Goal: Task Accomplishment & Management: Use online tool/utility

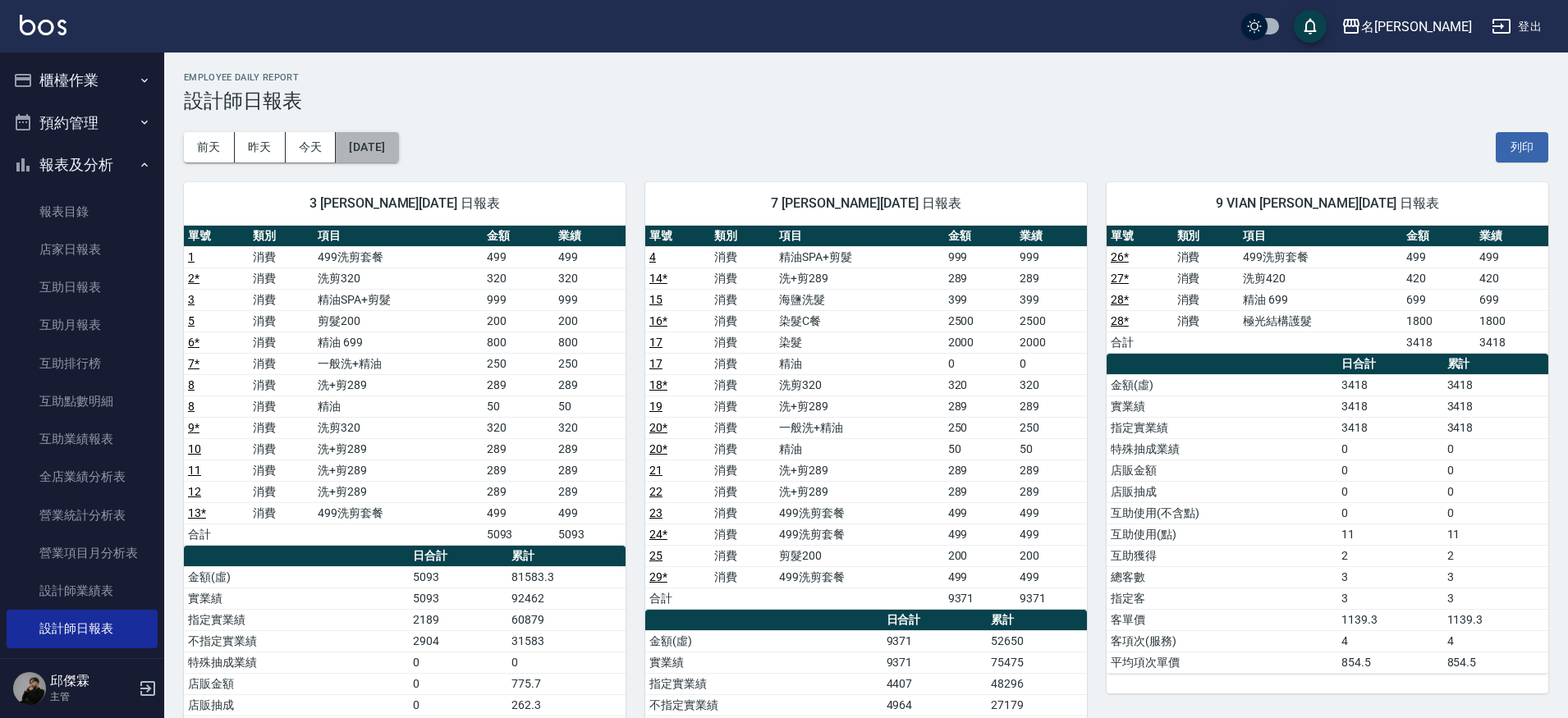
click at [363, 146] on button "[DATE]" at bounding box center [367, 148] width 63 height 31
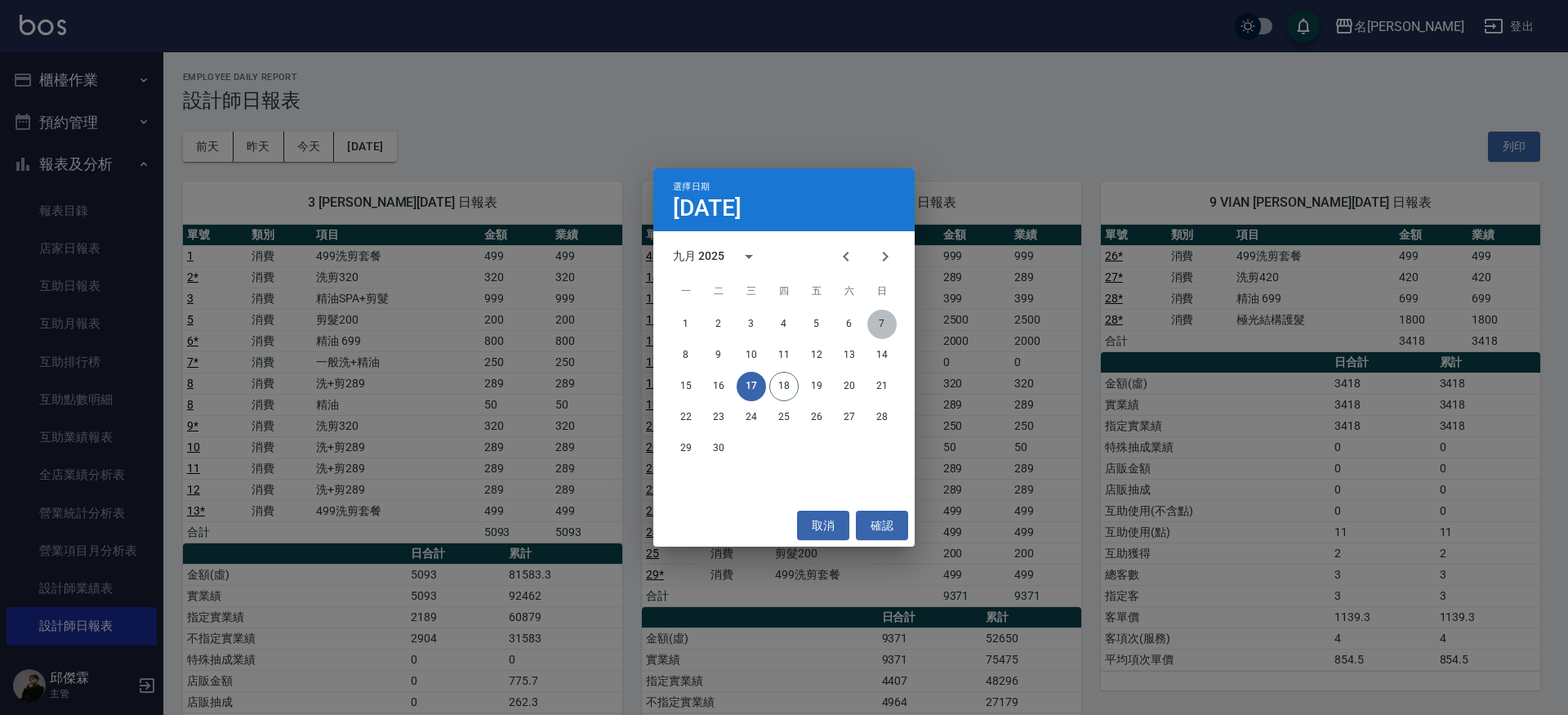
click at [888, 330] on button "7" at bounding box center [881, 324] width 30 height 30
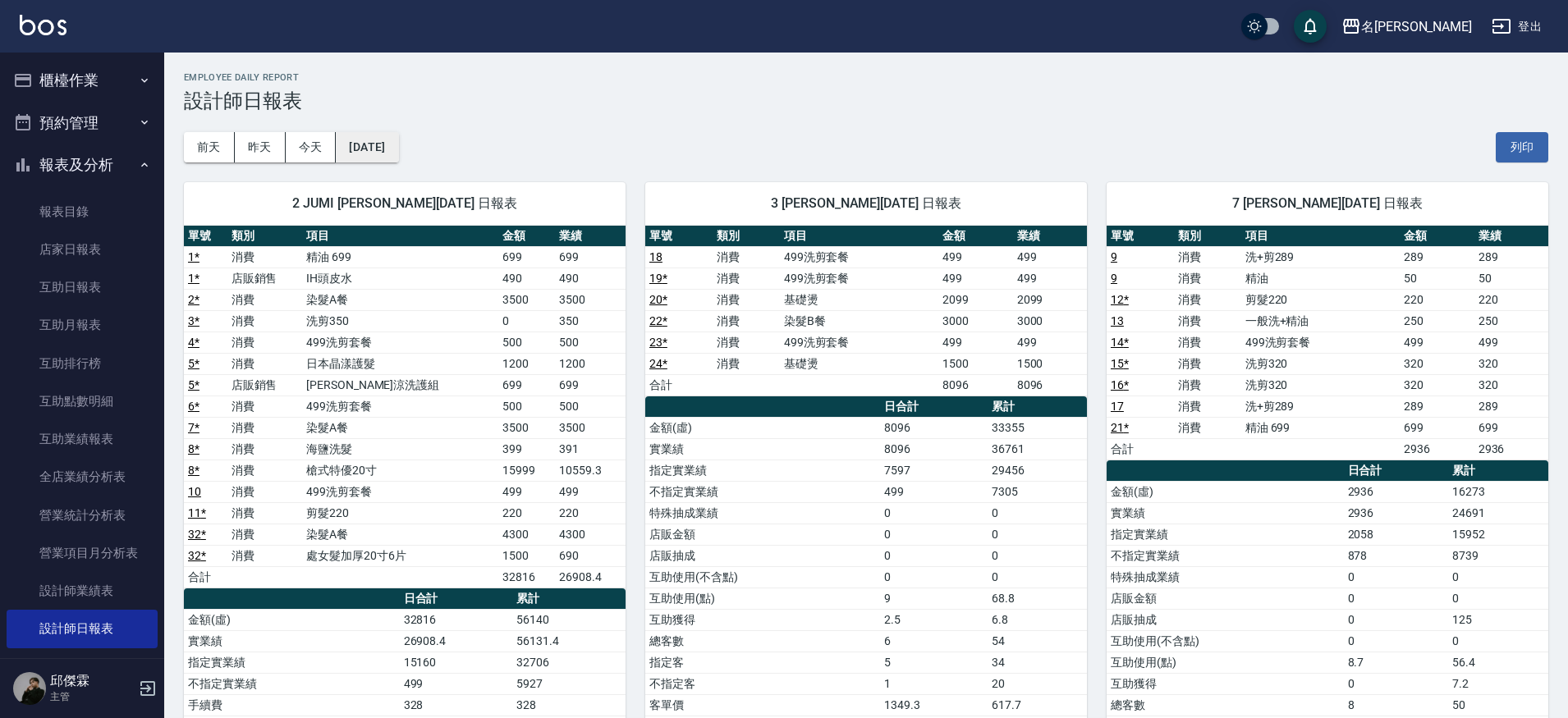
click at [389, 141] on button "[DATE]" at bounding box center [367, 148] width 63 height 31
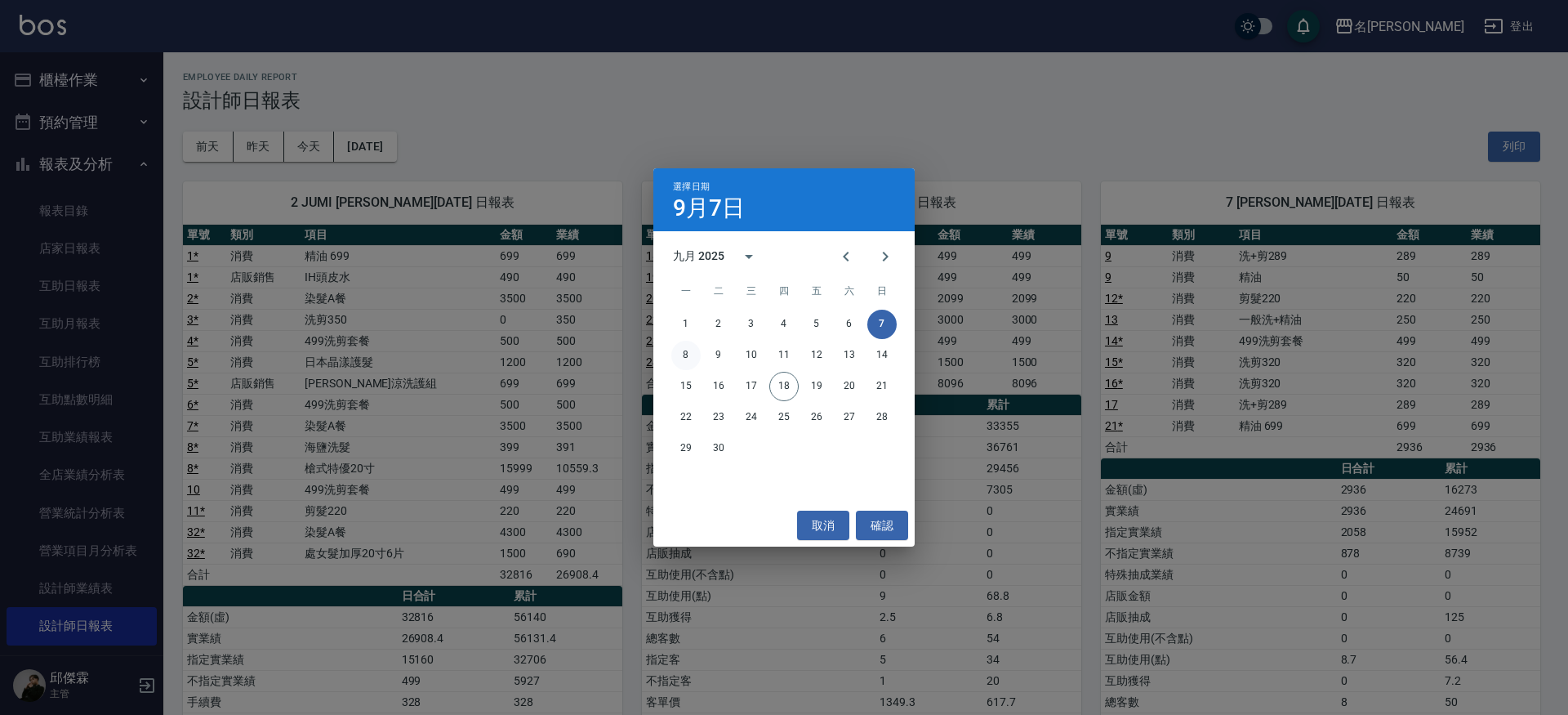
click at [678, 353] on button "8" at bounding box center [686, 355] width 30 height 30
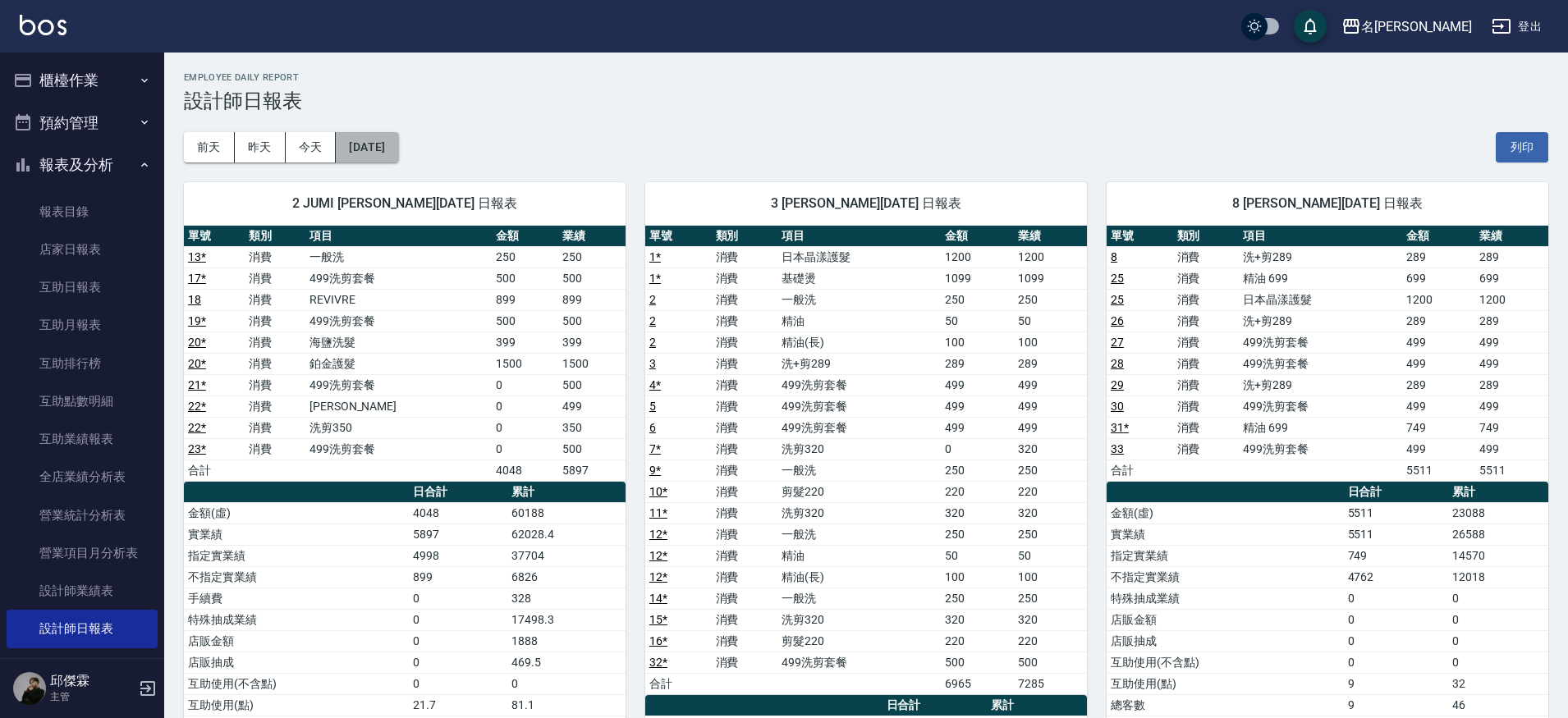
click at [392, 145] on button "[DATE]" at bounding box center [367, 148] width 63 height 31
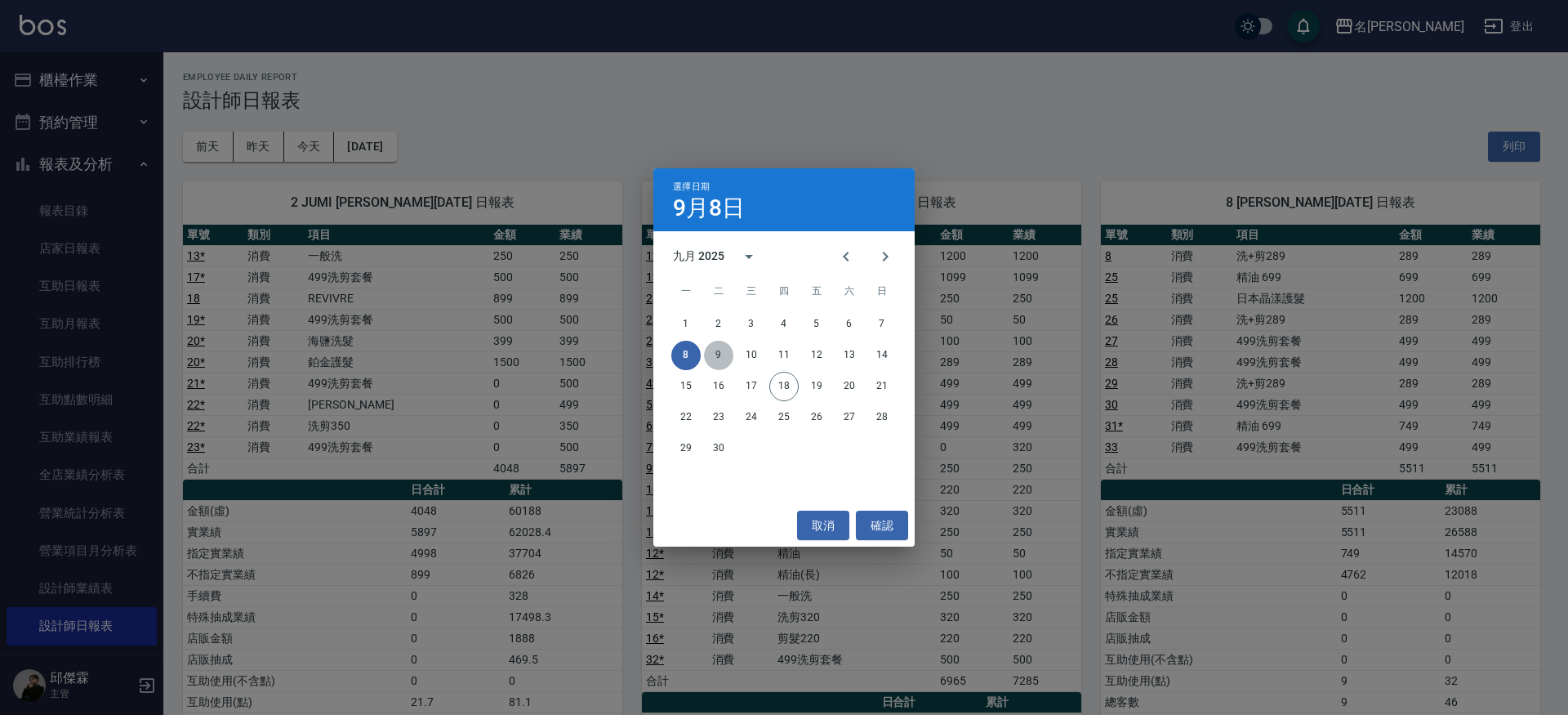
click at [724, 359] on button "9" at bounding box center [718, 355] width 30 height 30
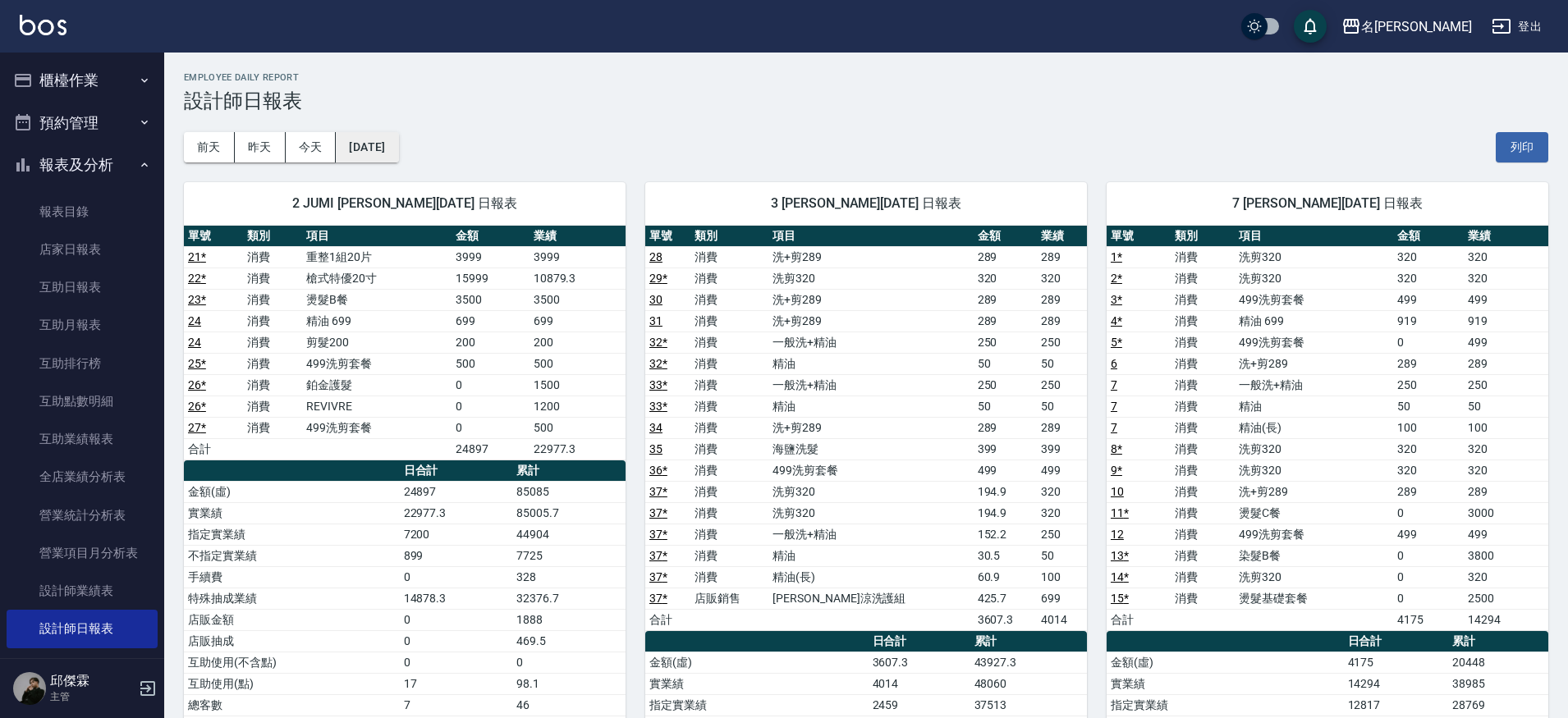
click at [398, 151] on button "[DATE]" at bounding box center [367, 148] width 63 height 31
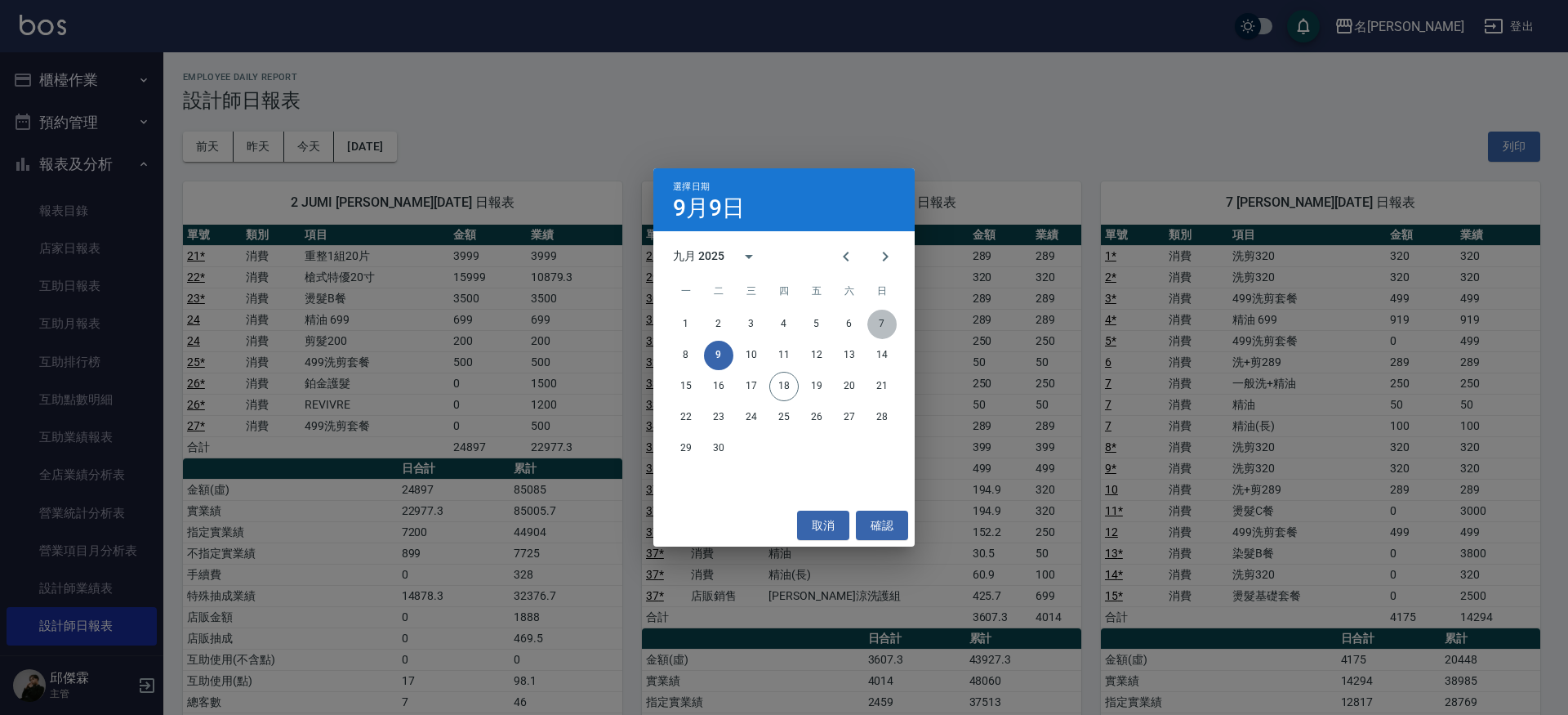
click at [878, 322] on button "7" at bounding box center [881, 324] width 30 height 30
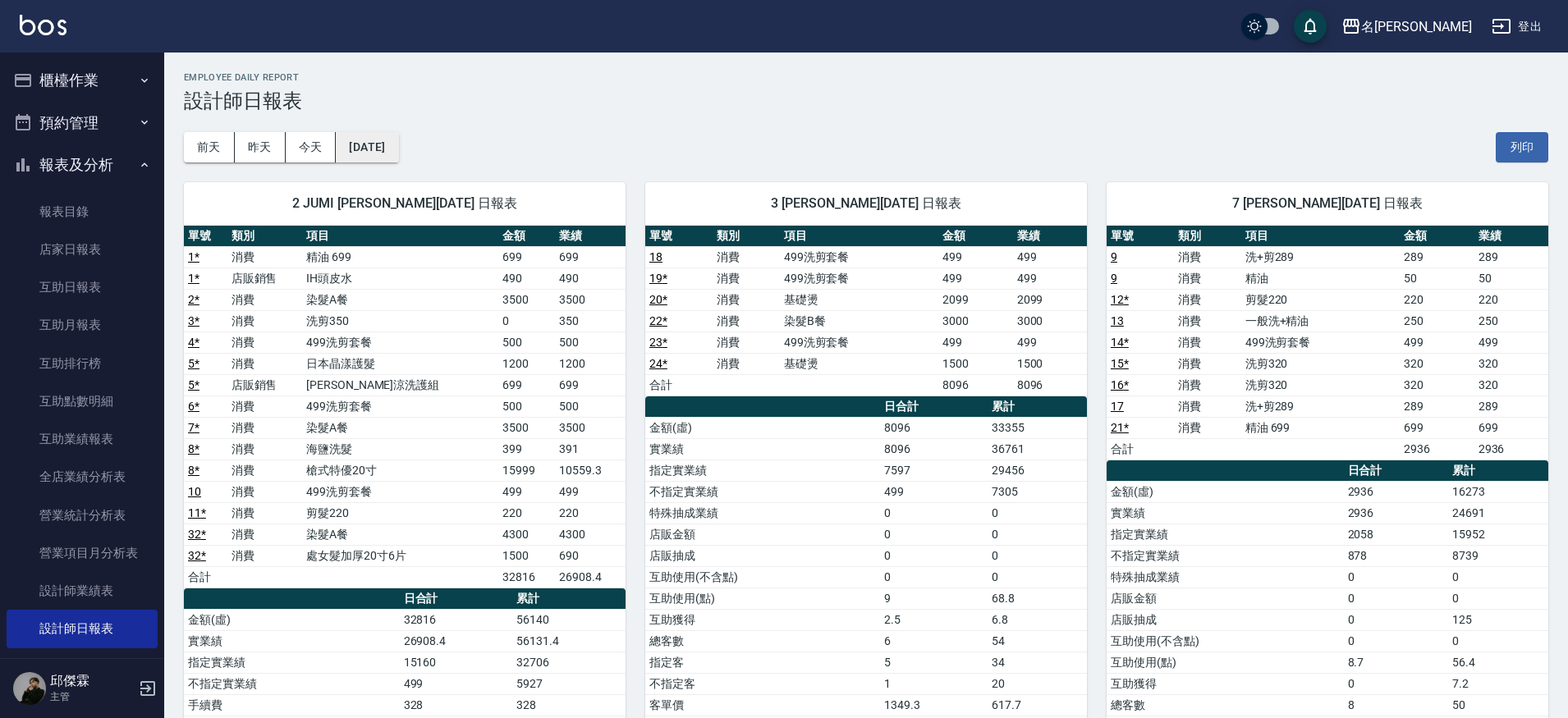
click at [372, 151] on button "[DATE]" at bounding box center [367, 148] width 63 height 31
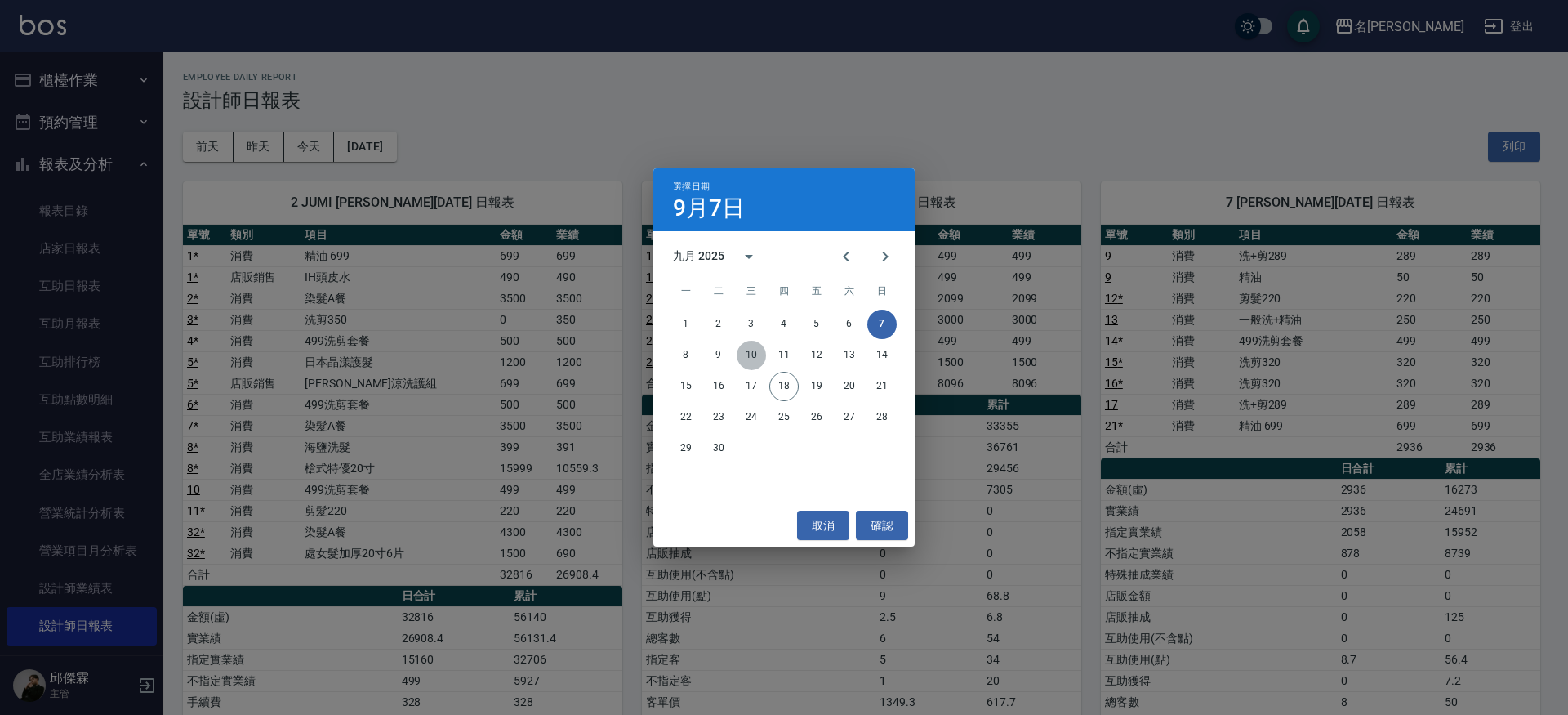
click at [752, 353] on button "10" at bounding box center [751, 355] width 30 height 30
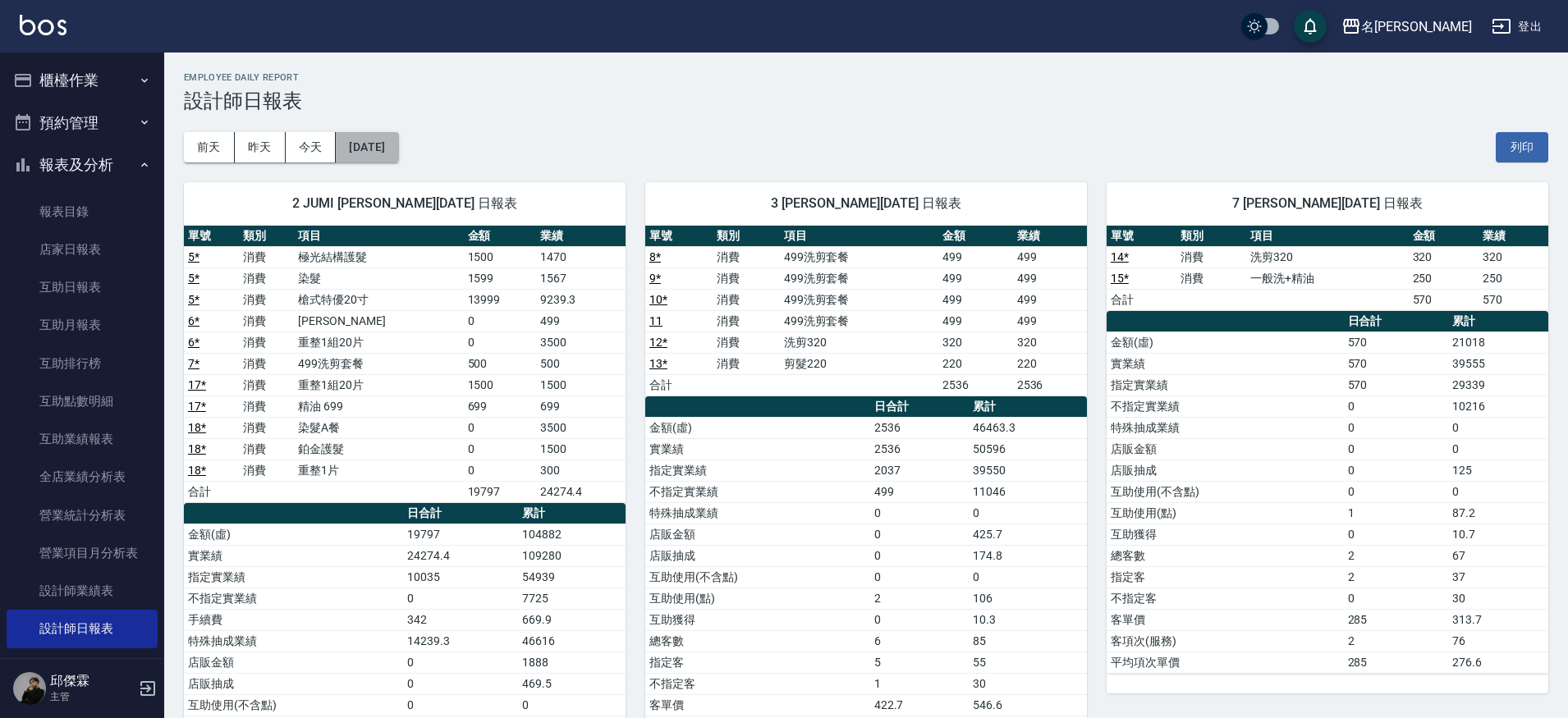
click at [398, 144] on button "[DATE]" at bounding box center [367, 148] width 63 height 31
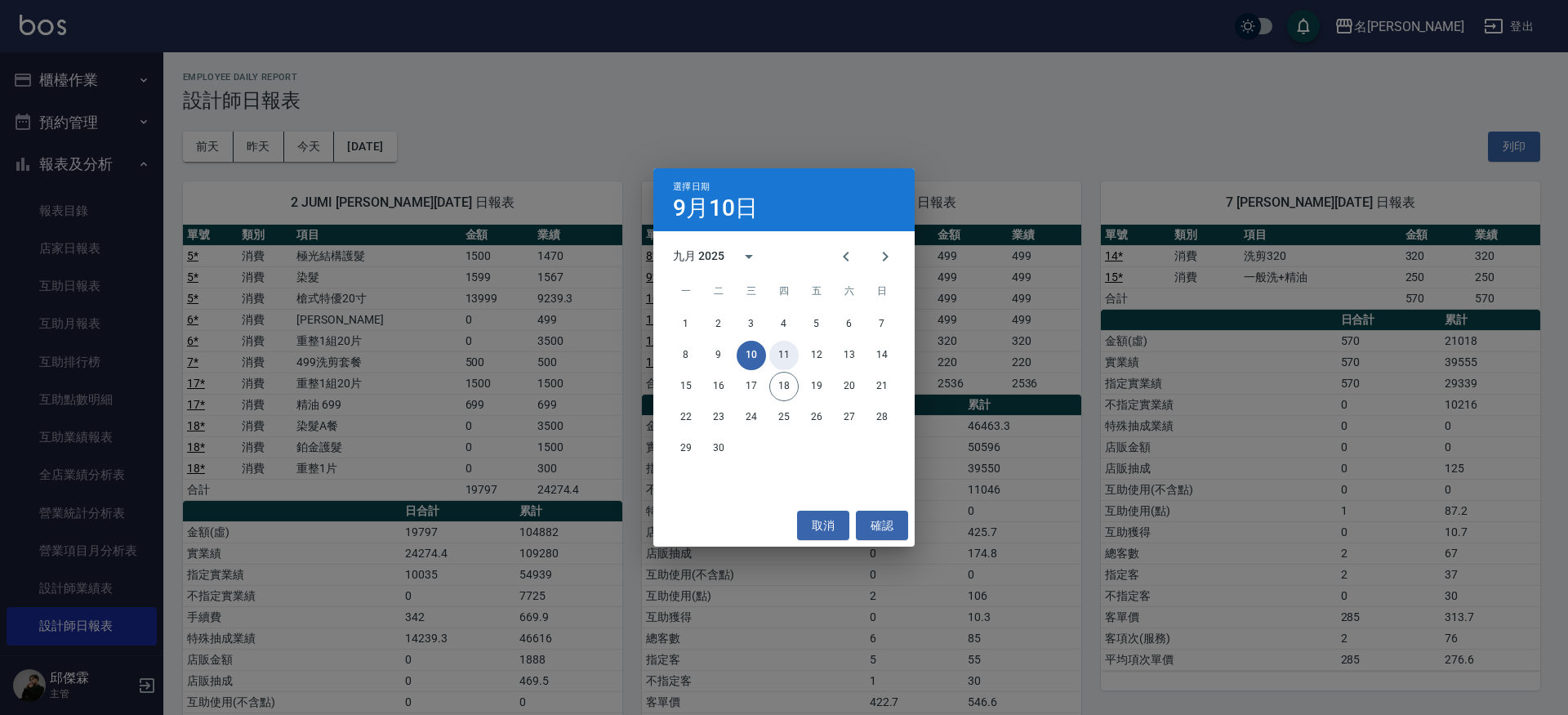
click at [785, 363] on button "11" at bounding box center [783, 355] width 30 height 30
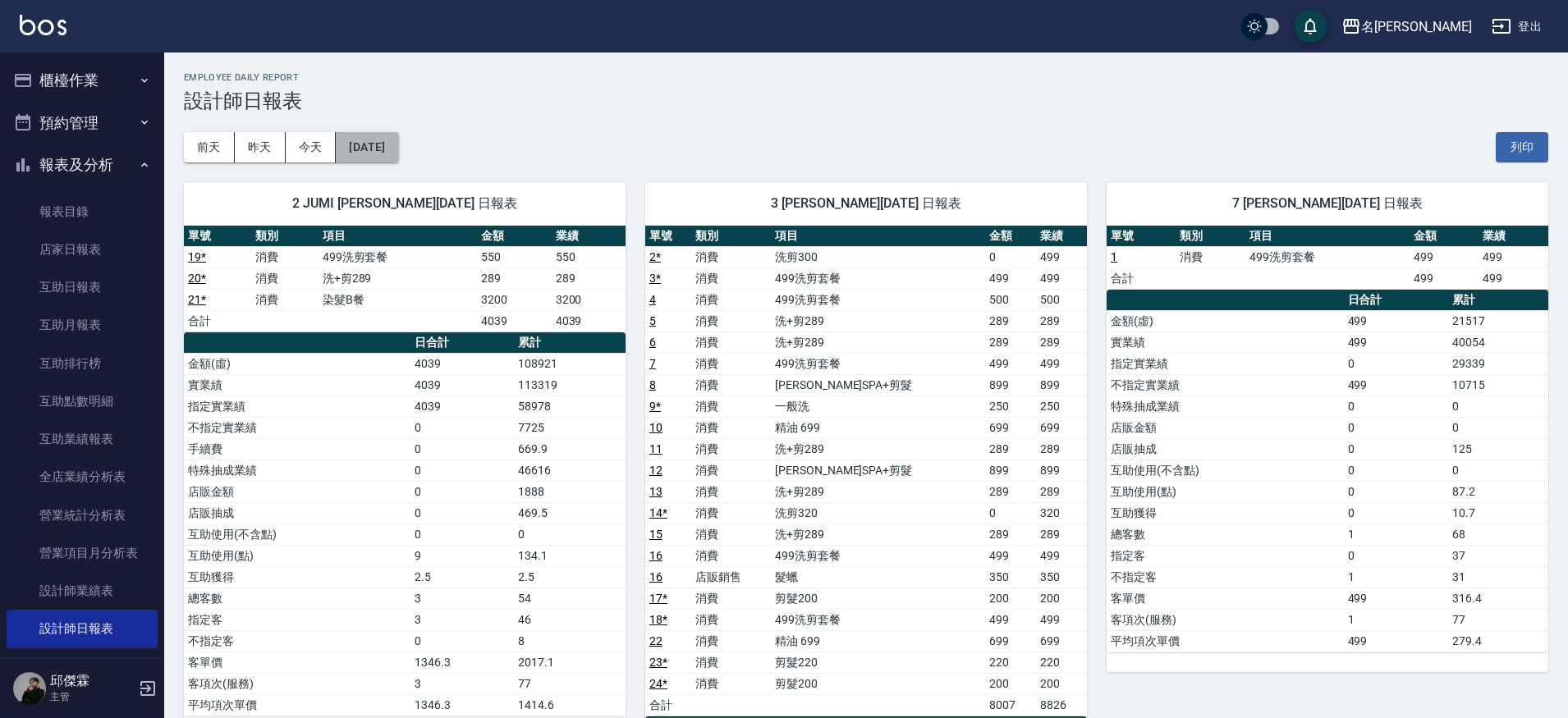
click at [398, 157] on button "[DATE]" at bounding box center [367, 148] width 63 height 31
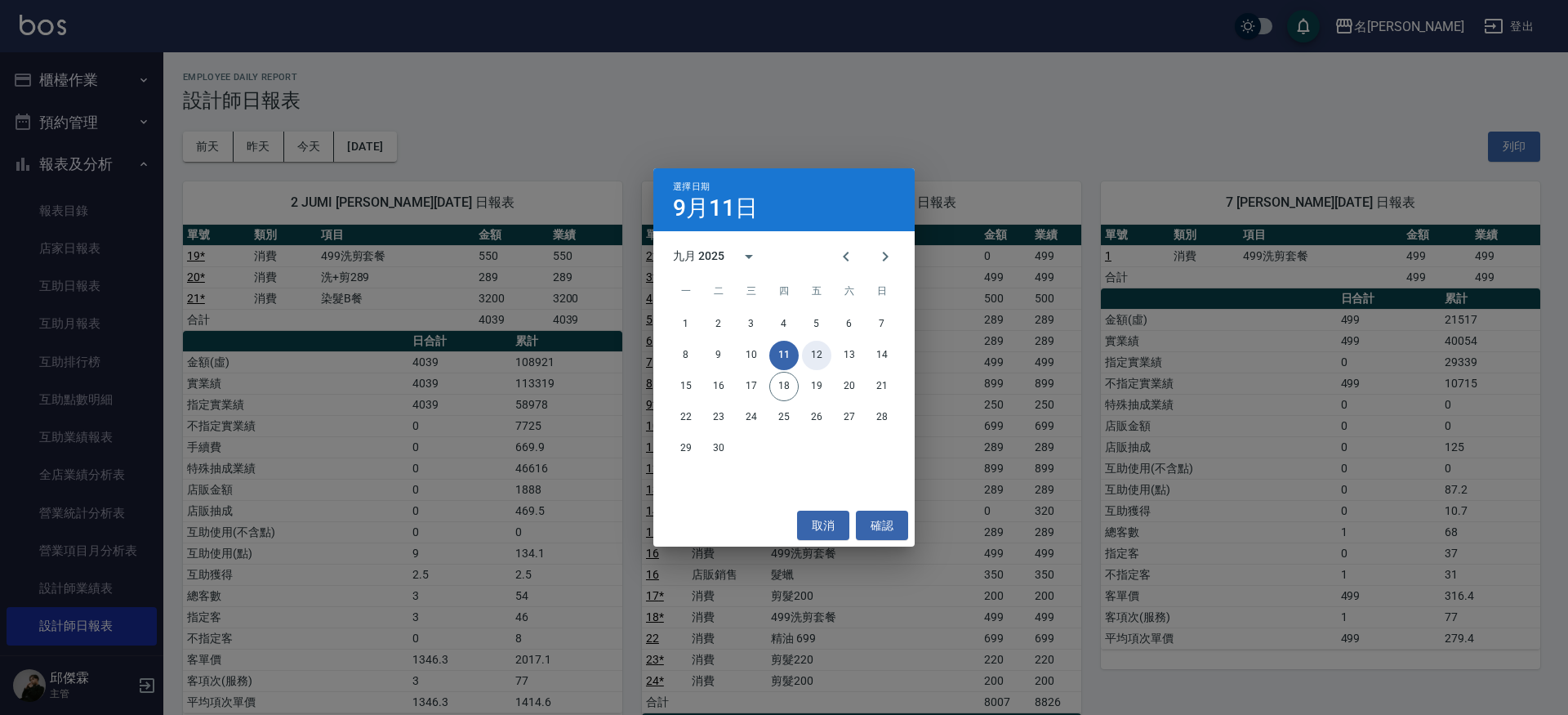
click at [816, 356] on button "12" at bounding box center [816, 355] width 30 height 30
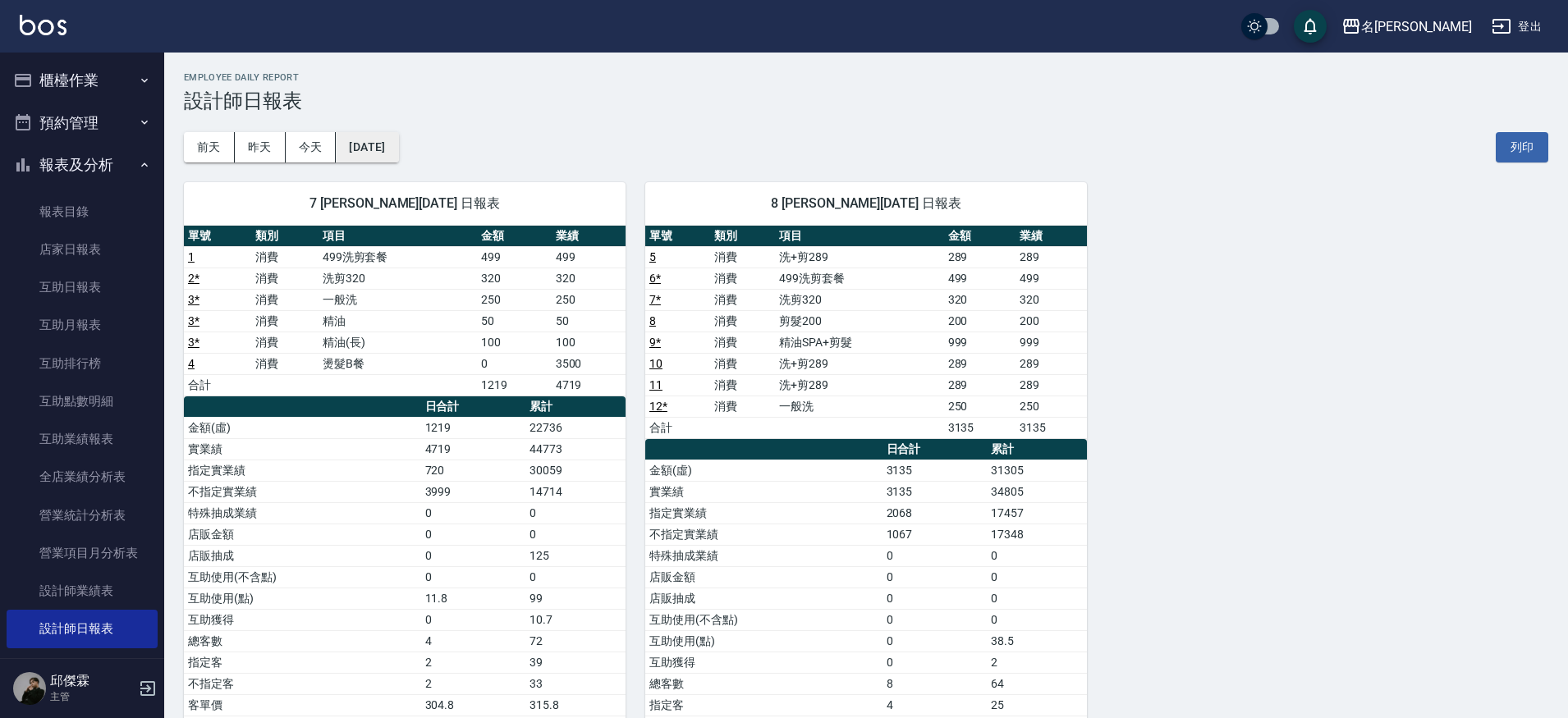
click at [389, 139] on button "[DATE]" at bounding box center [367, 148] width 63 height 31
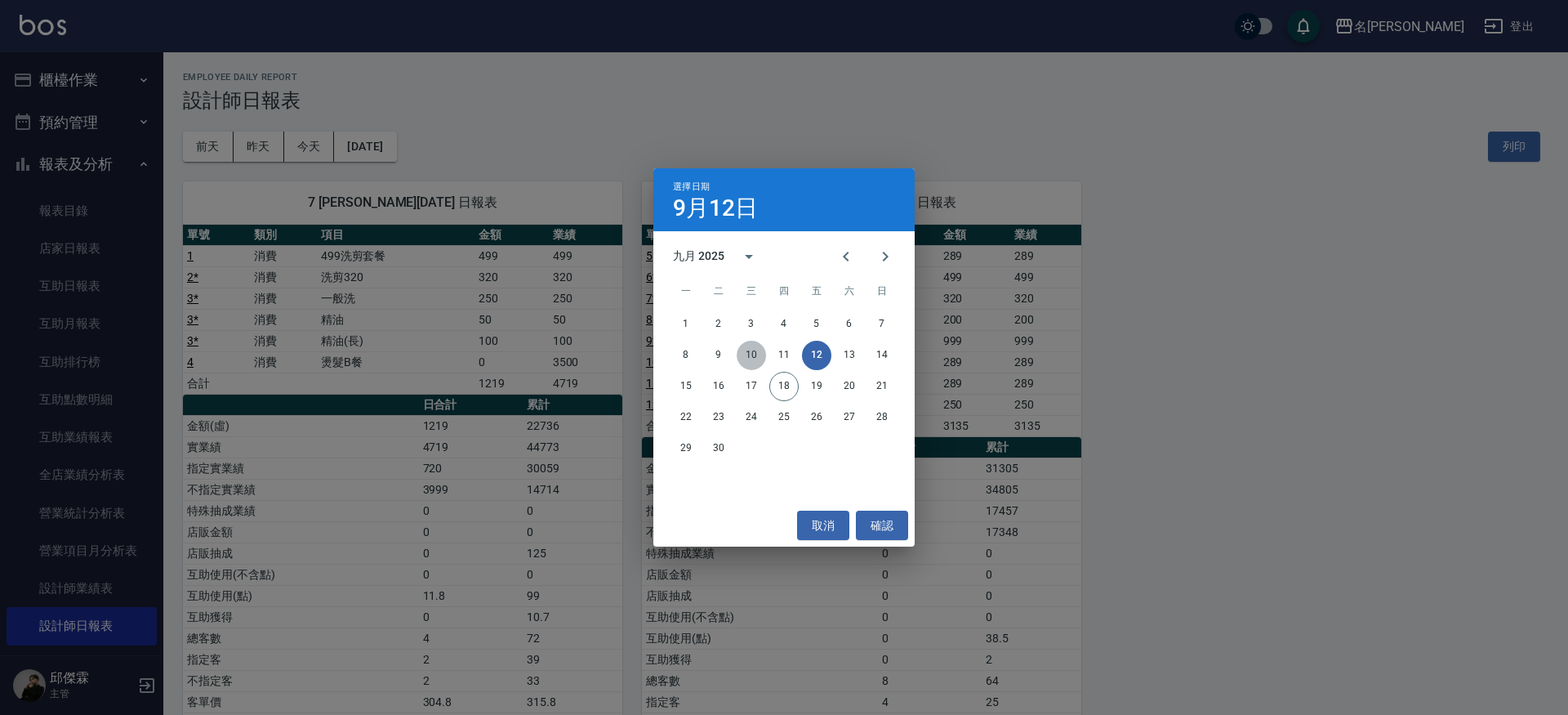
click at [749, 357] on button "10" at bounding box center [751, 355] width 30 height 30
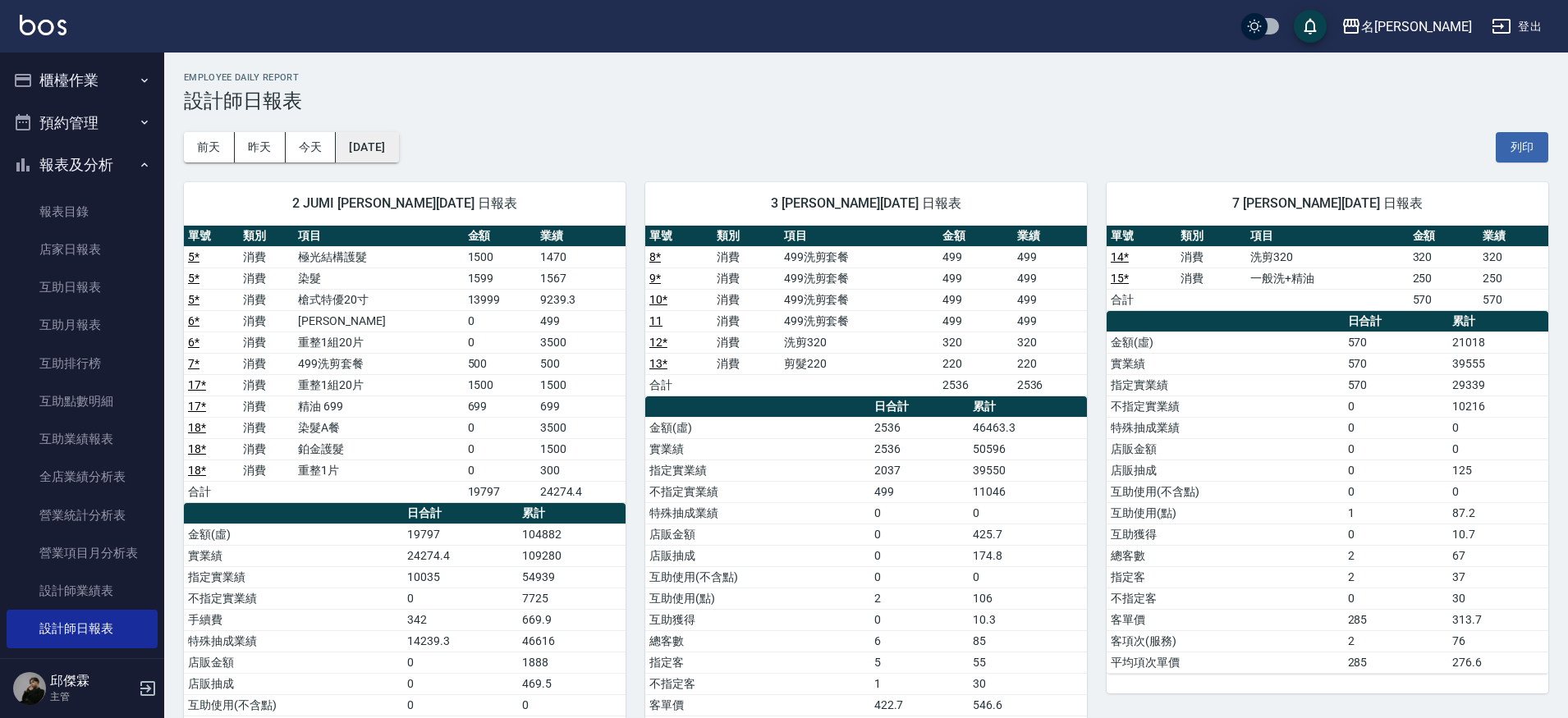
click at [398, 144] on button "[DATE]" at bounding box center [367, 148] width 63 height 31
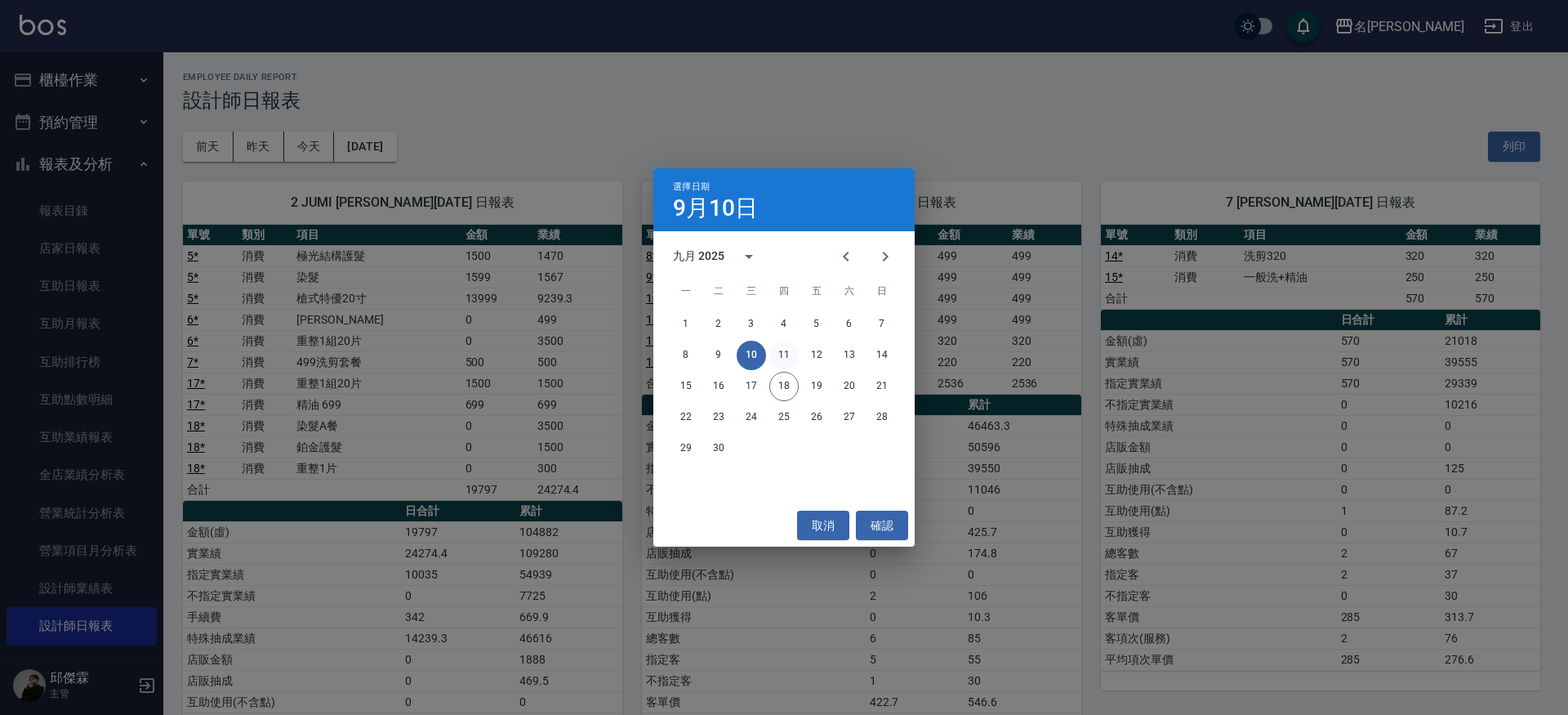
click at [781, 359] on button "11" at bounding box center [783, 355] width 30 height 30
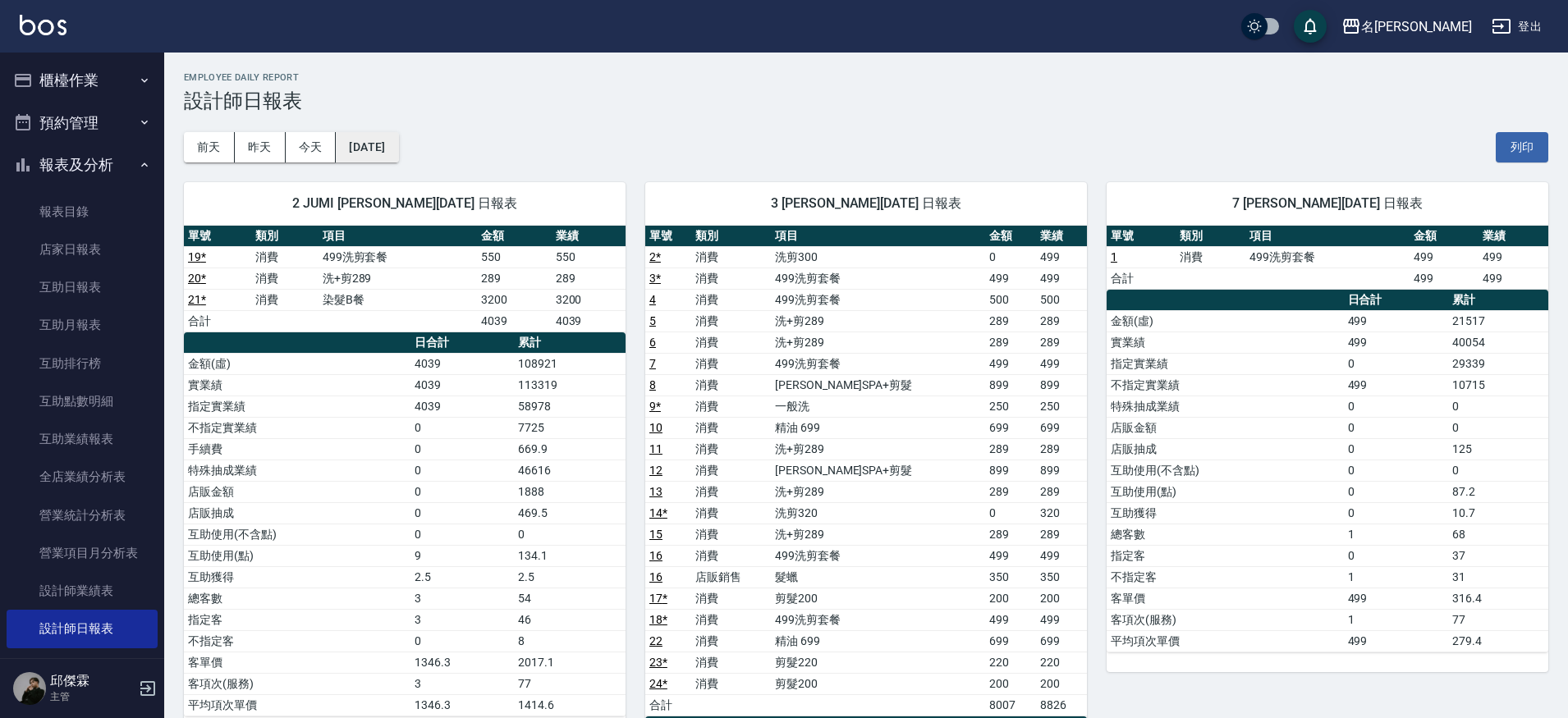
click at [398, 155] on button "[DATE]" at bounding box center [367, 148] width 63 height 31
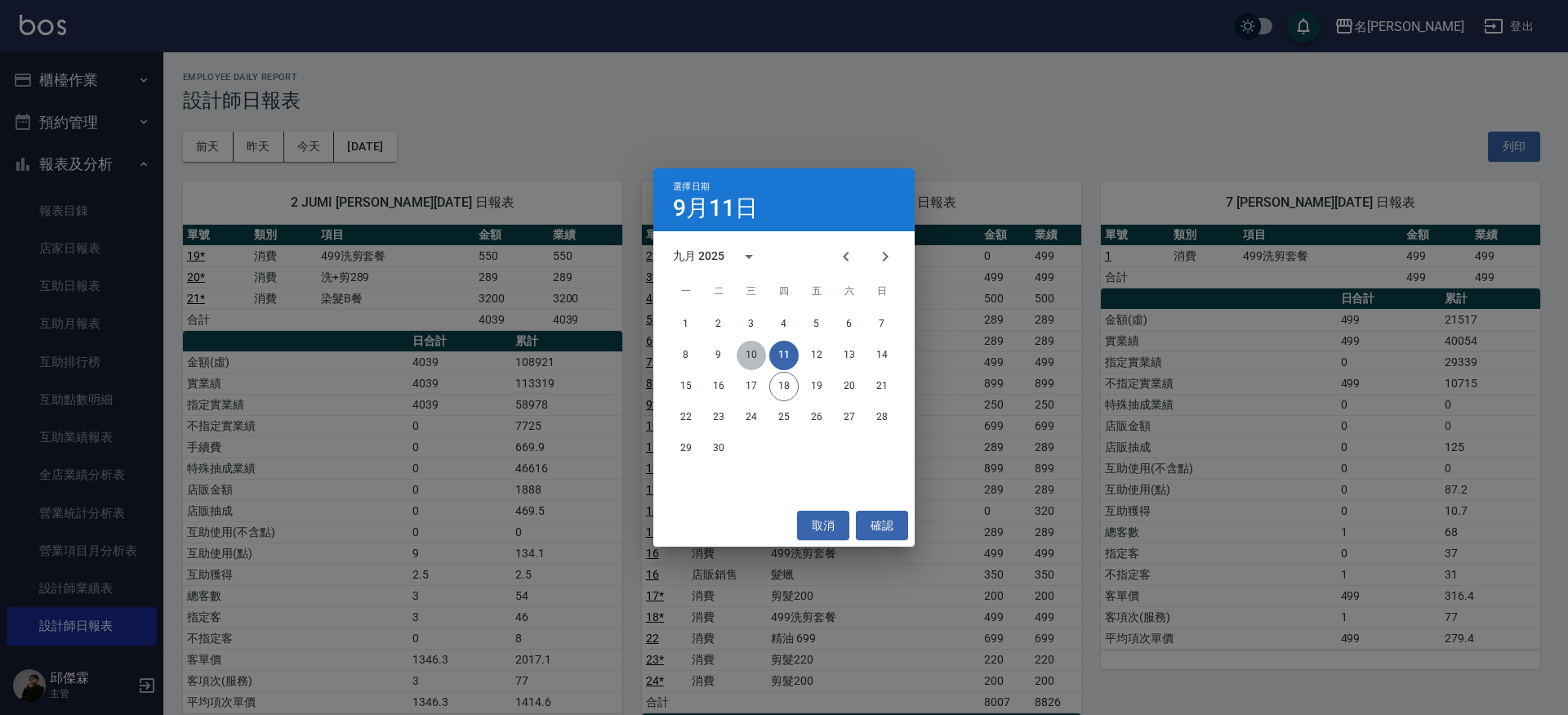
click at [757, 354] on button "10" at bounding box center [751, 355] width 30 height 30
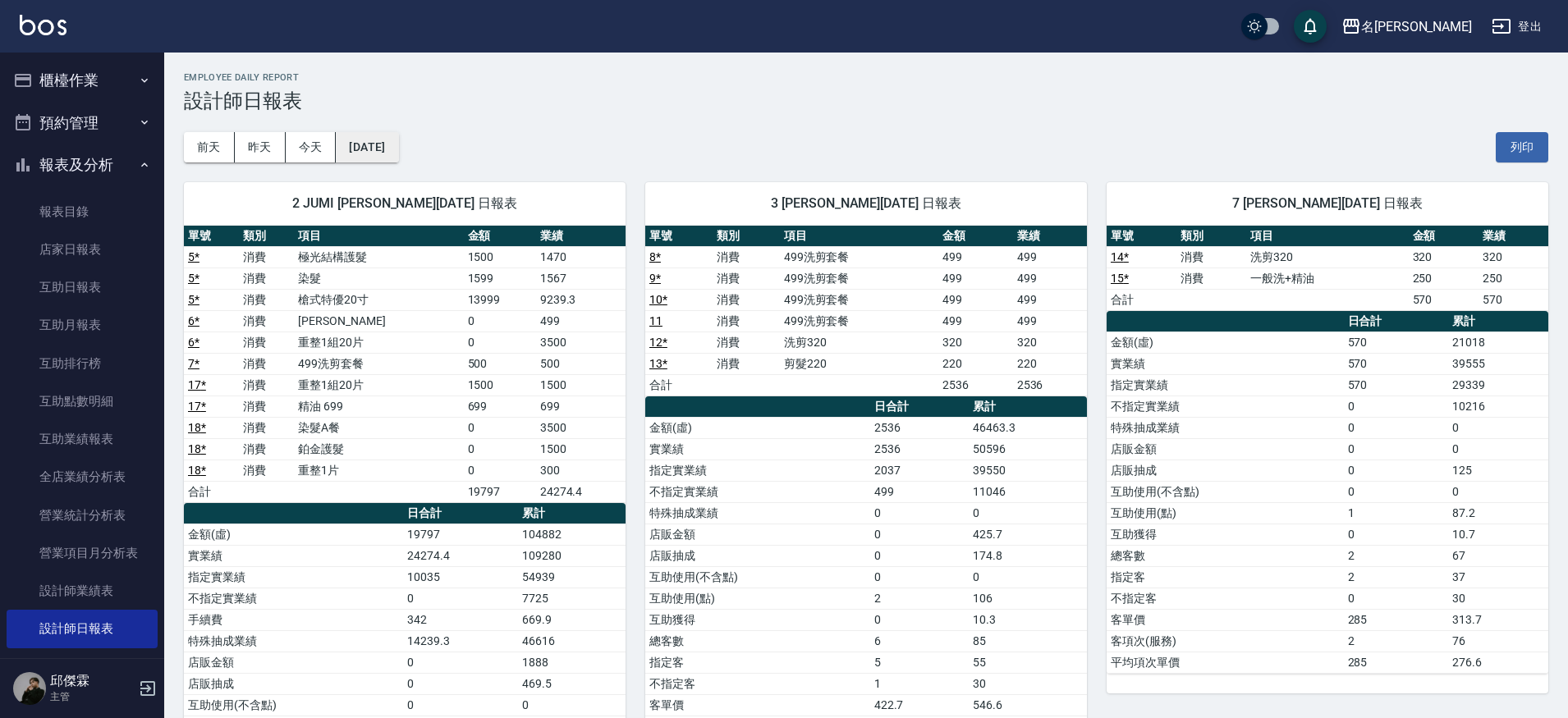
click at [388, 157] on button "[DATE]" at bounding box center [367, 148] width 63 height 31
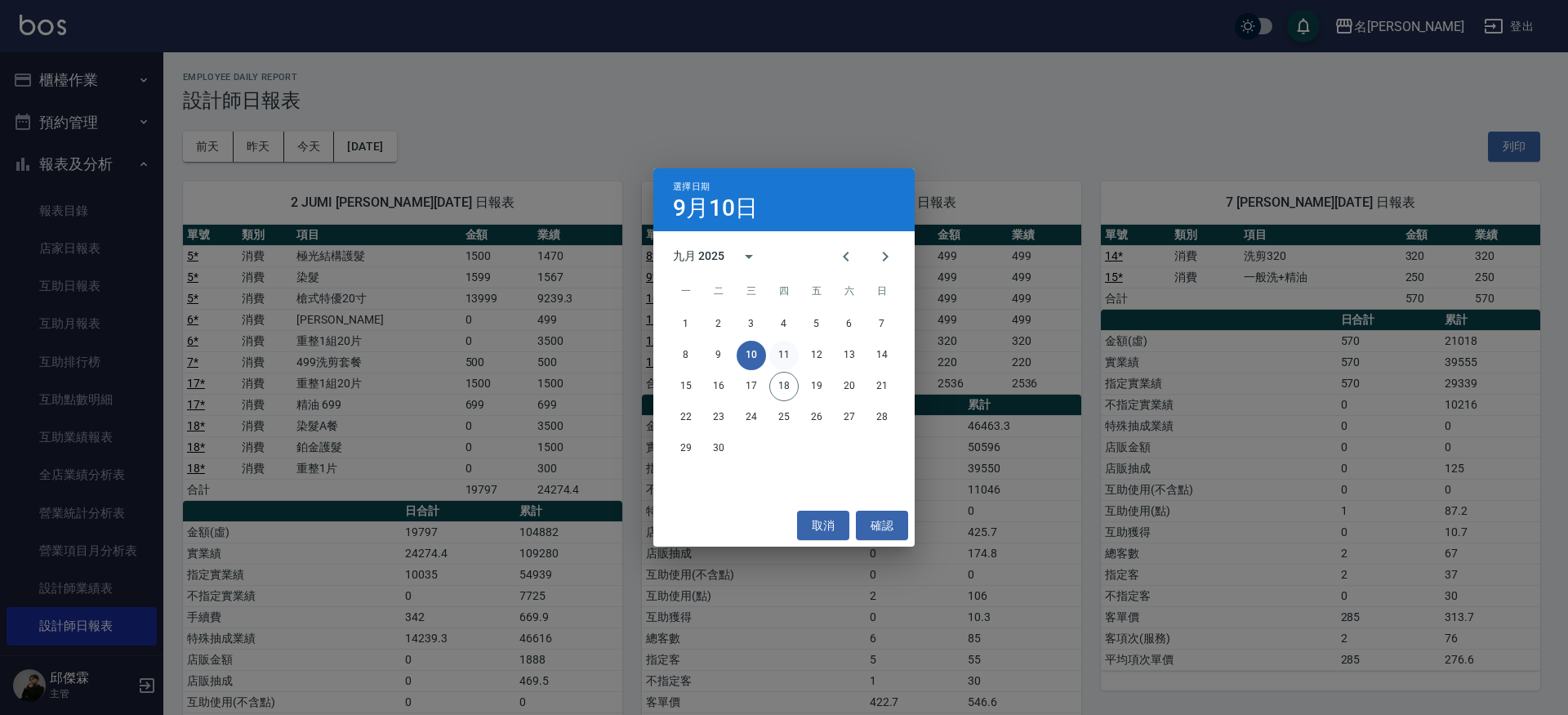
click at [780, 361] on button "11" at bounding box center [783, 355] width 30 height 30
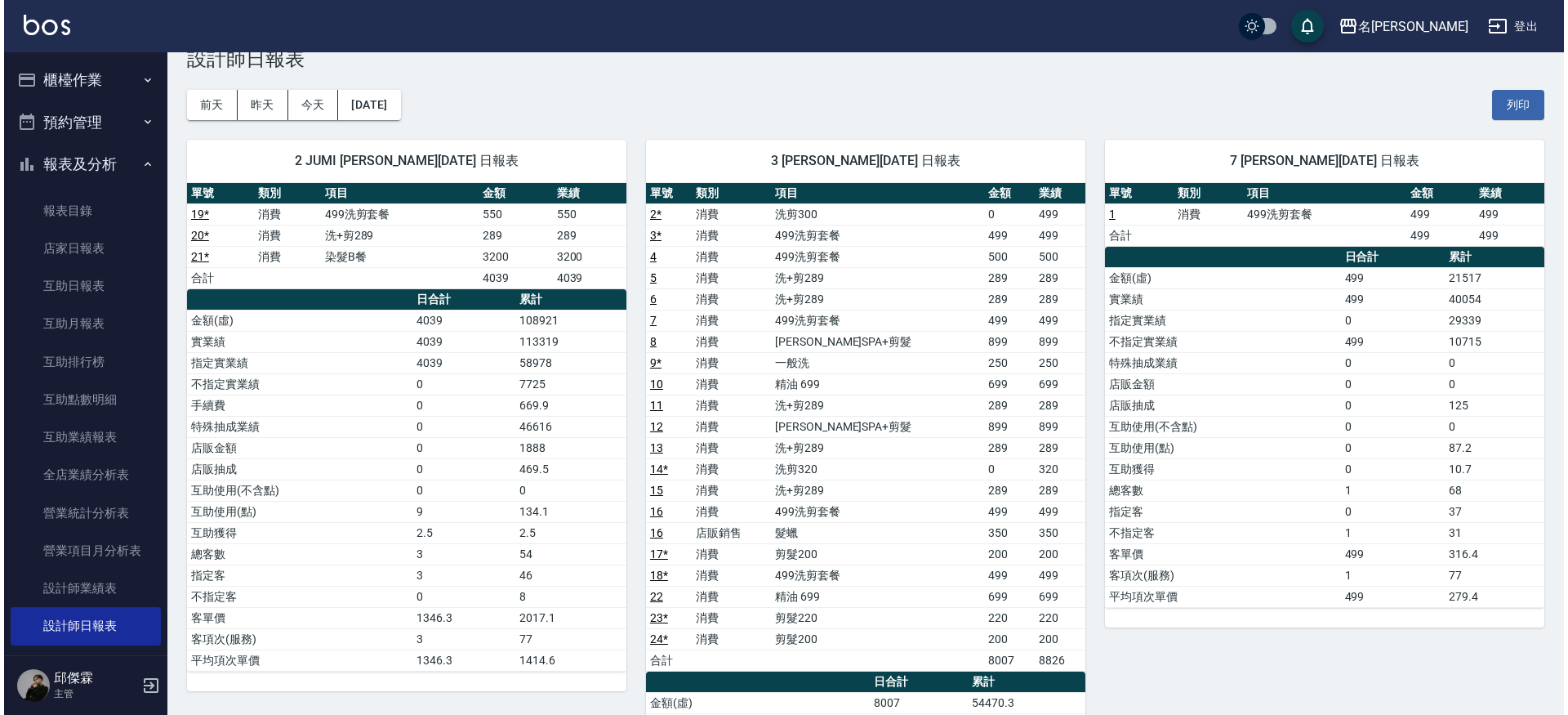
scroll to position [42, 0]
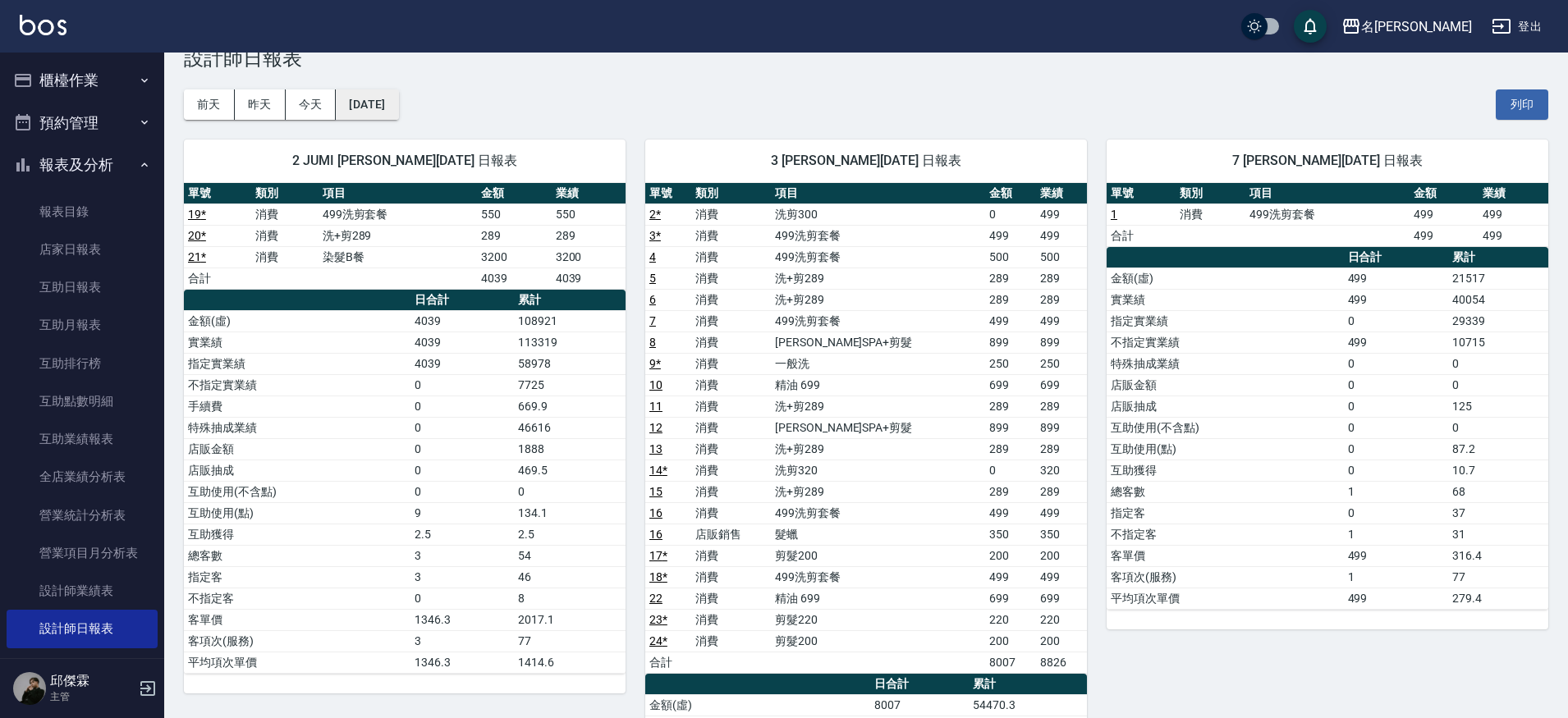
click at [390, 98] on button "[DATE]" at bounding box center [367, 105] width 63 height 31
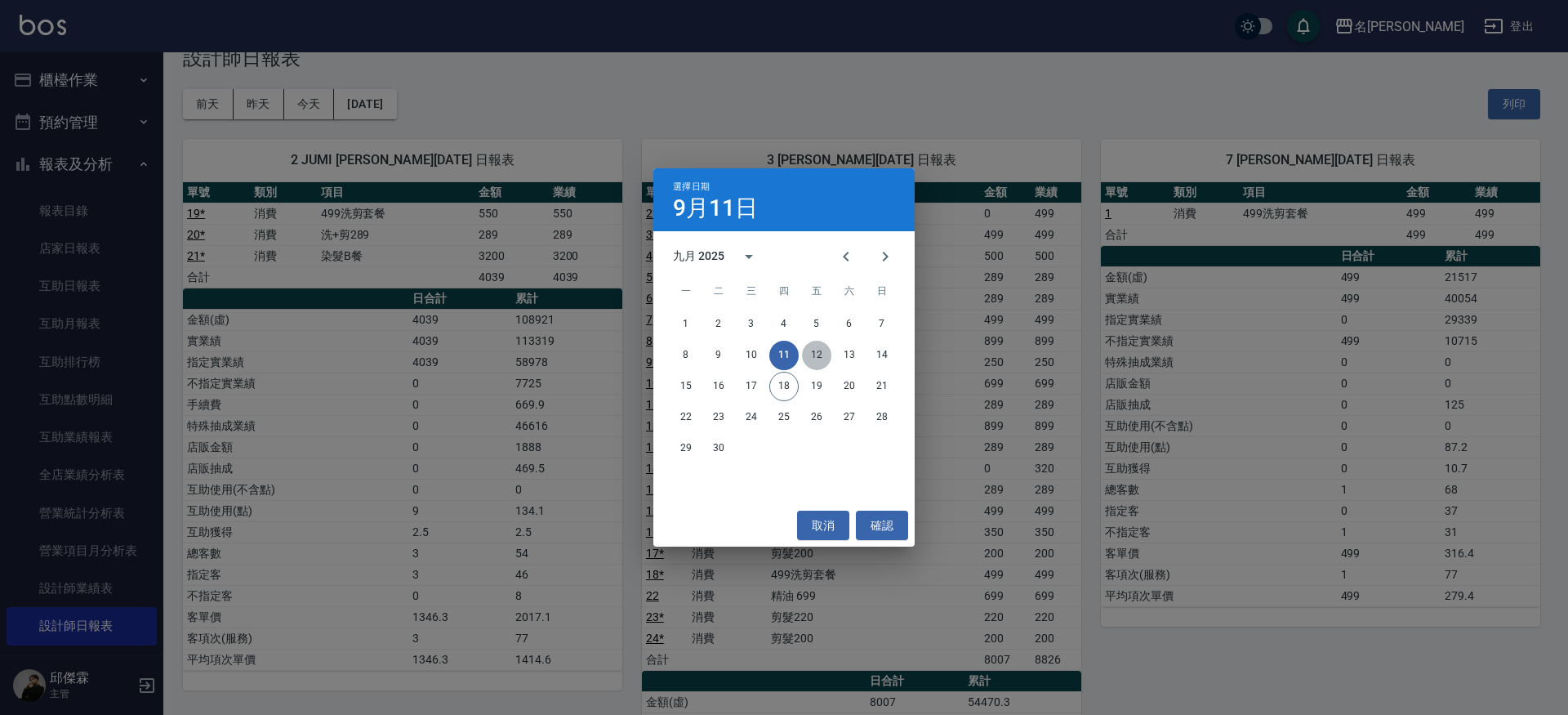
click at [822, 353] on button "12" at bounding box center [816, 355] width 30 height 30
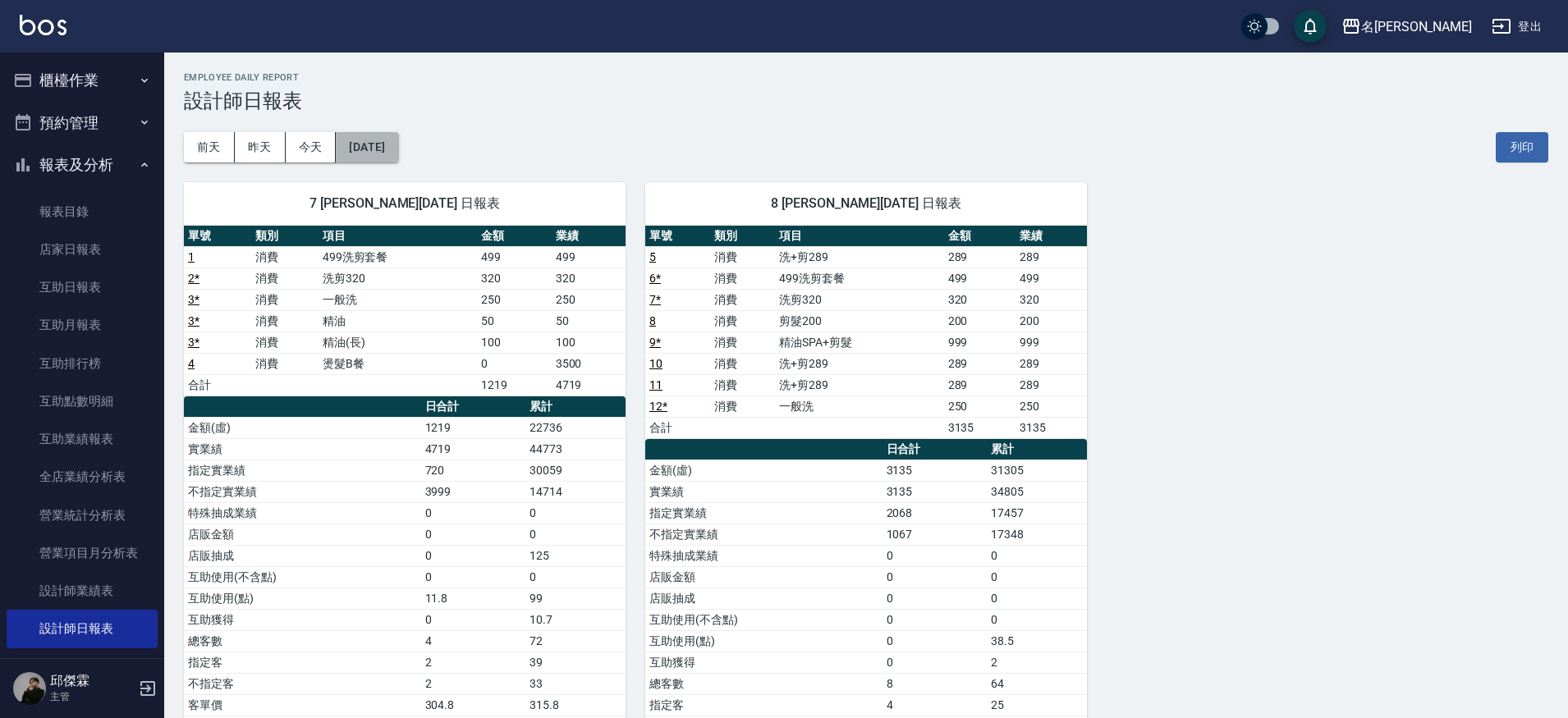
click at [398, 150] on button "[DATE]" at bounding box center [367, 148] width 63 height 31
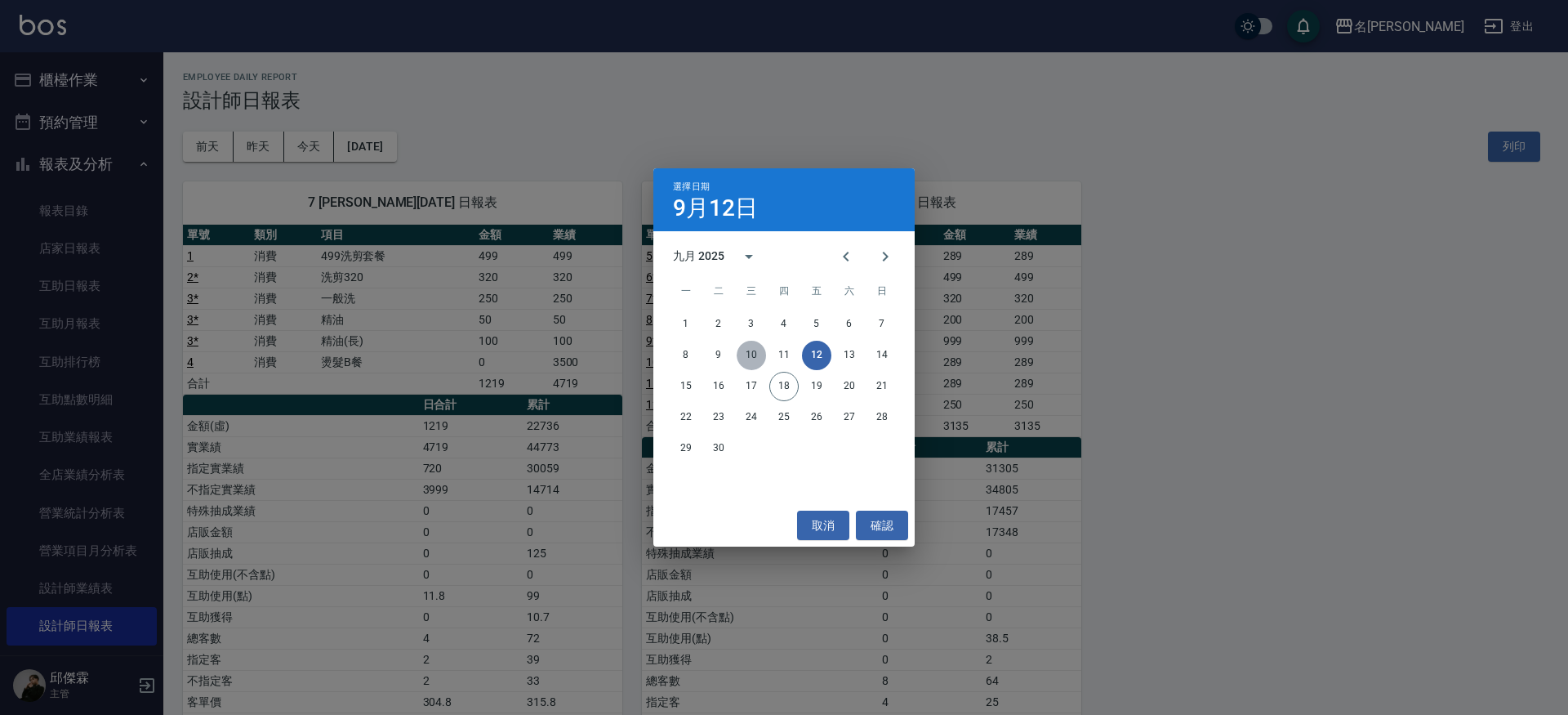
click at [760, 361] on button "10" at bounding box center [751, 355] width 30 height 30
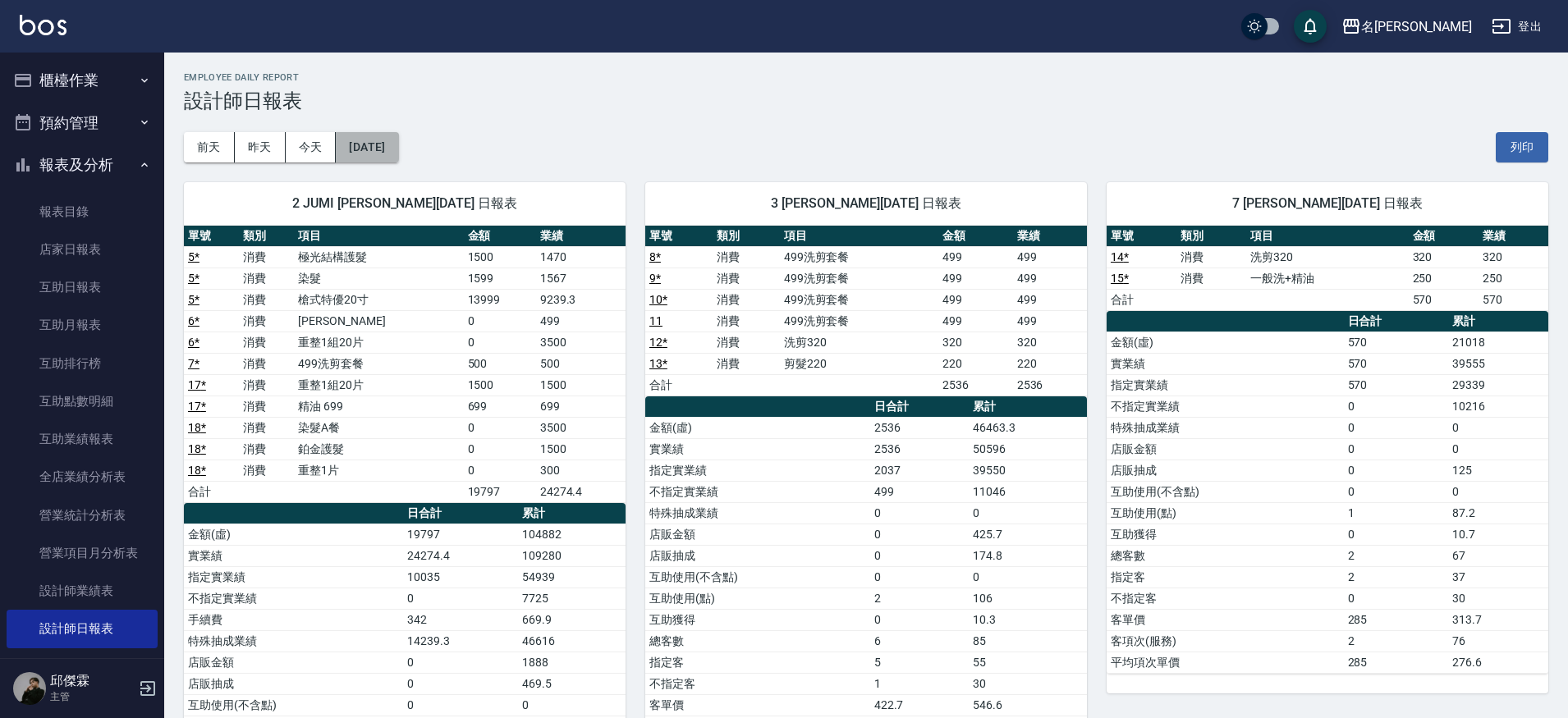
click at [381, 148] on button "[DATE]" at bounding box center [367, 148] width 63 height 31
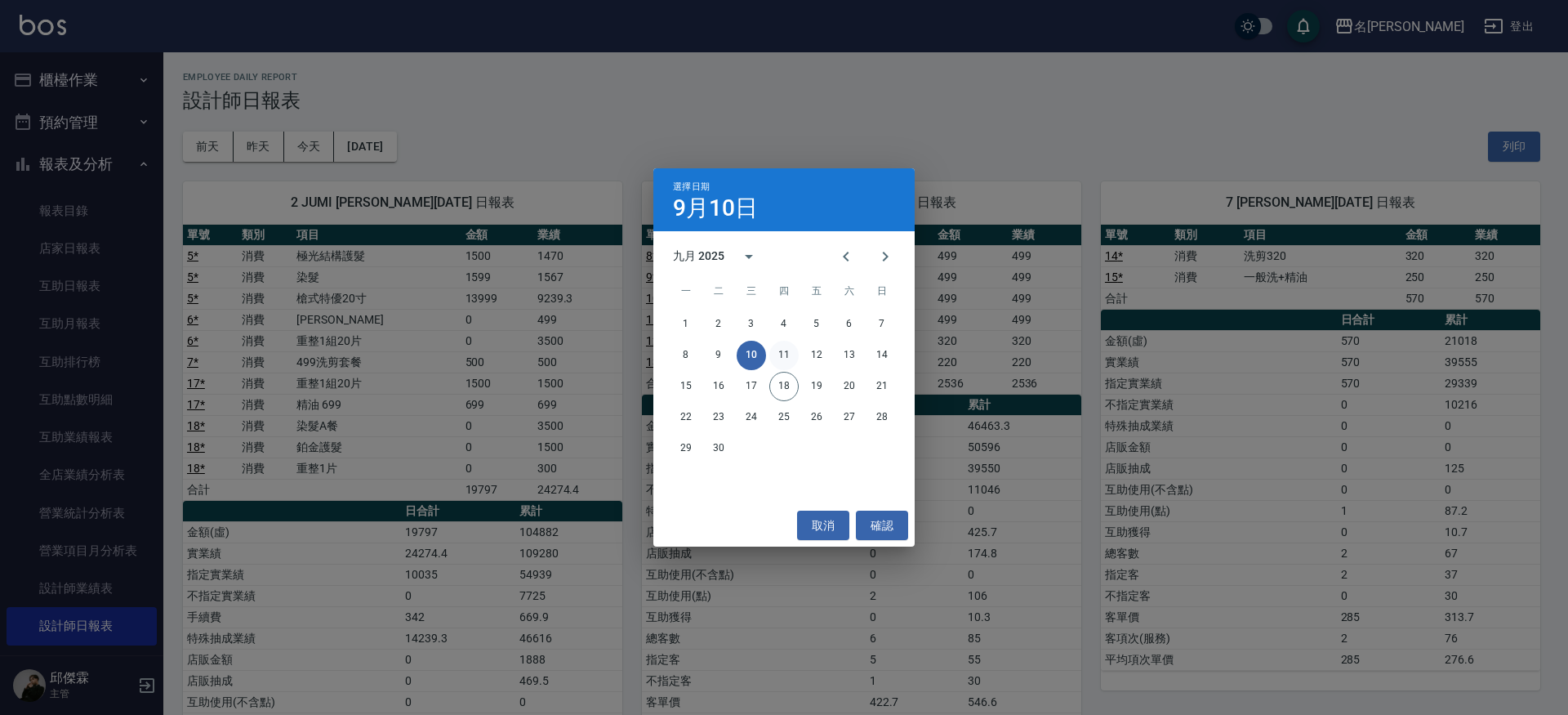
click at [779, 360] on button "11" at bounding box center [783, 355] width 30 height 30
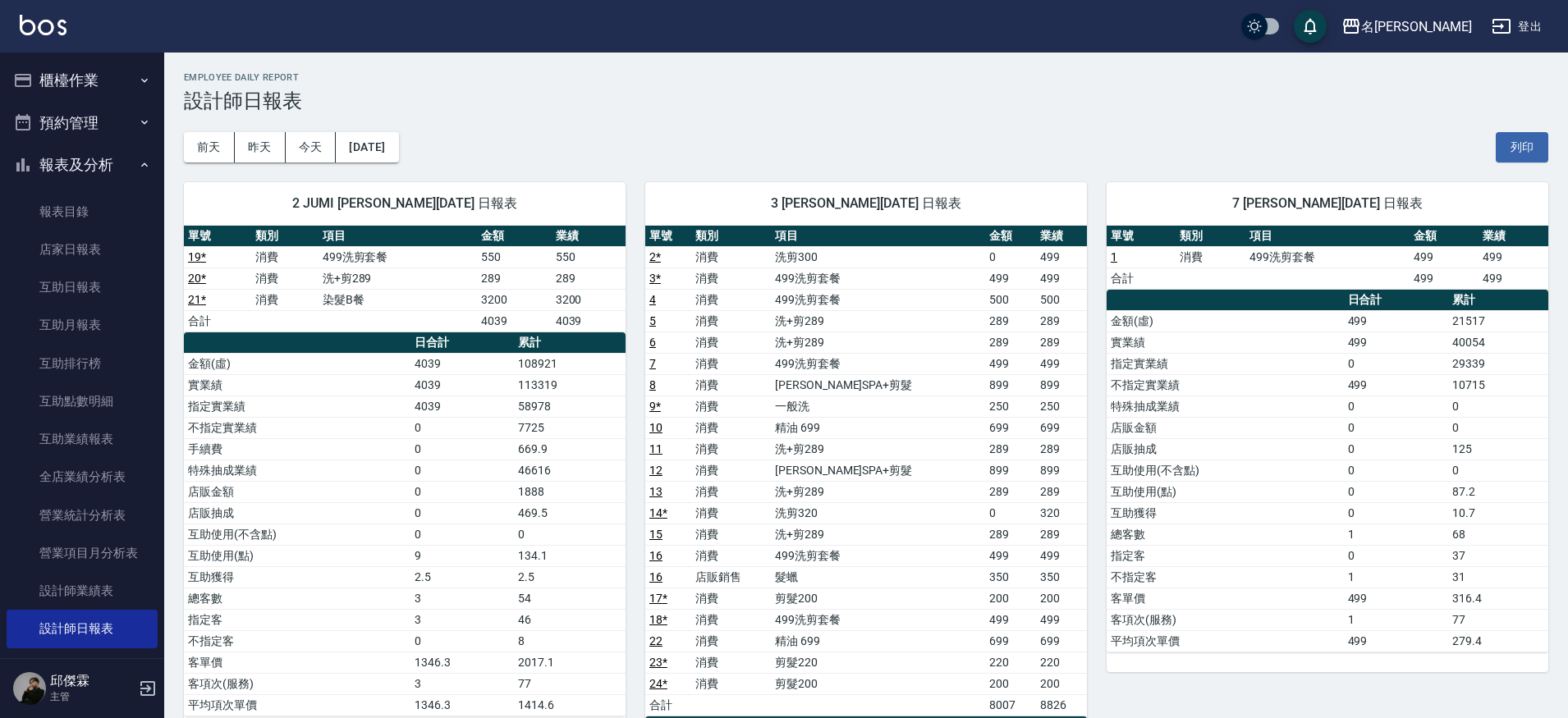
click at [66, 81] on button "櫃檯作業" at bounding box center [82, 80] width 151 height 43
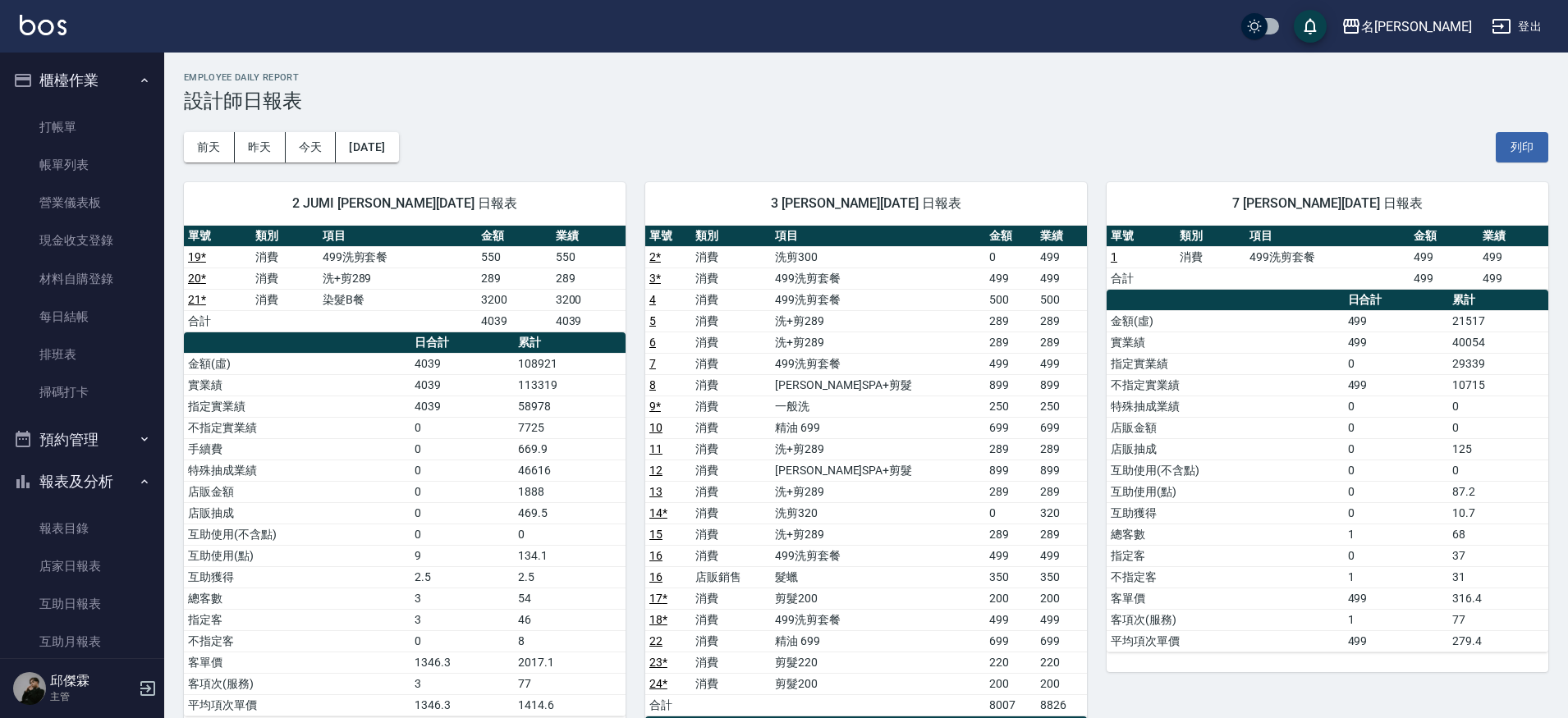
drag, startPoint x: 68, startPoint y: 139, endPoint x: 149, endPoint y: 139, distance: 81.0
click at [68, 139] on link "打帳單" at bounding box center [82, 128] width 151 height 38
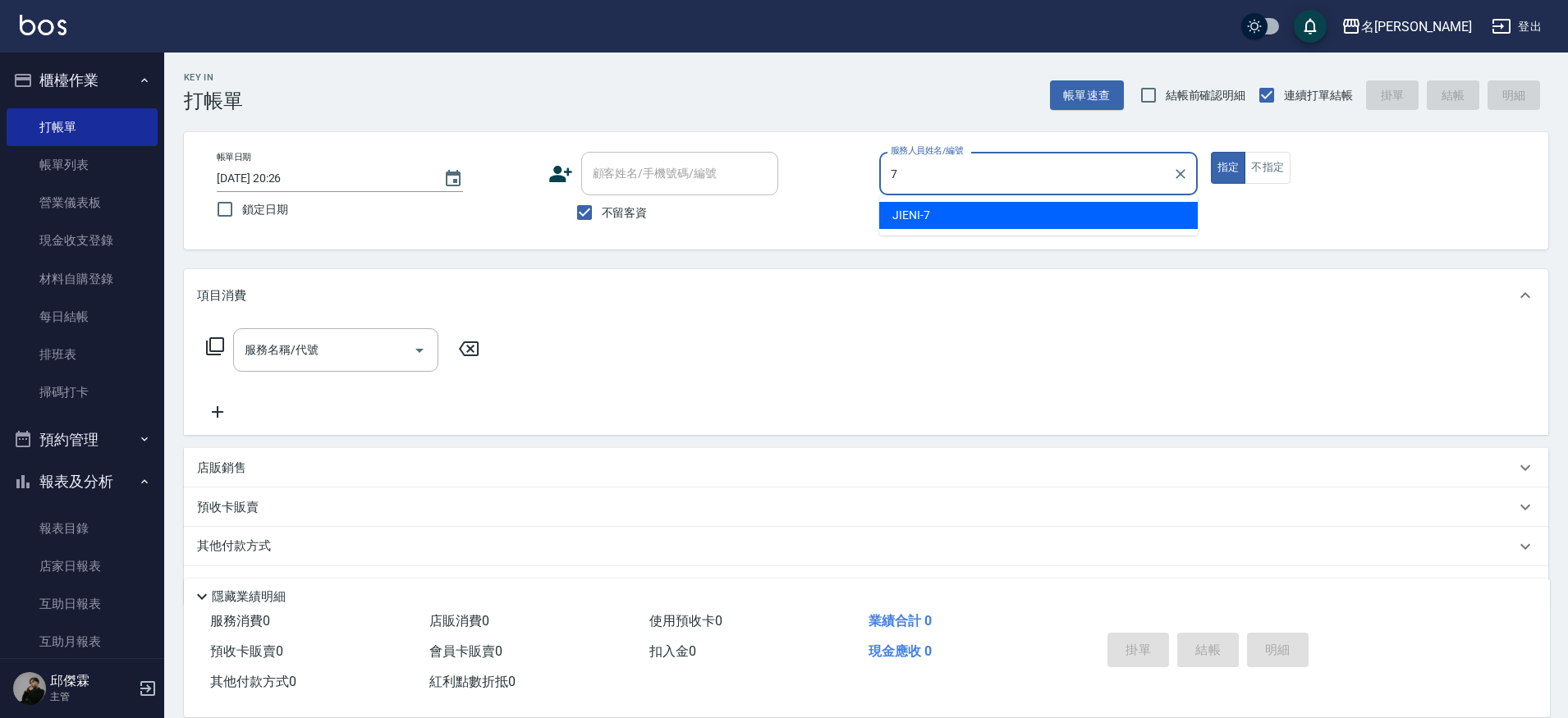
type input "JIENI-7"
type button "true"
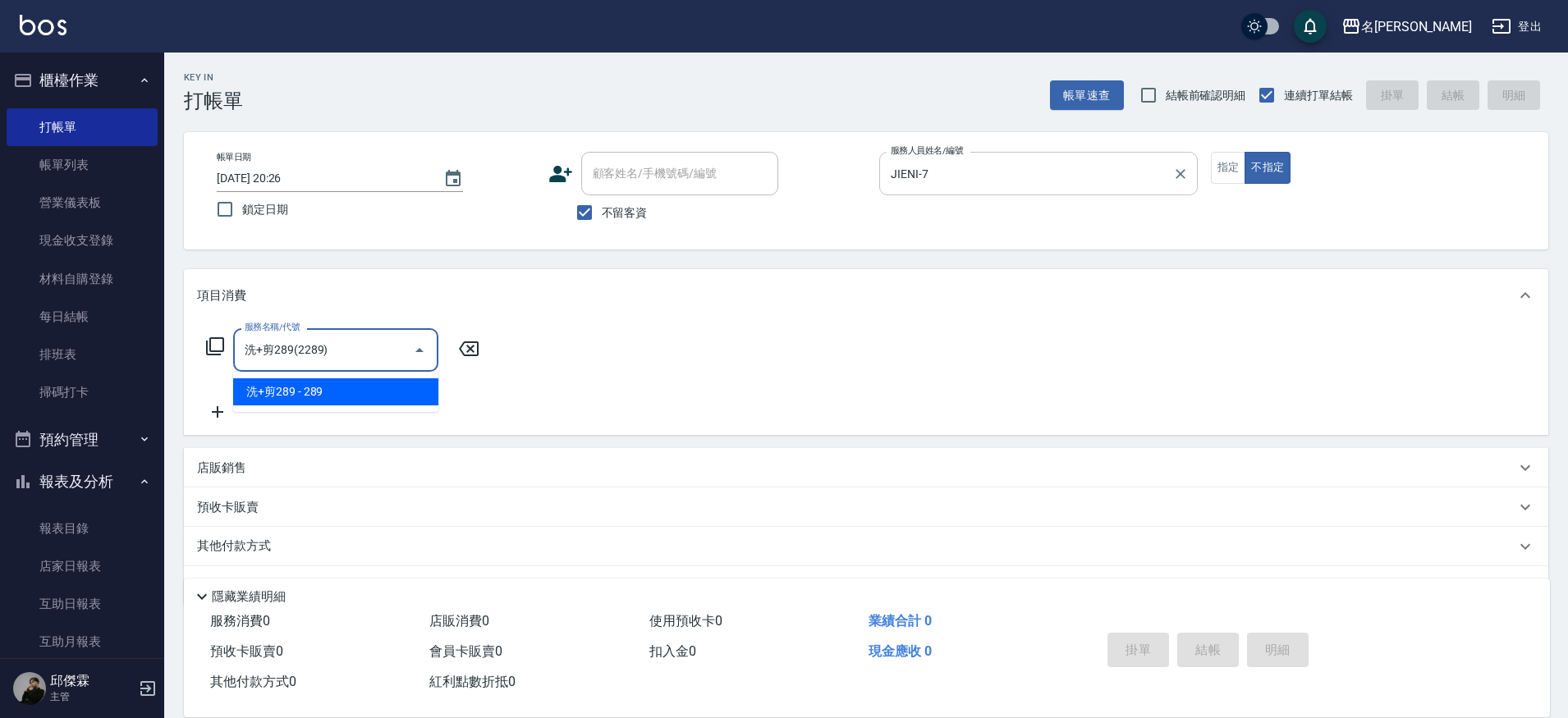
type input "洗+剪289(2289)"
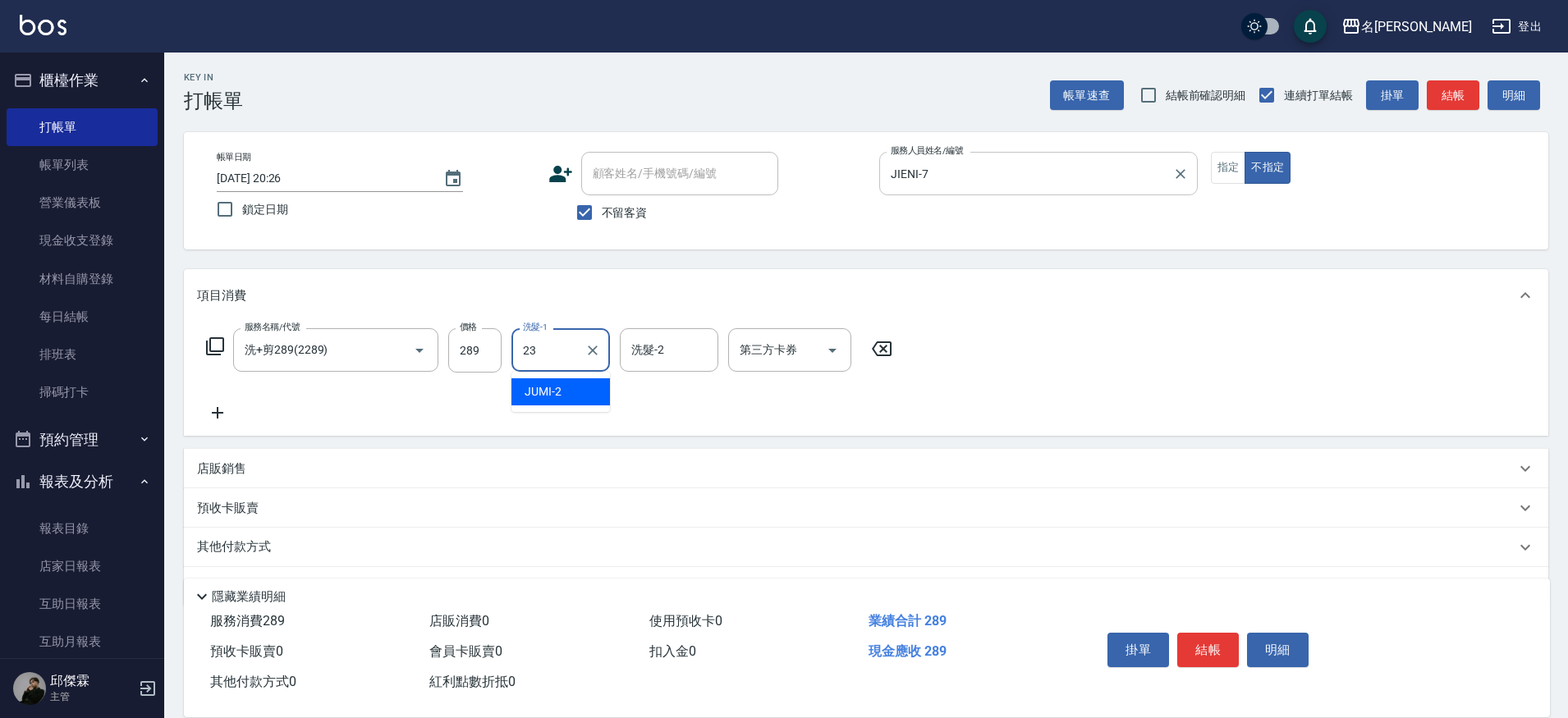
type input "Nini-23"
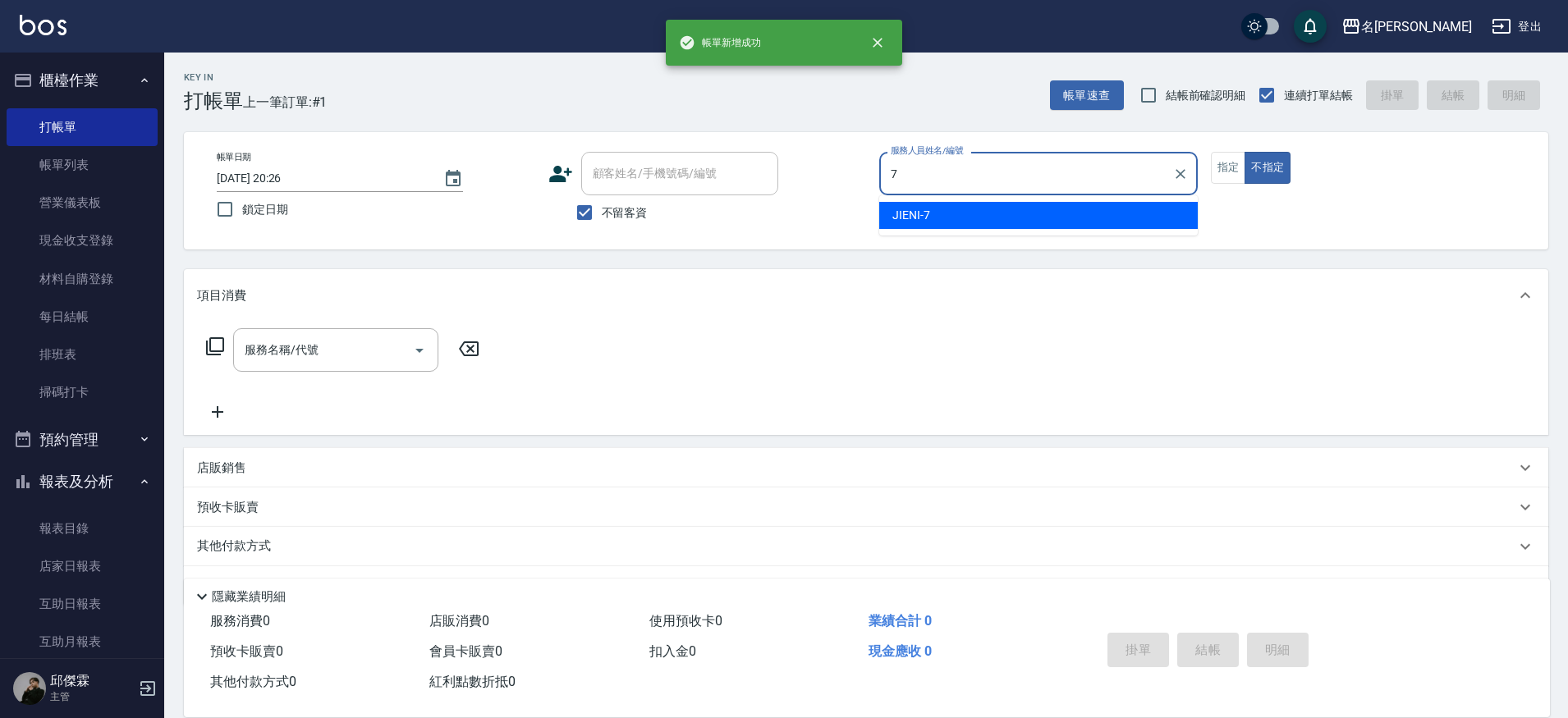
type input "JIENI-7"
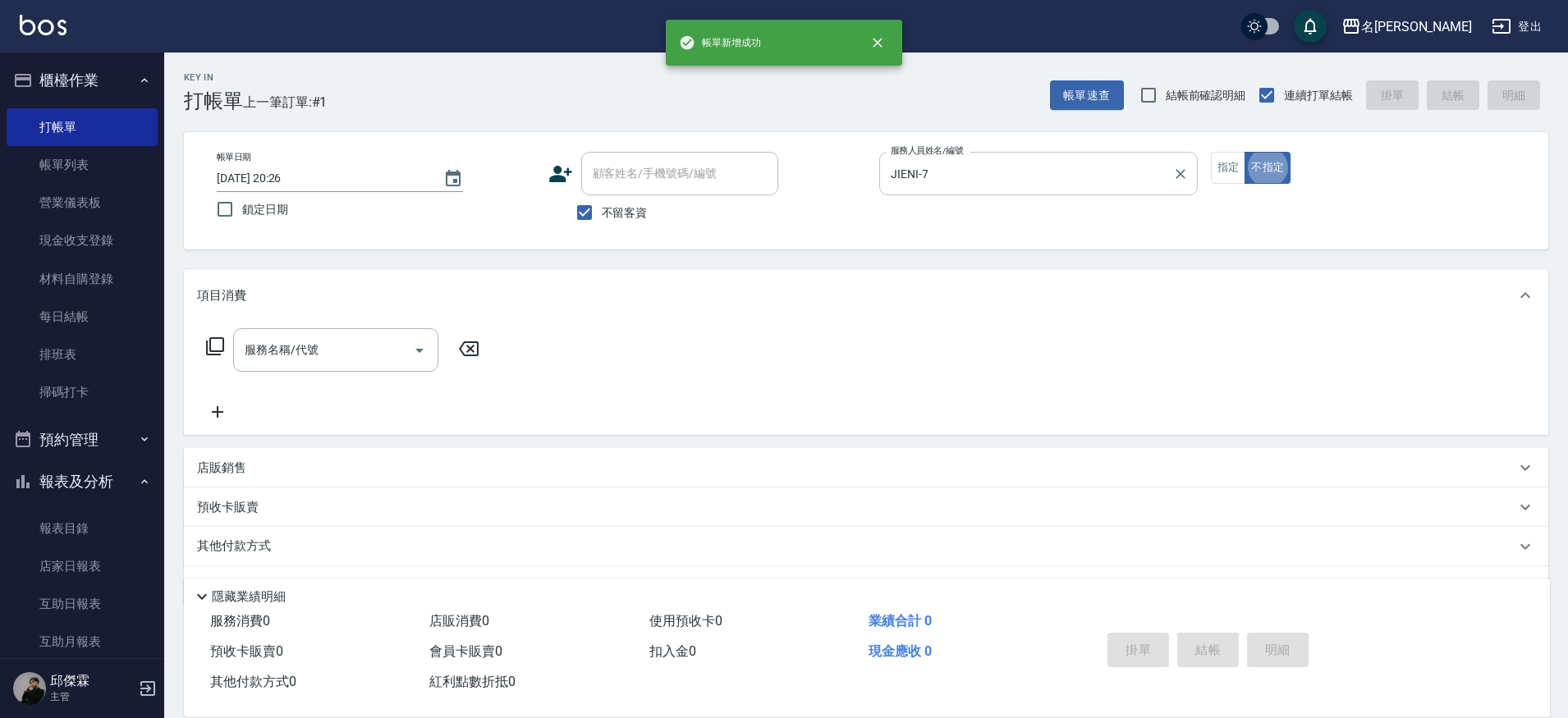
type button "false"
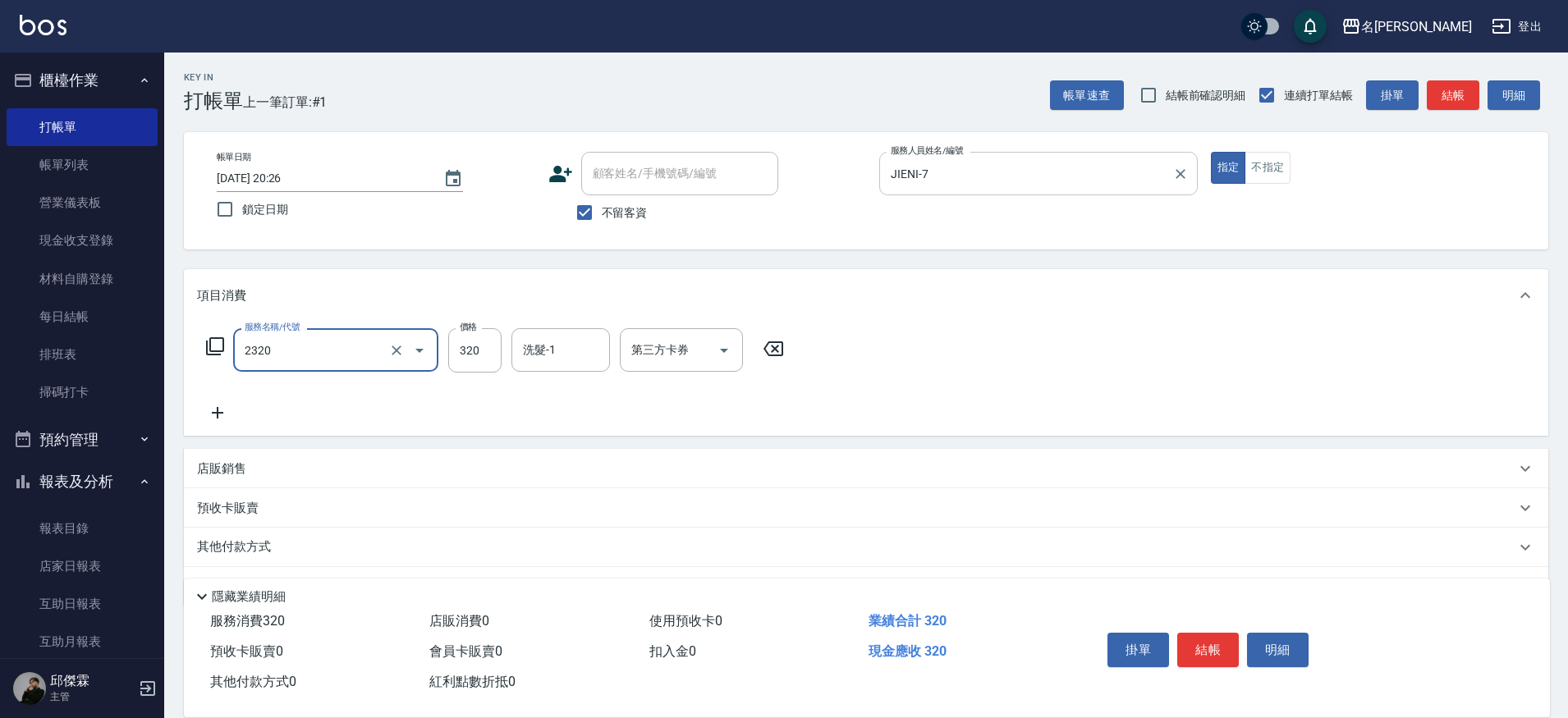
type input "洗剪320(2320)"
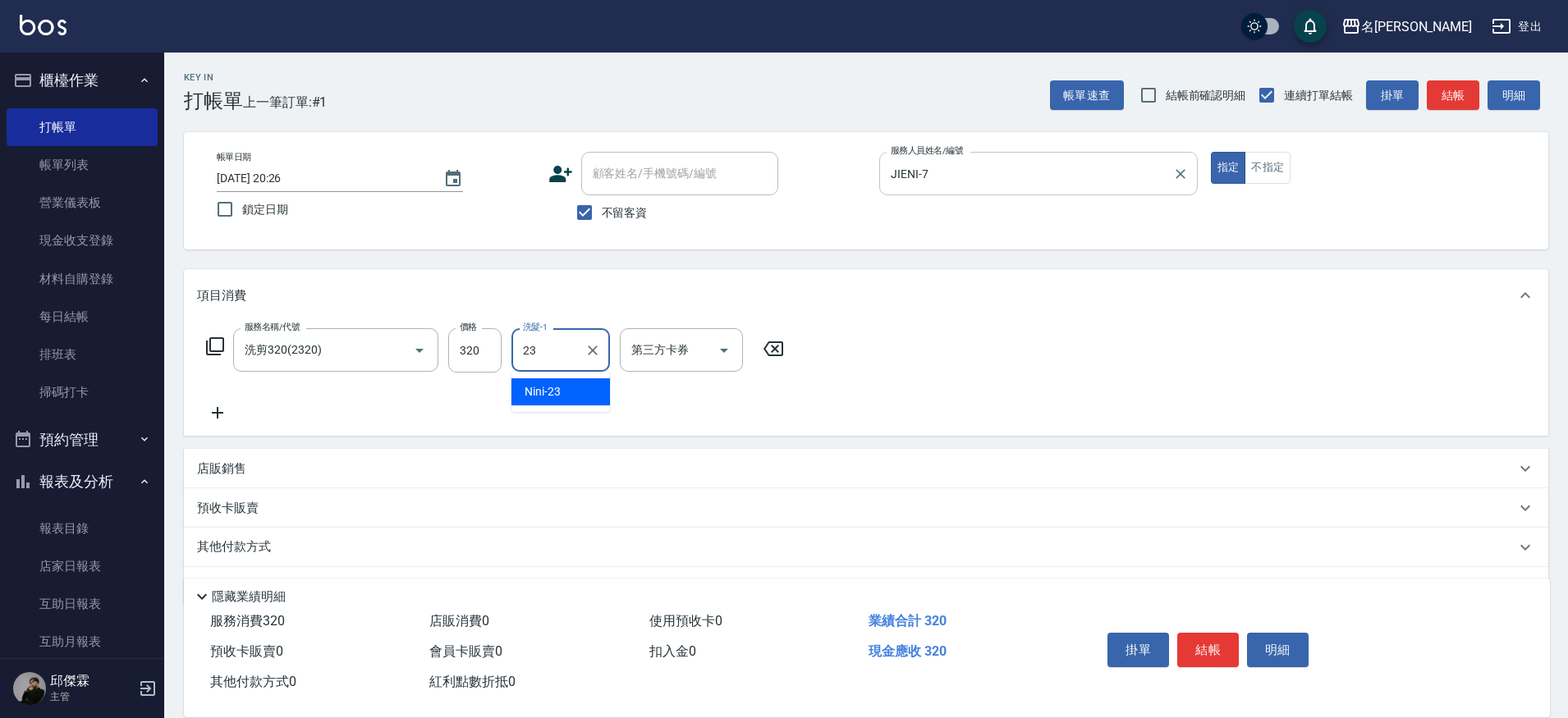
type input "Nini-23"
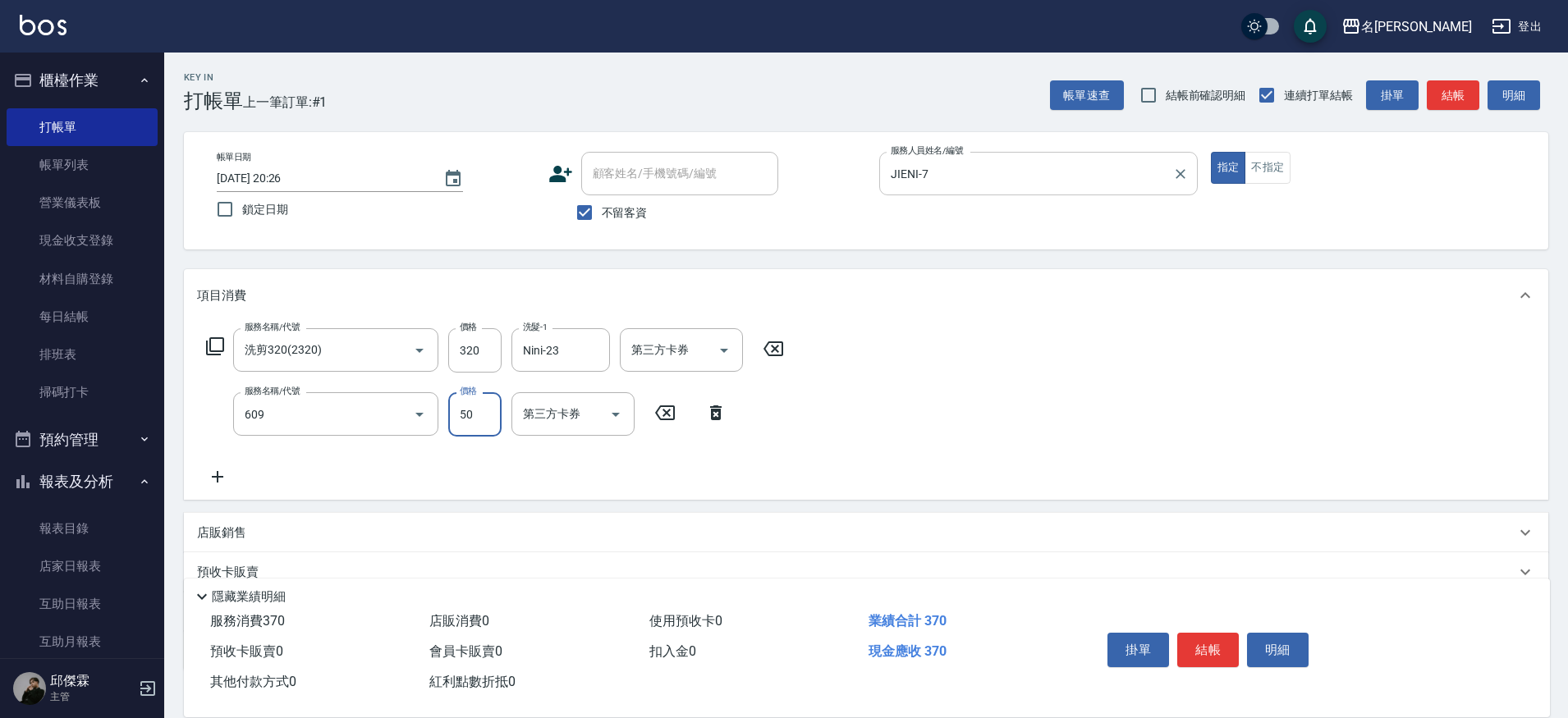
type input "精油(609)"
type input "Nini-23"
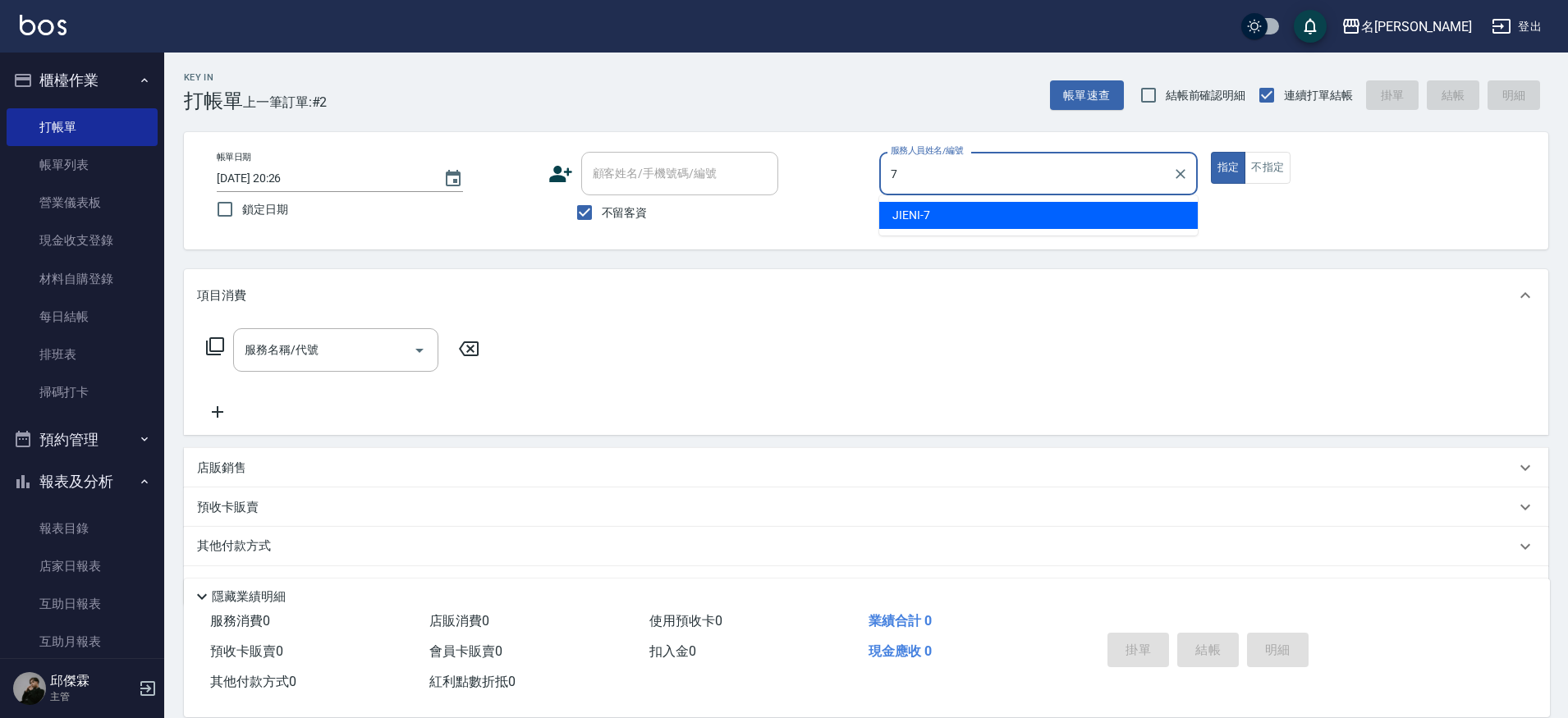
type input "JIENI-7"
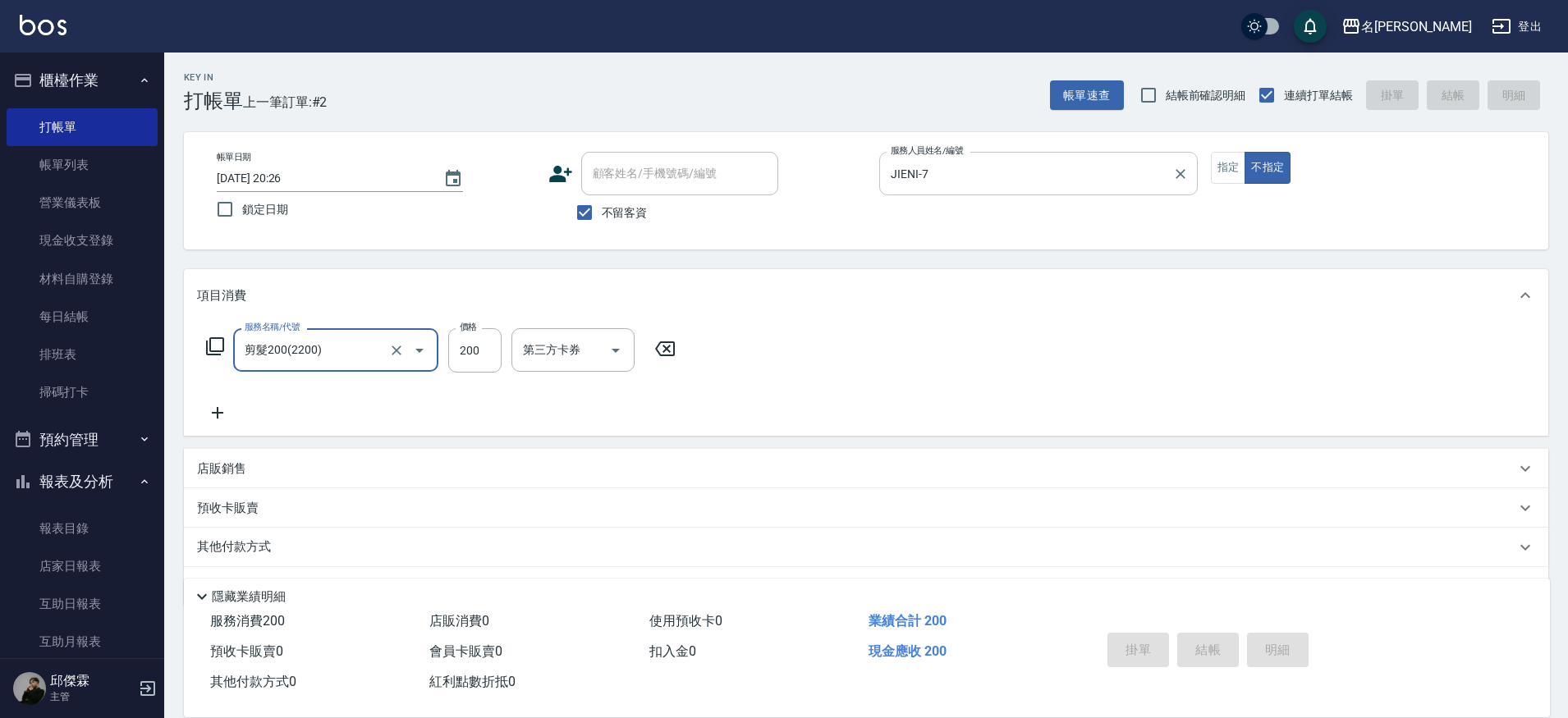
type input "剪髮200(2200)"
type input "[DATE] 20:27"
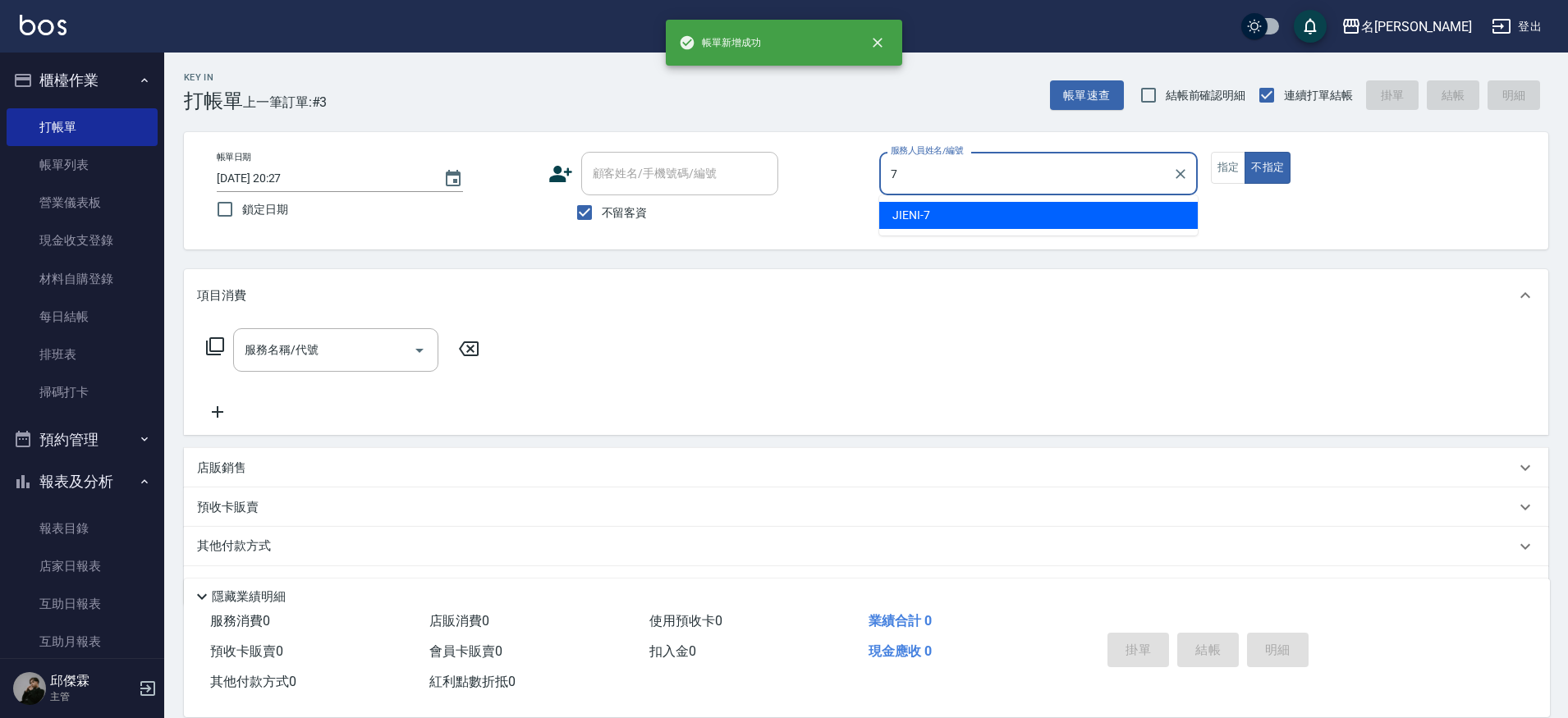
type input "JIENI-7"
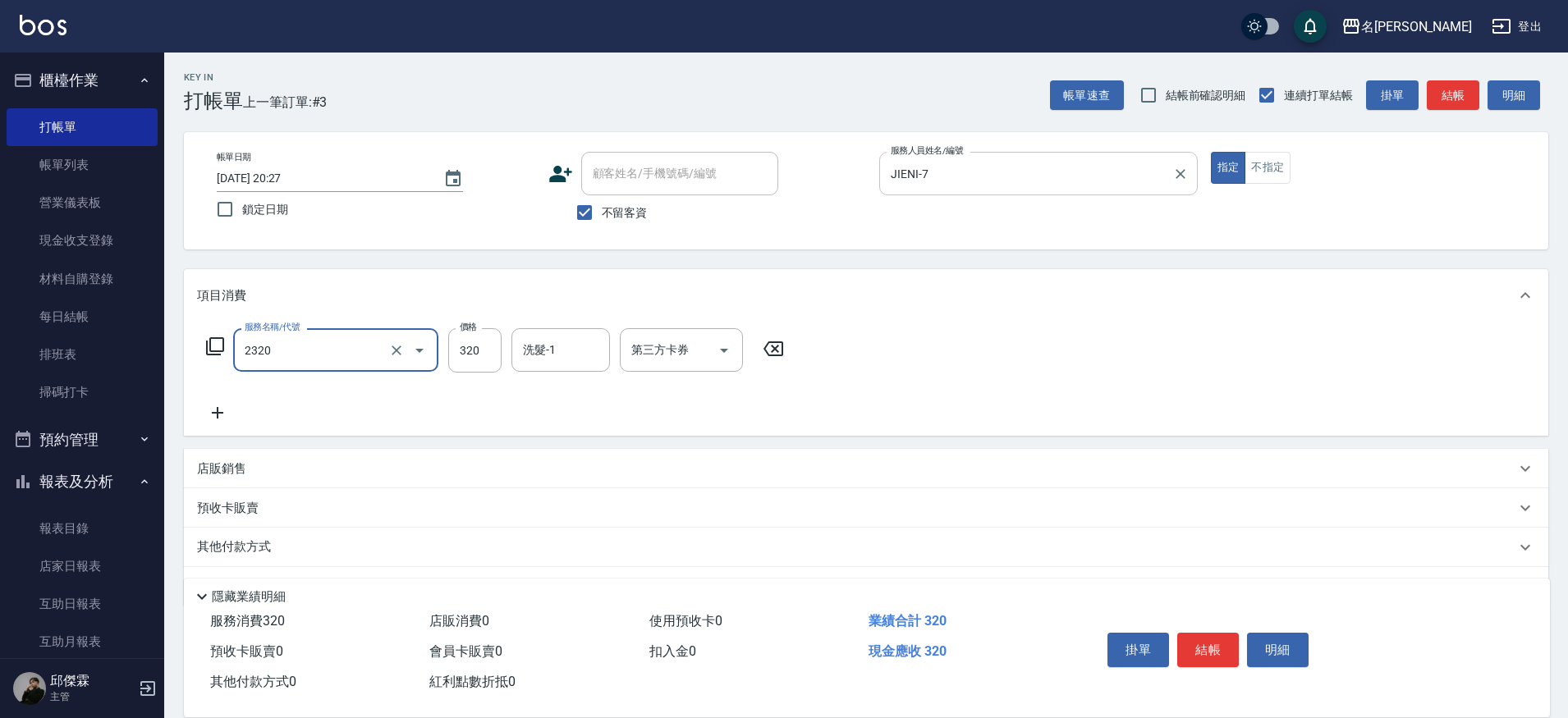
type input "洗剪320(2320)"
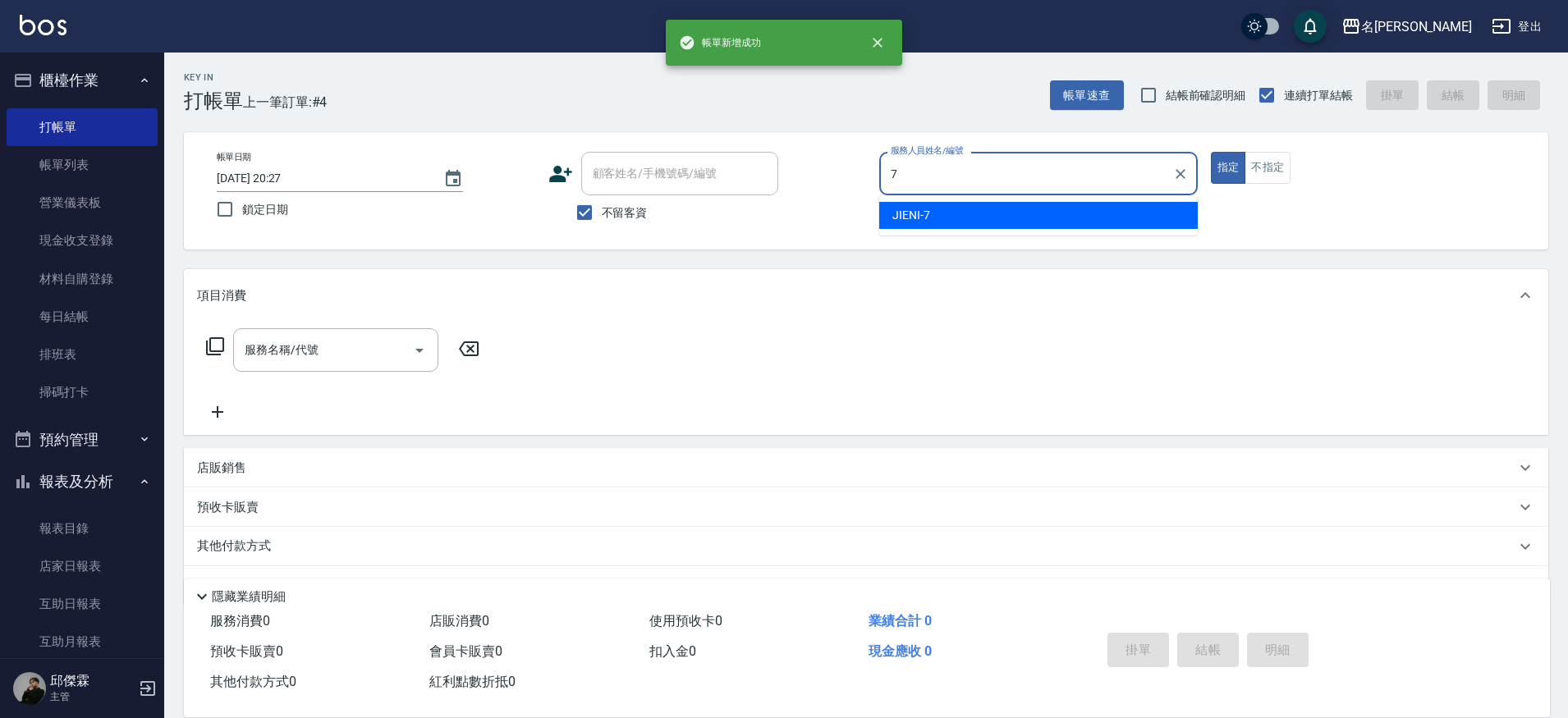
type input "JIENI-7"
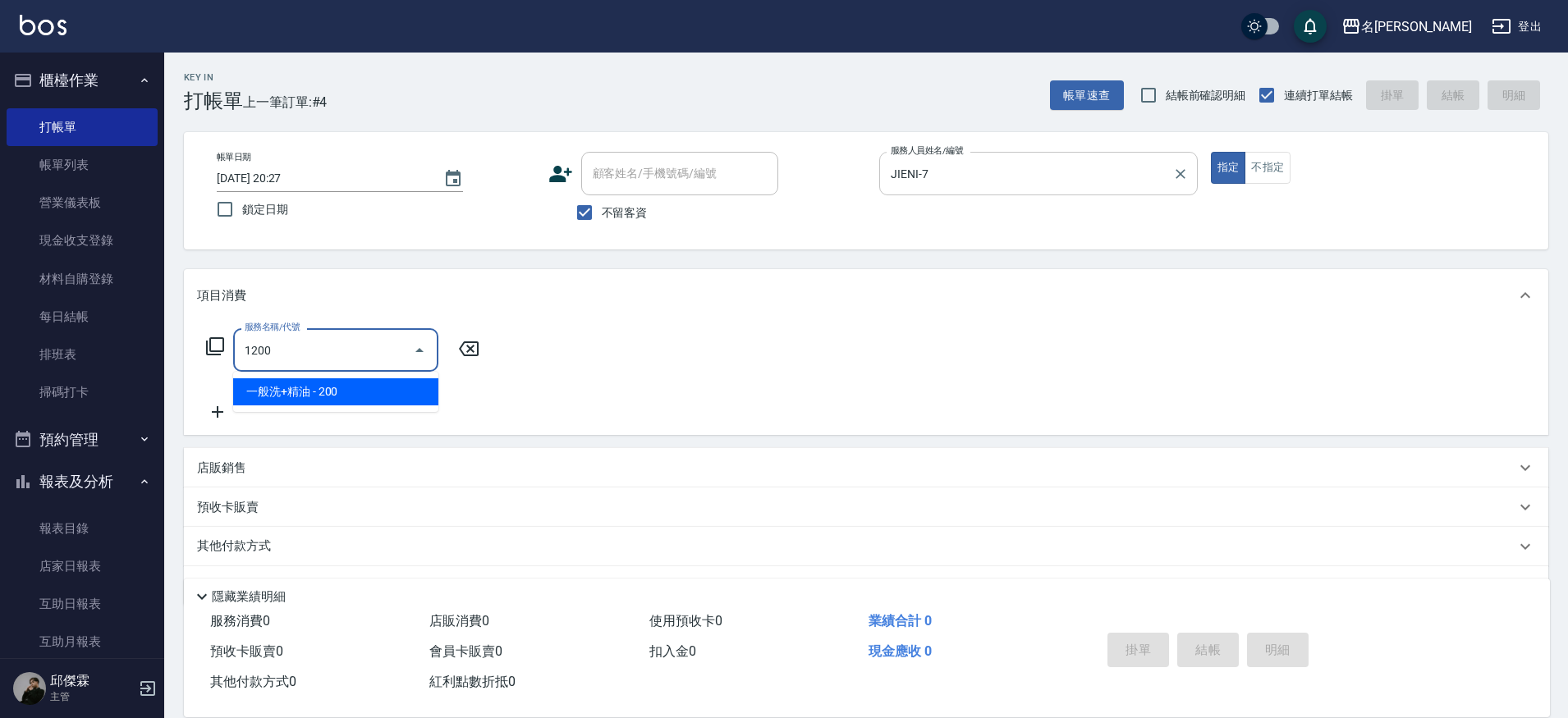
type input "一般洗+精油(1200)"
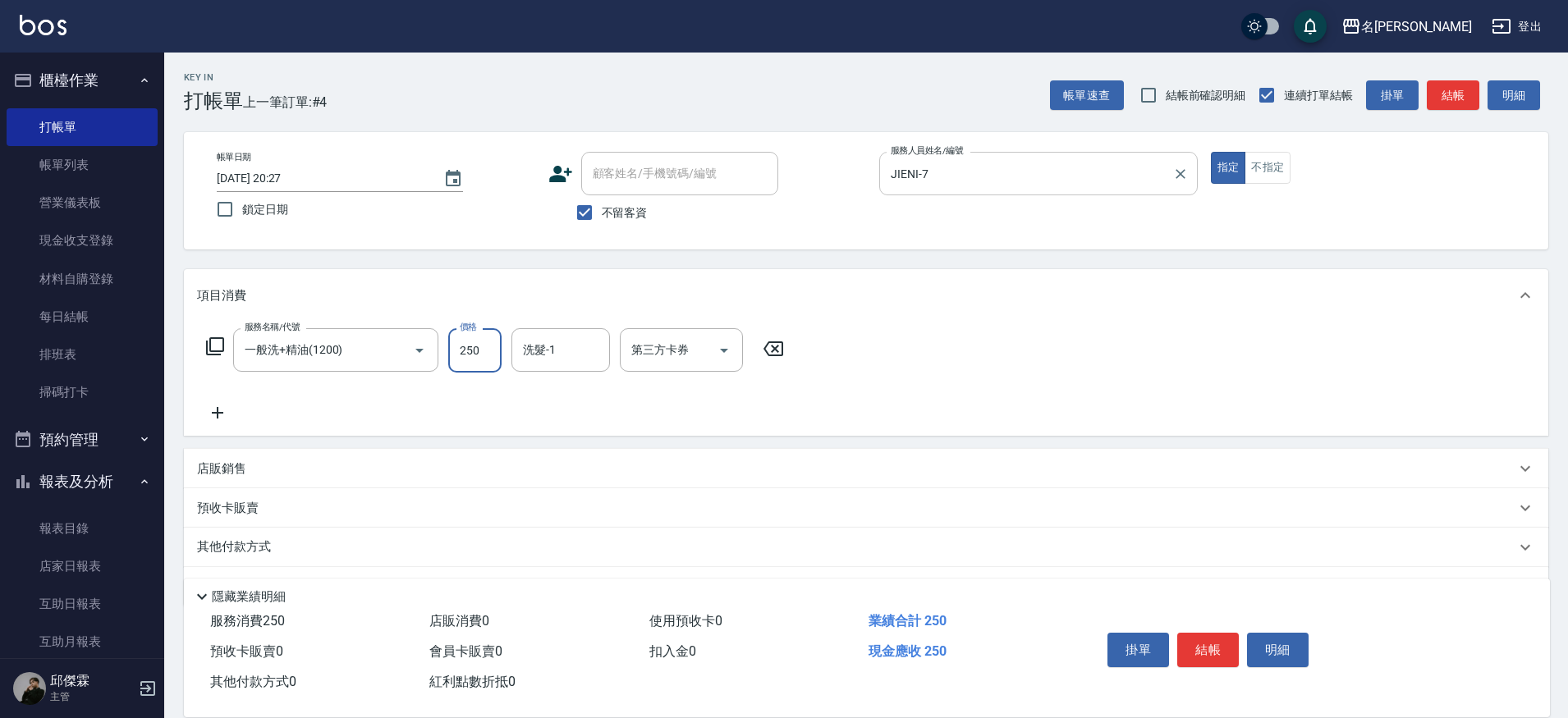
type input "250"
type input "Nini-23"
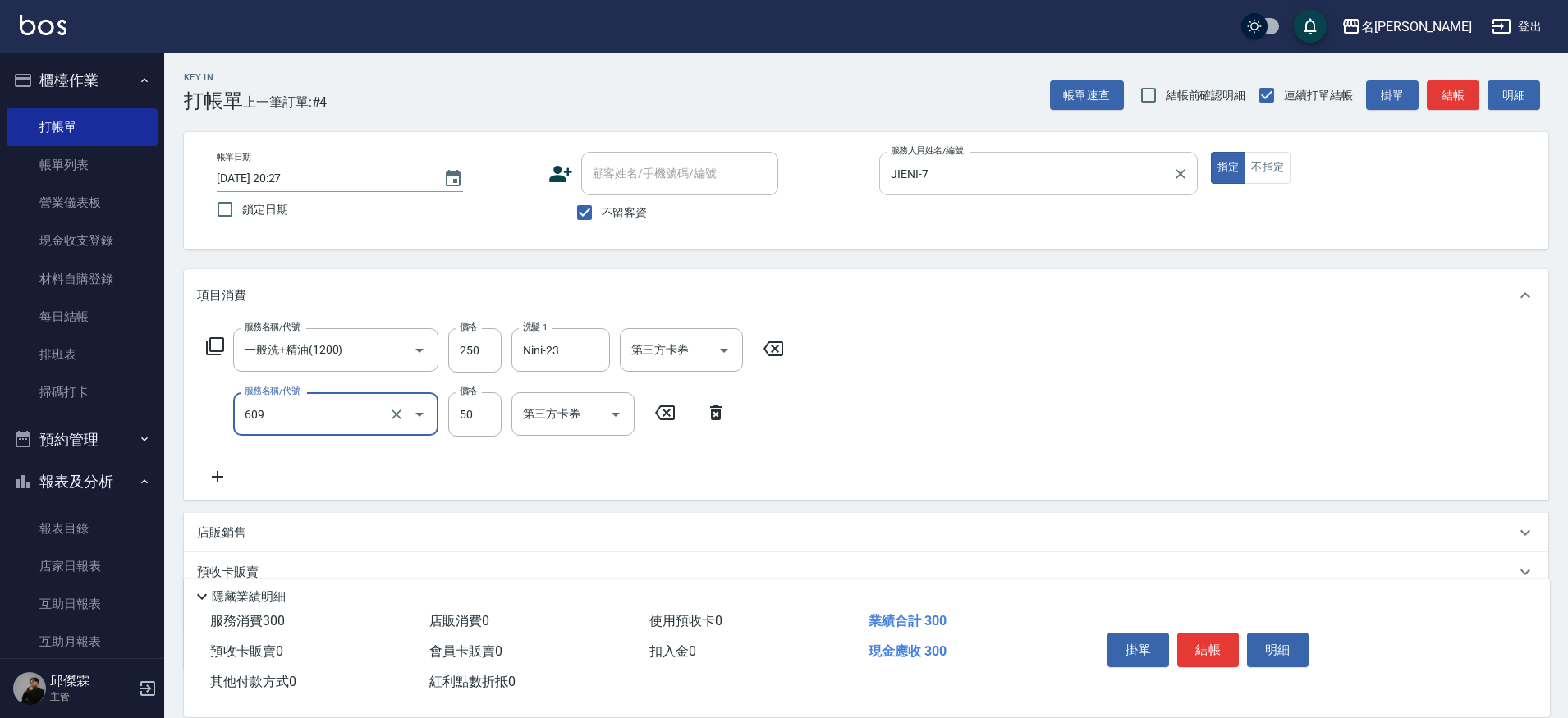
type input "精油(609)"
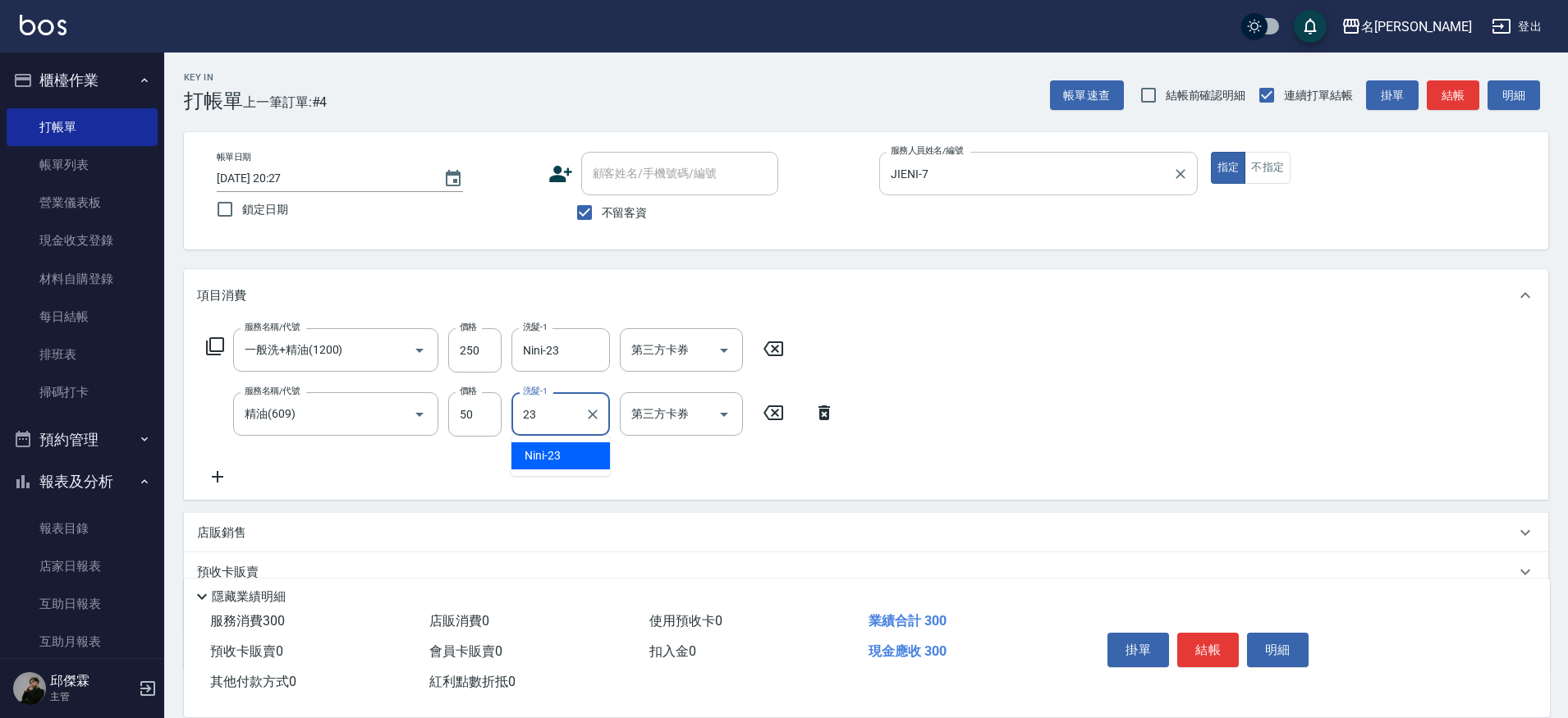
type input "Nini-23"
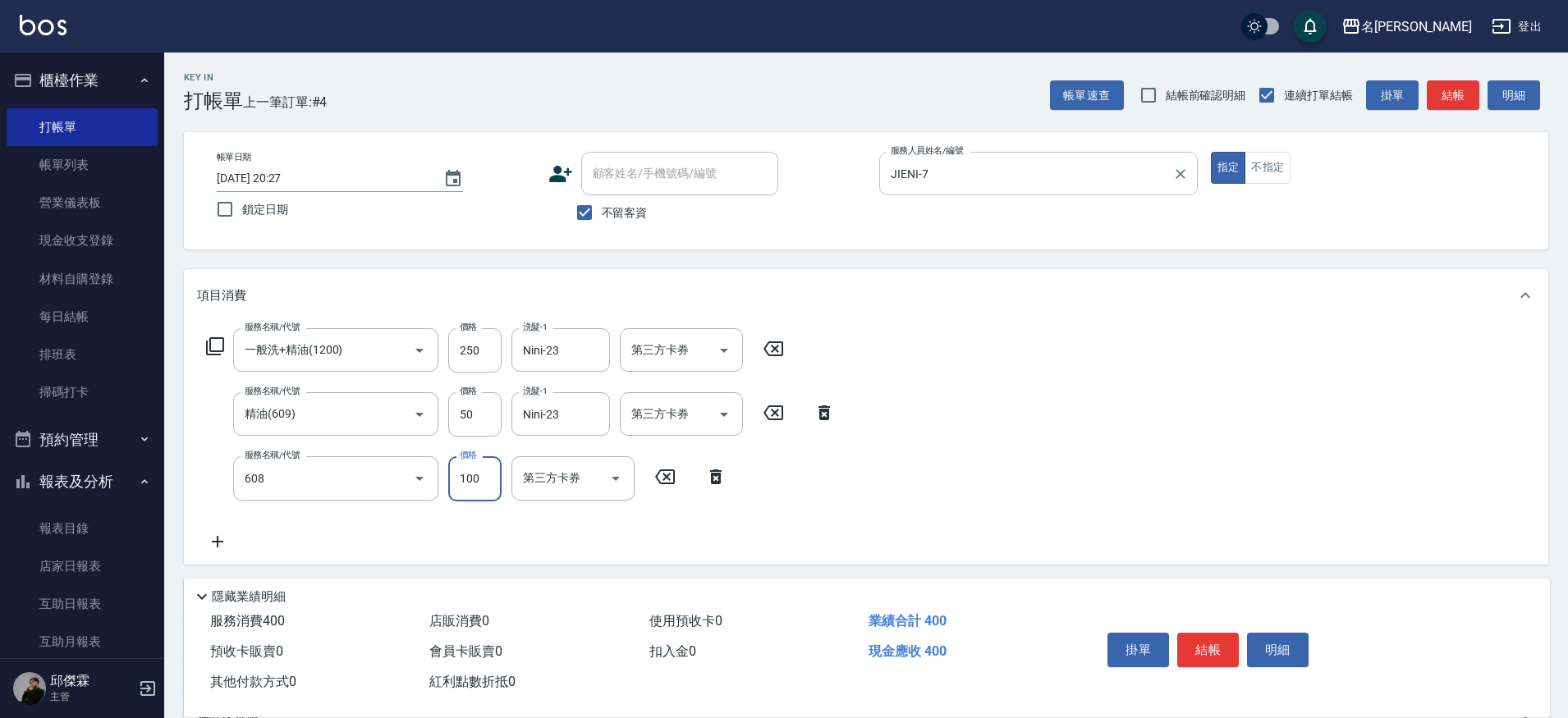
type input "精油(長)(608)"
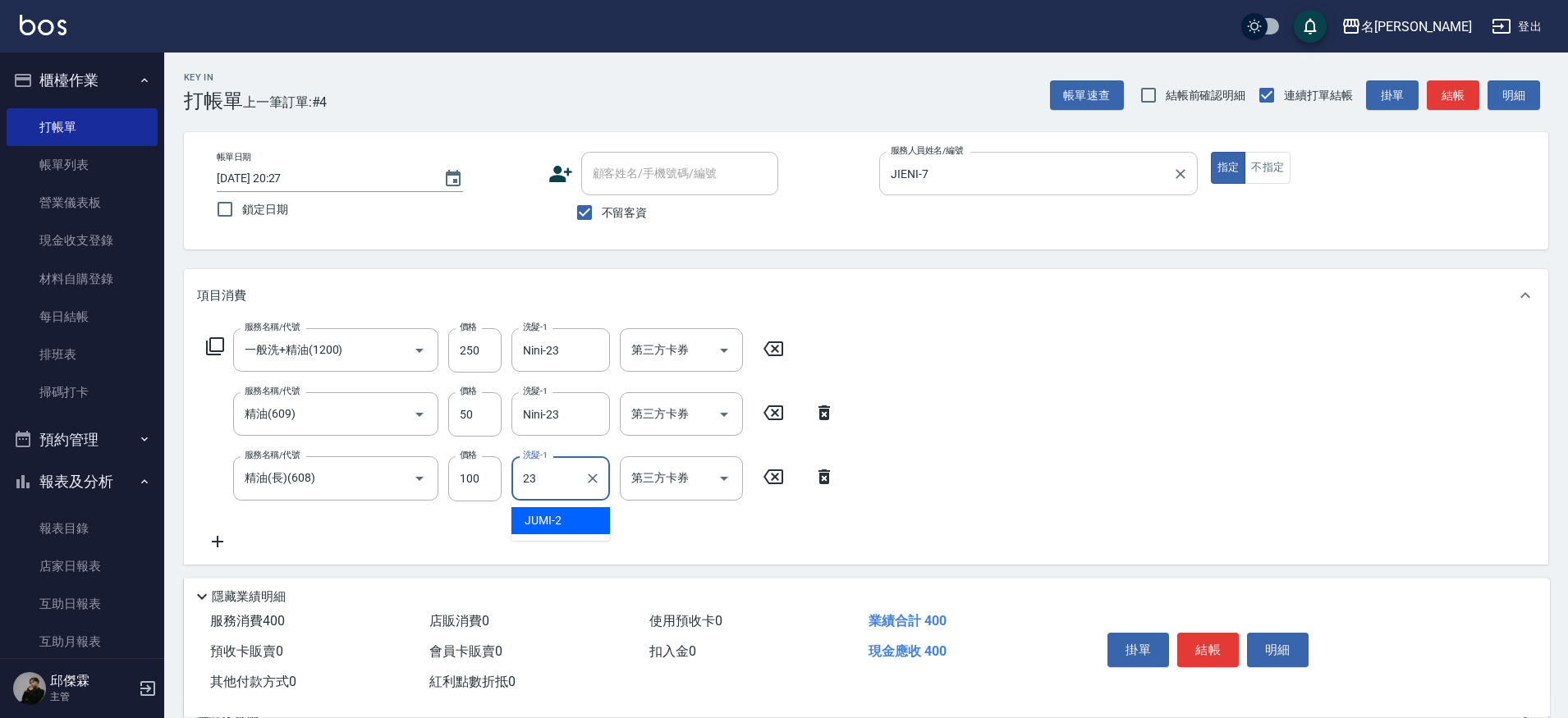
type input "Nini-23"
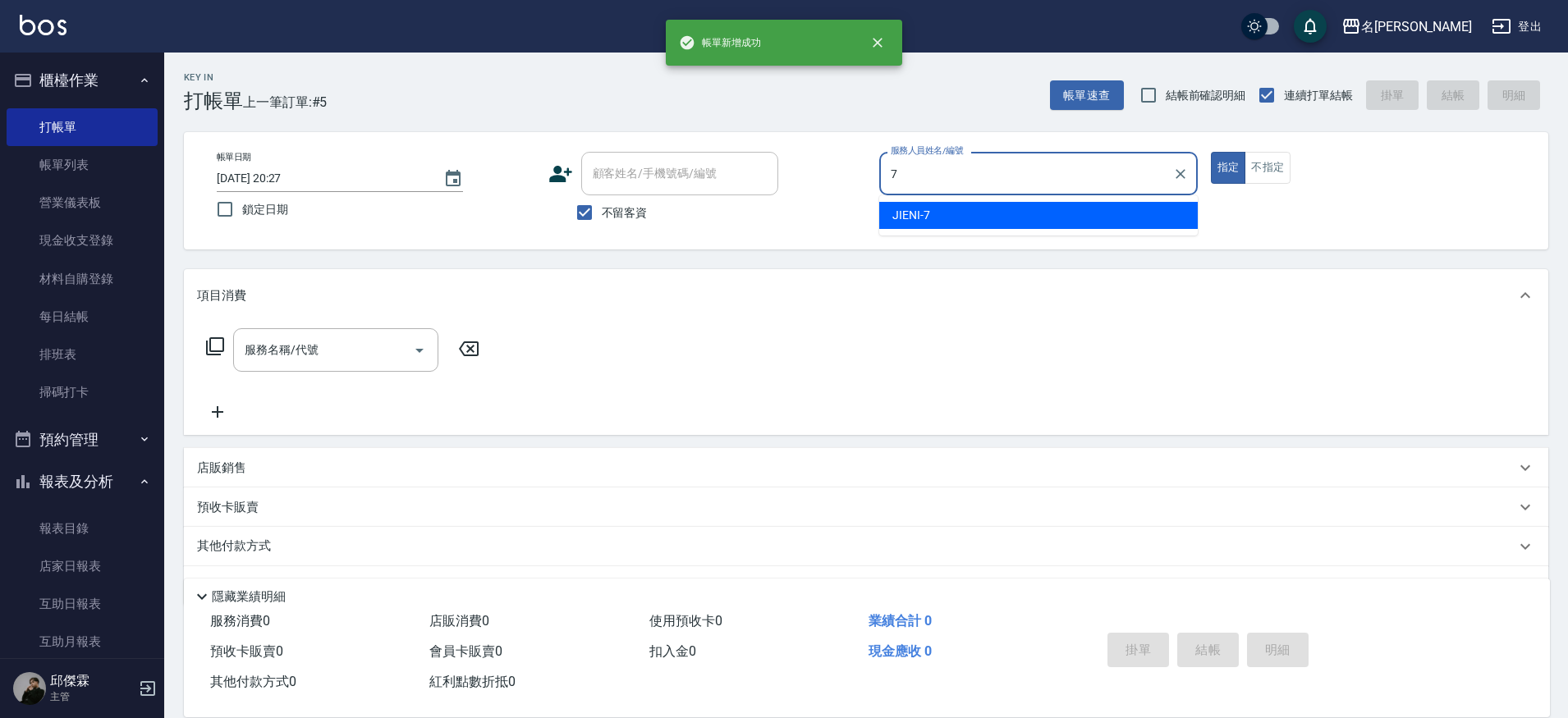
type input "JIENI-7"
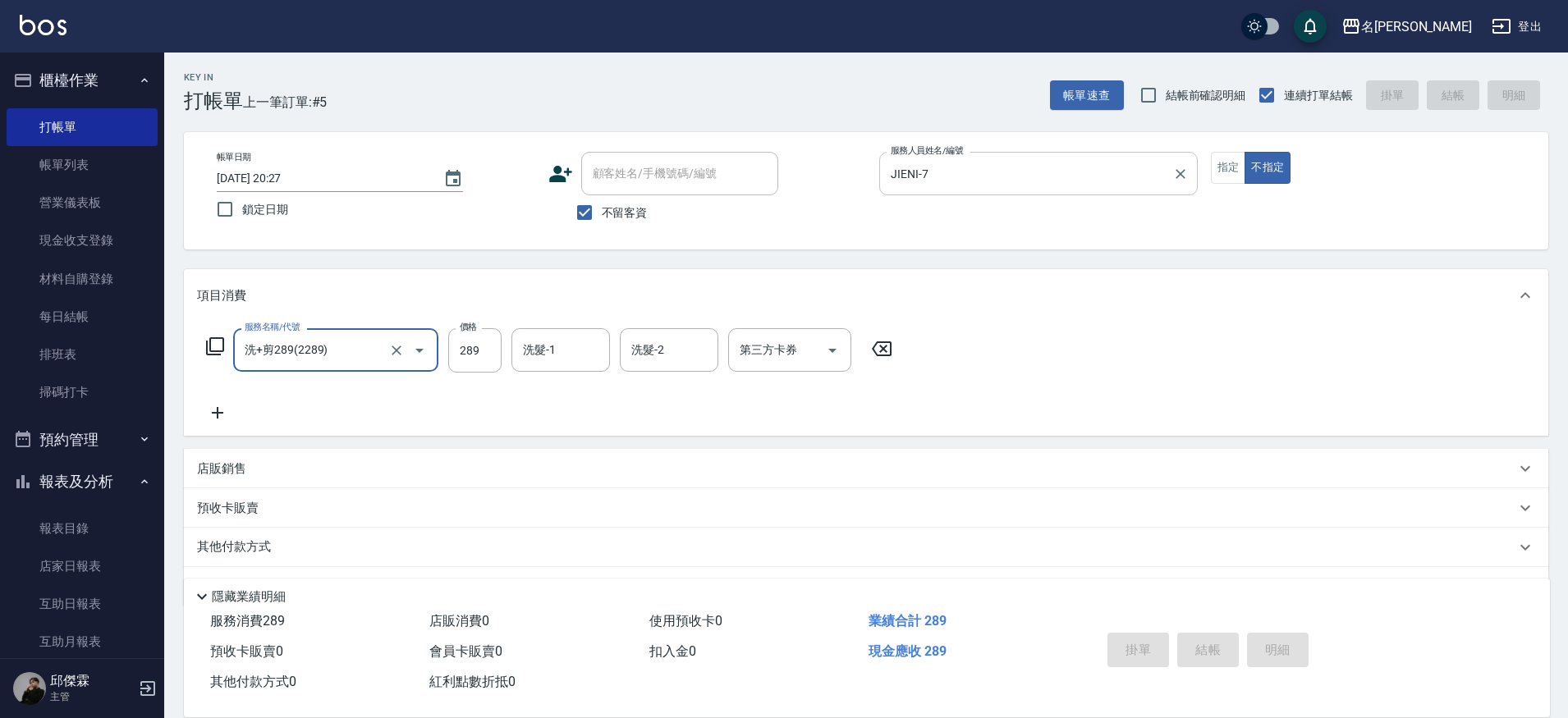
type input "洗+剪289(2289)"
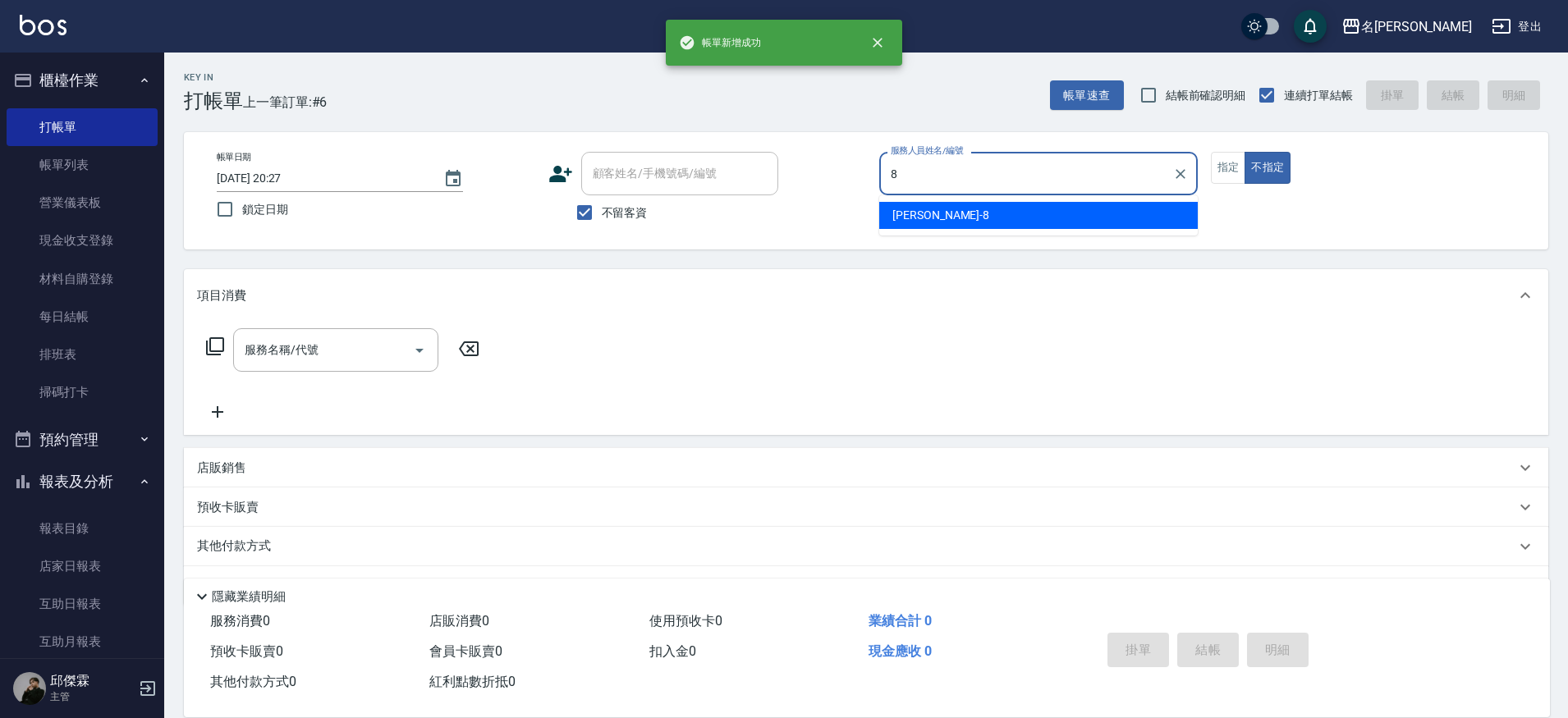
type input "Kira-8"
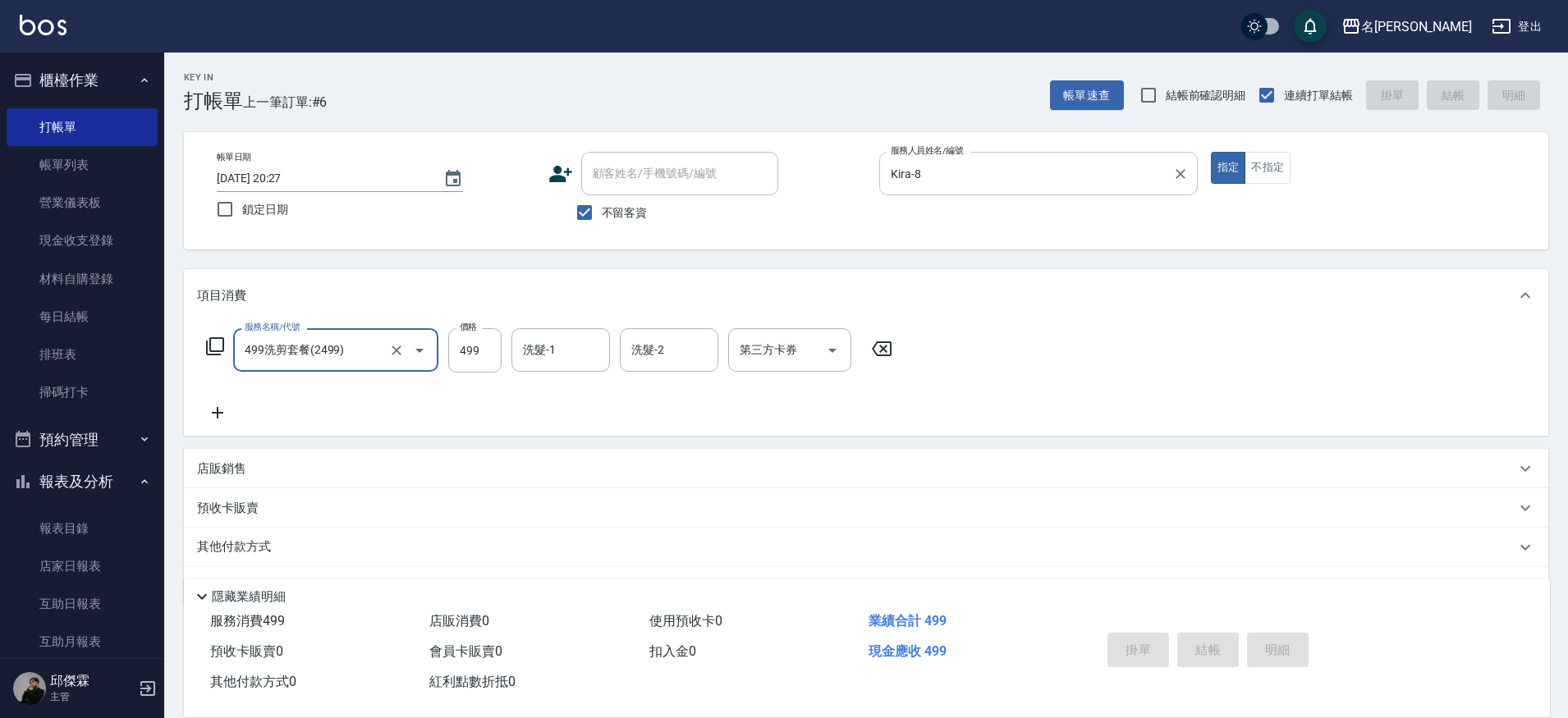
type input "499洗剪套餐(2499)"
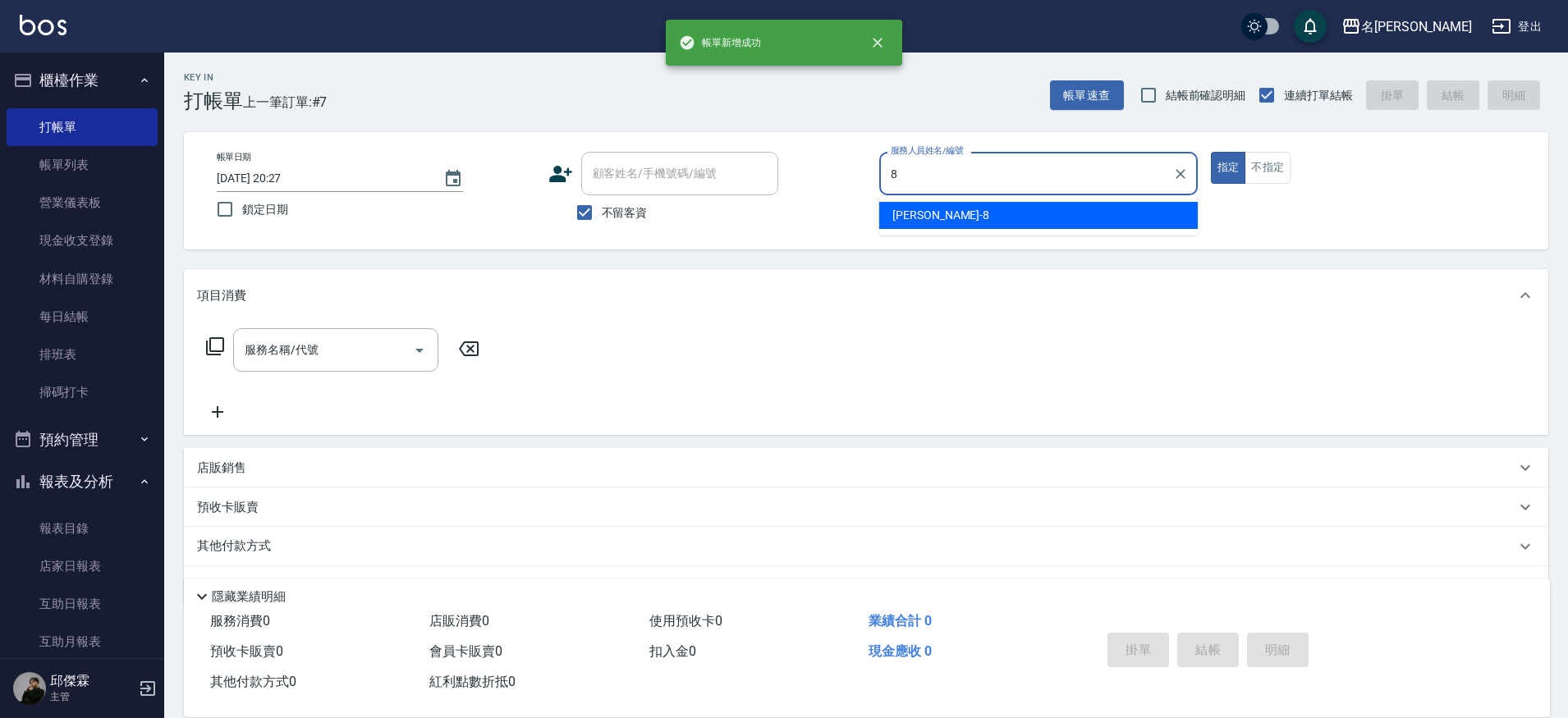
type input "Kira-8"
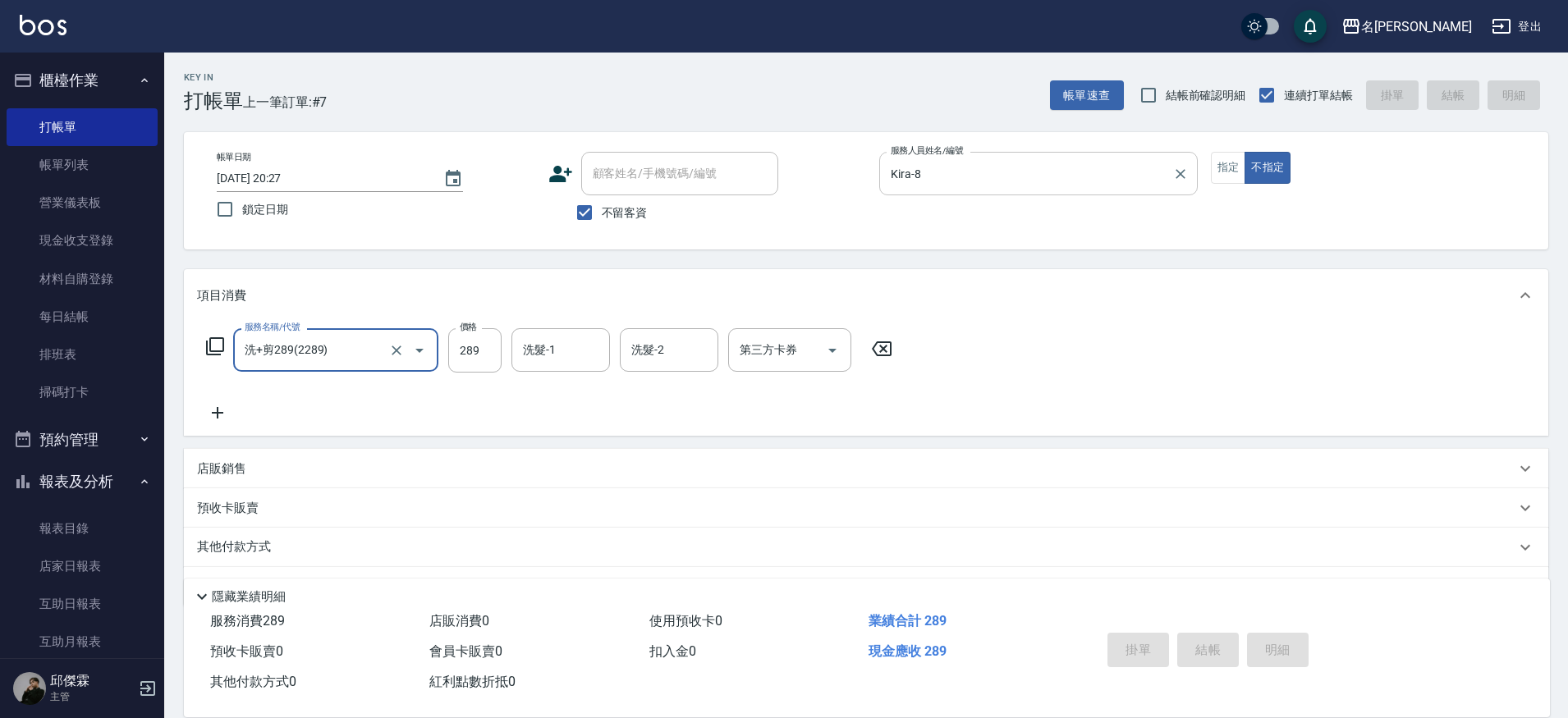
type input "洗+剪289(2289)"
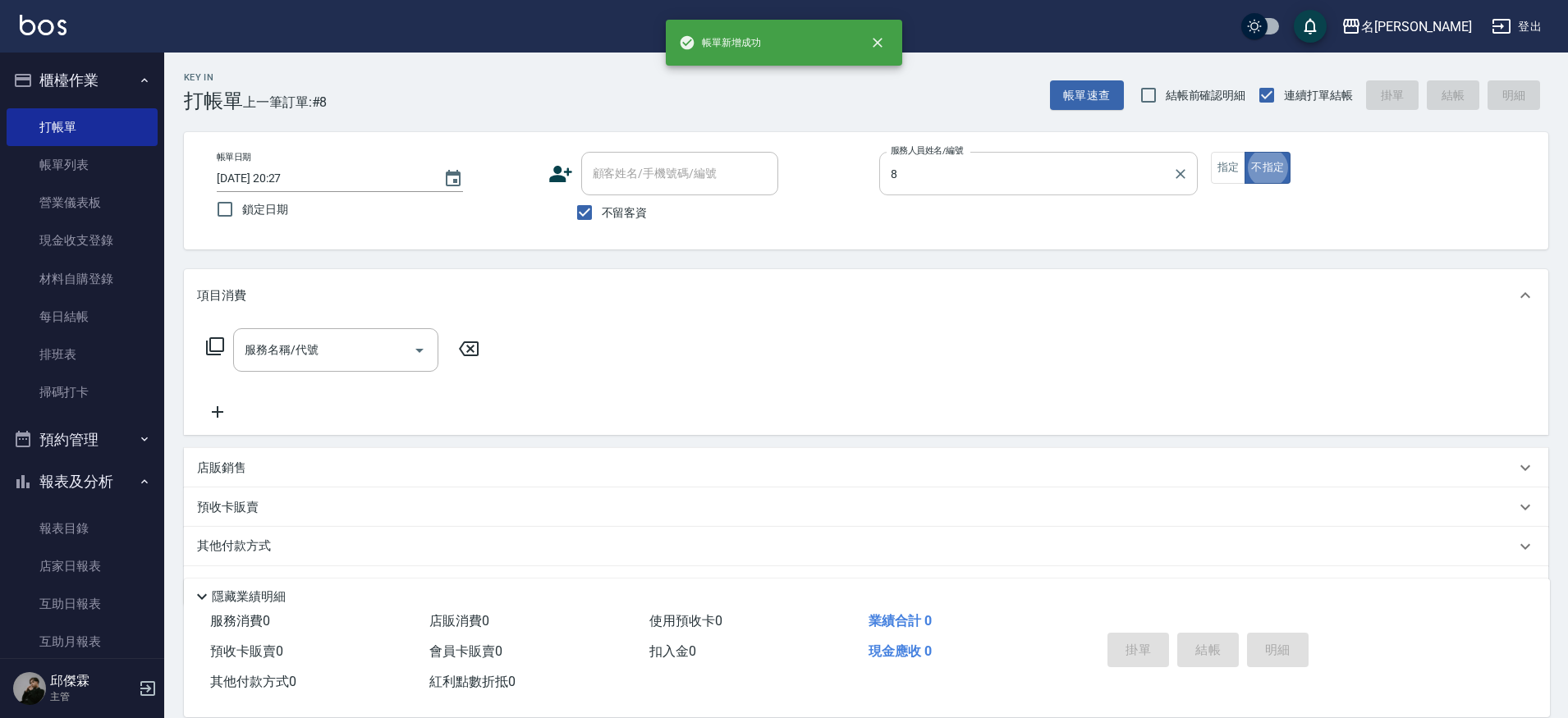
type input "Kira-8"
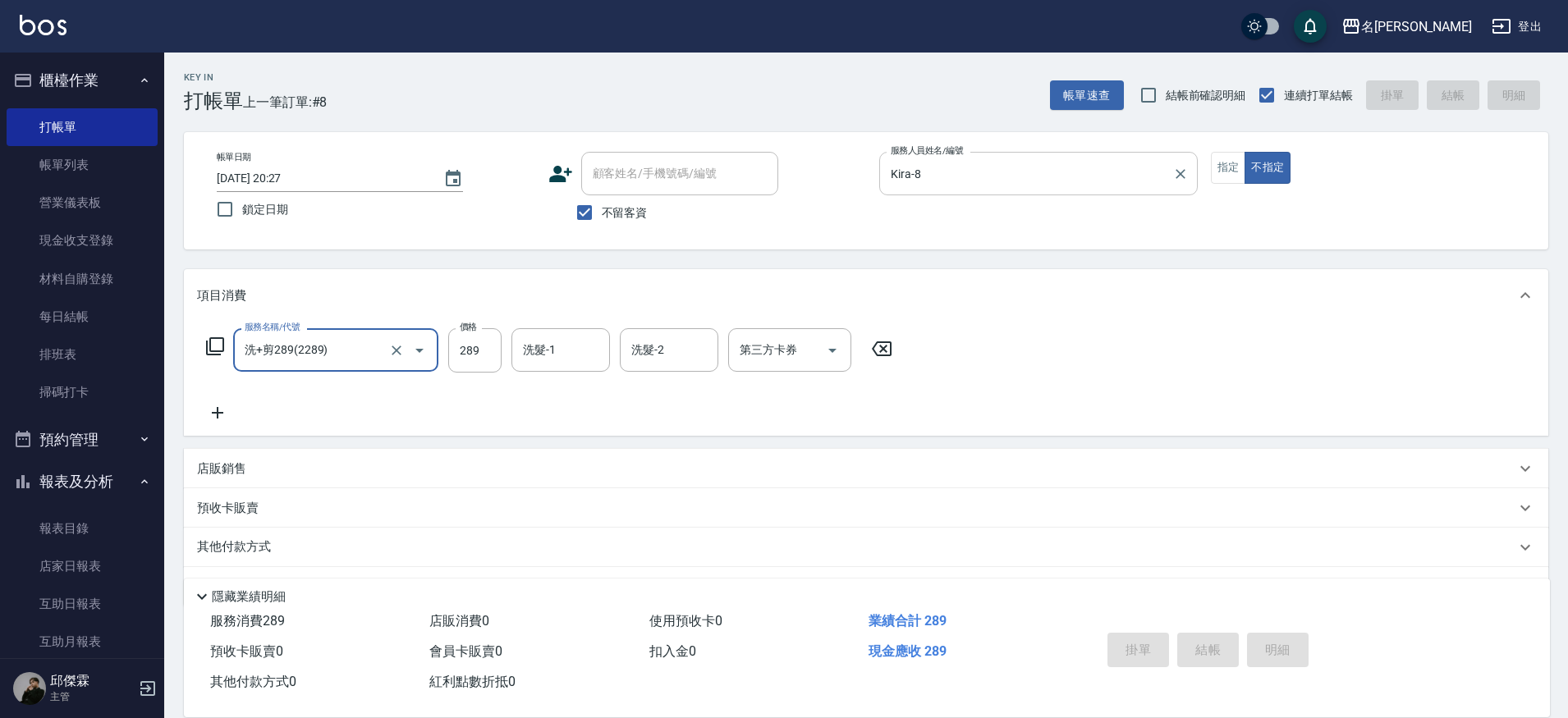
type input "洗+剪289(2289)"
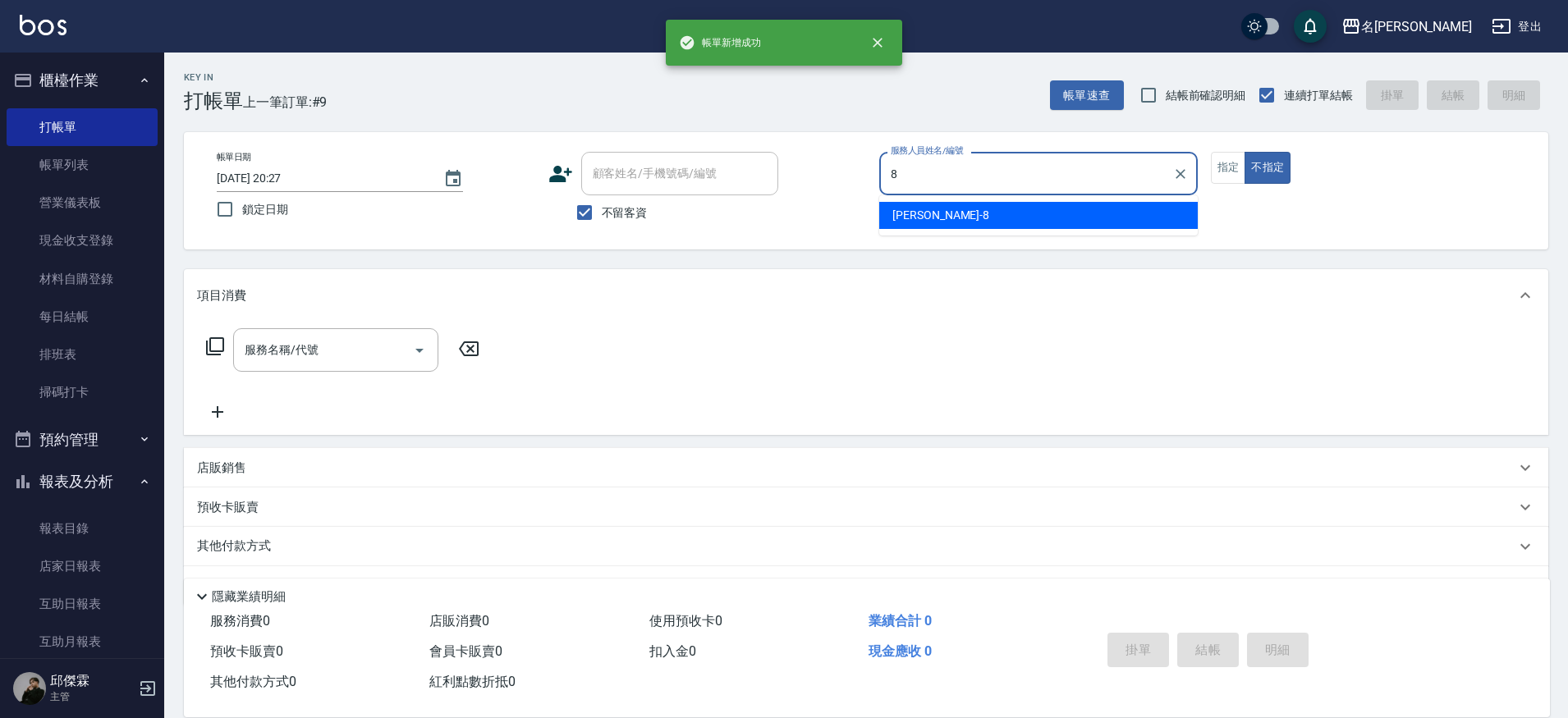
type input "Kira-8"
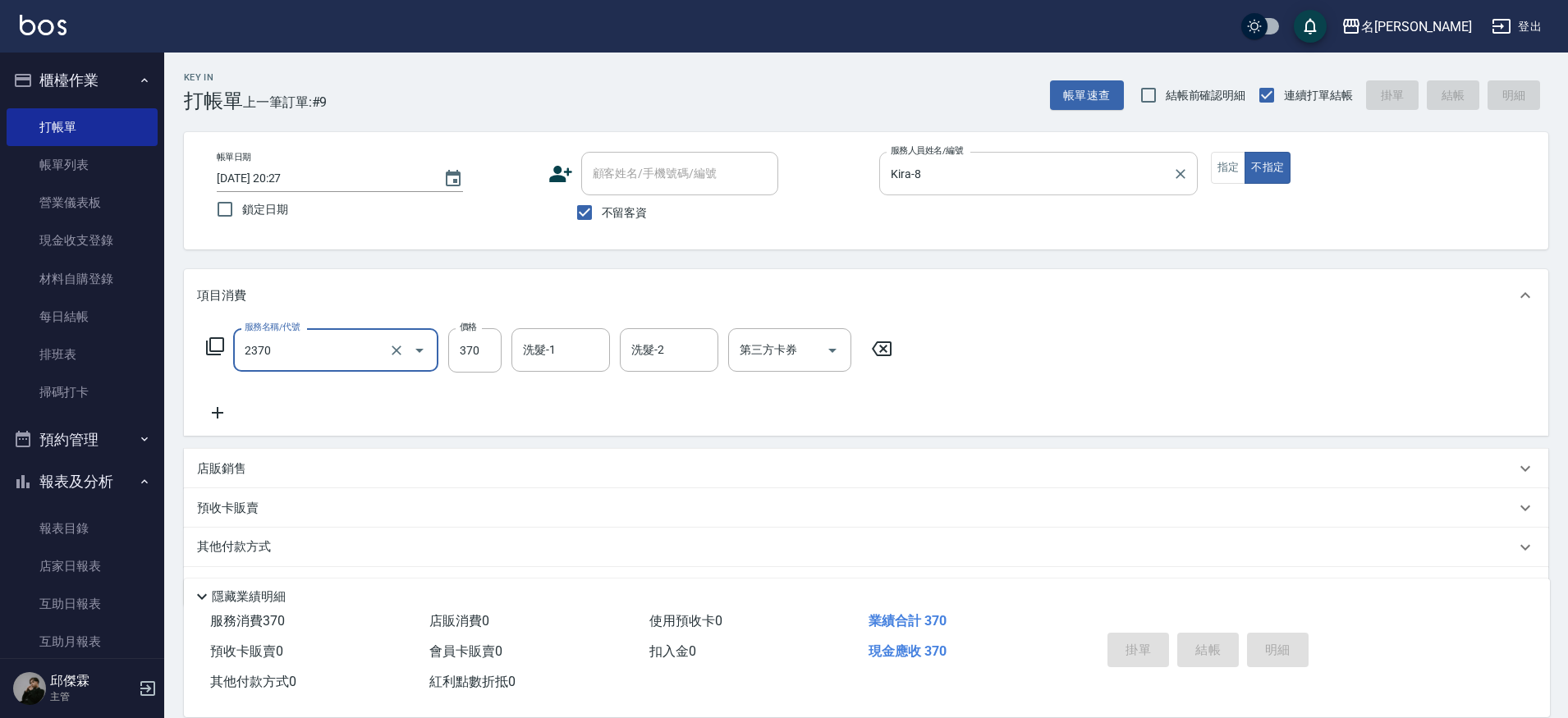
type input "2370"
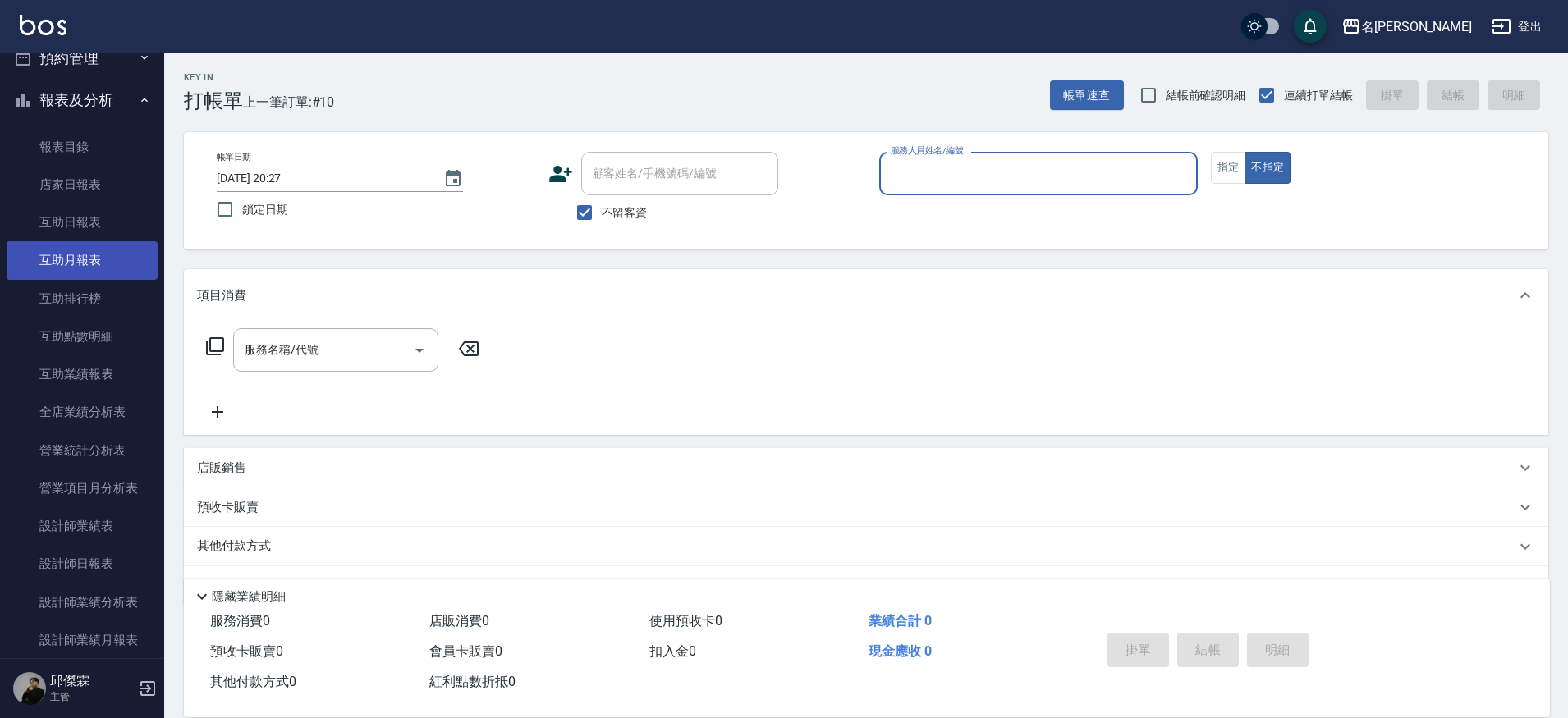
scroll to position [378, 0]
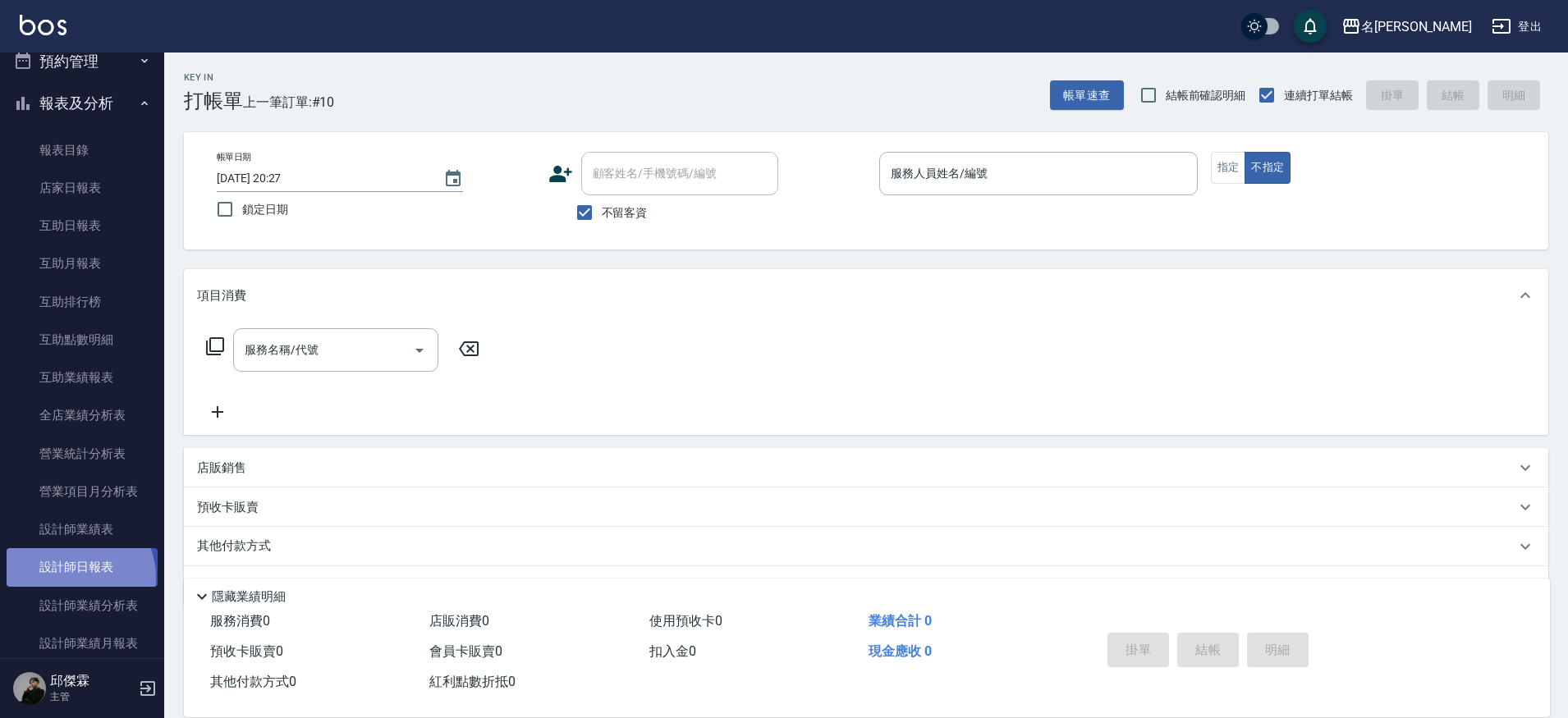
click at [66, 572] on link "設計師日報表" at bounding box center [82, 567] width 151 height 38
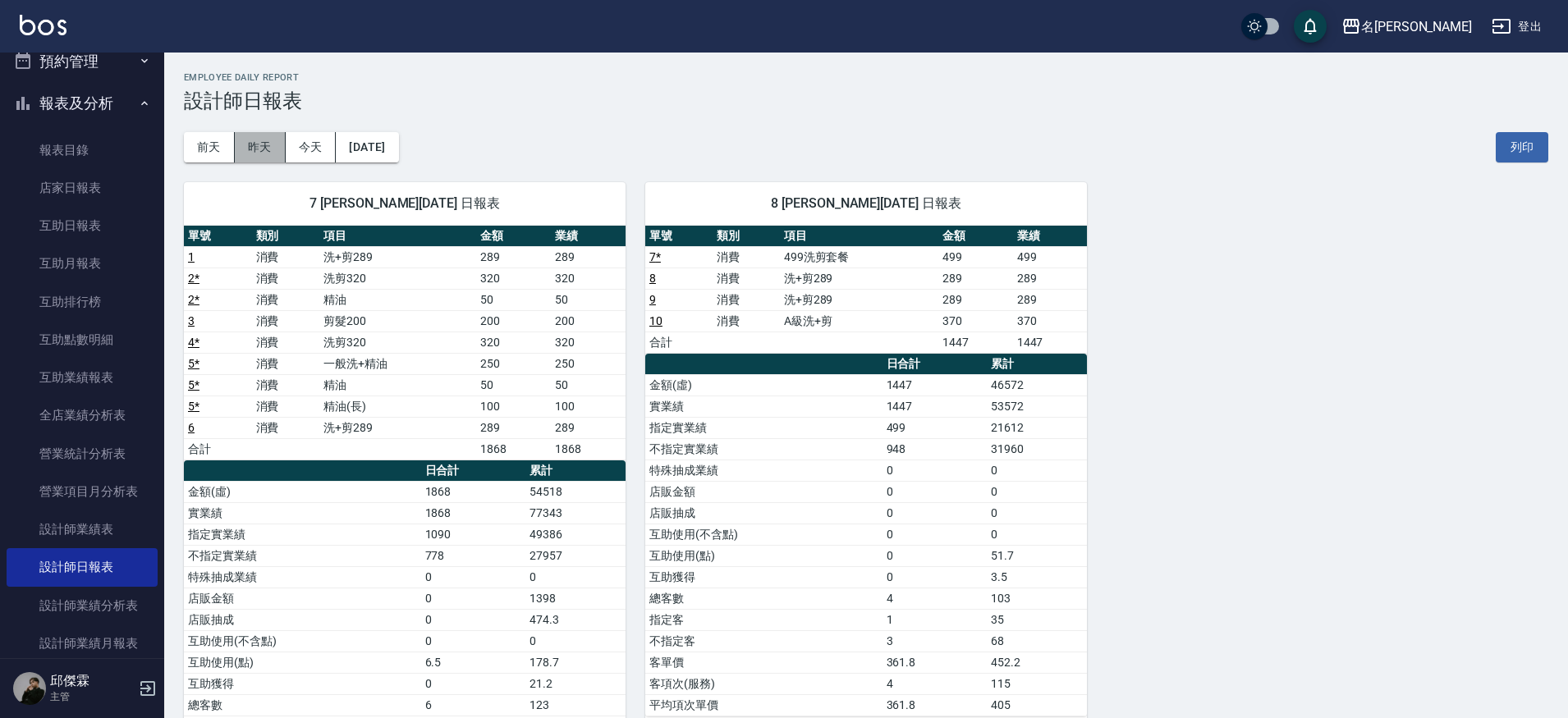
click at [252, 159] on button "昨天" at bounding box center [260, 148] width 51 height 31
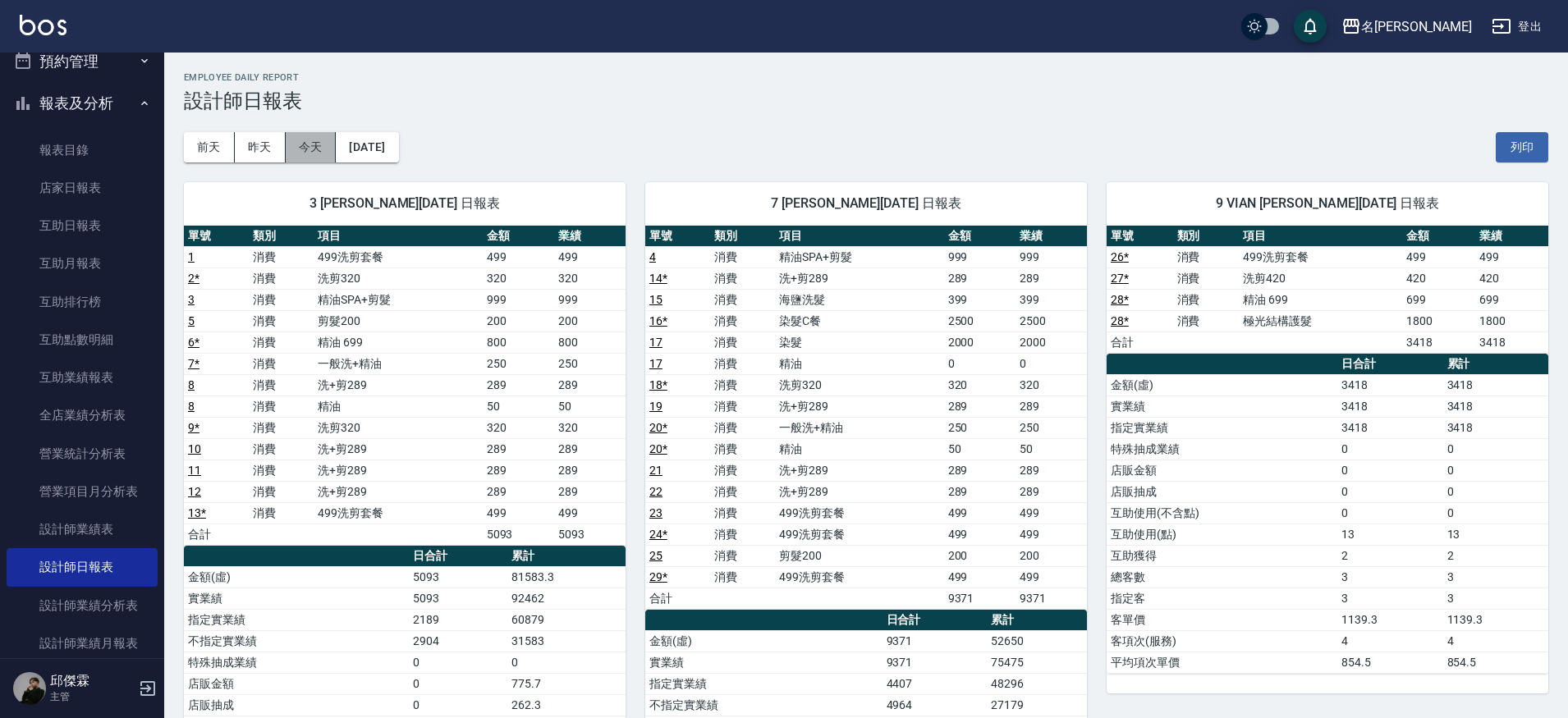
click at [319, 149] on button "今天" at bounding box center [311, 148] width 51 height 31
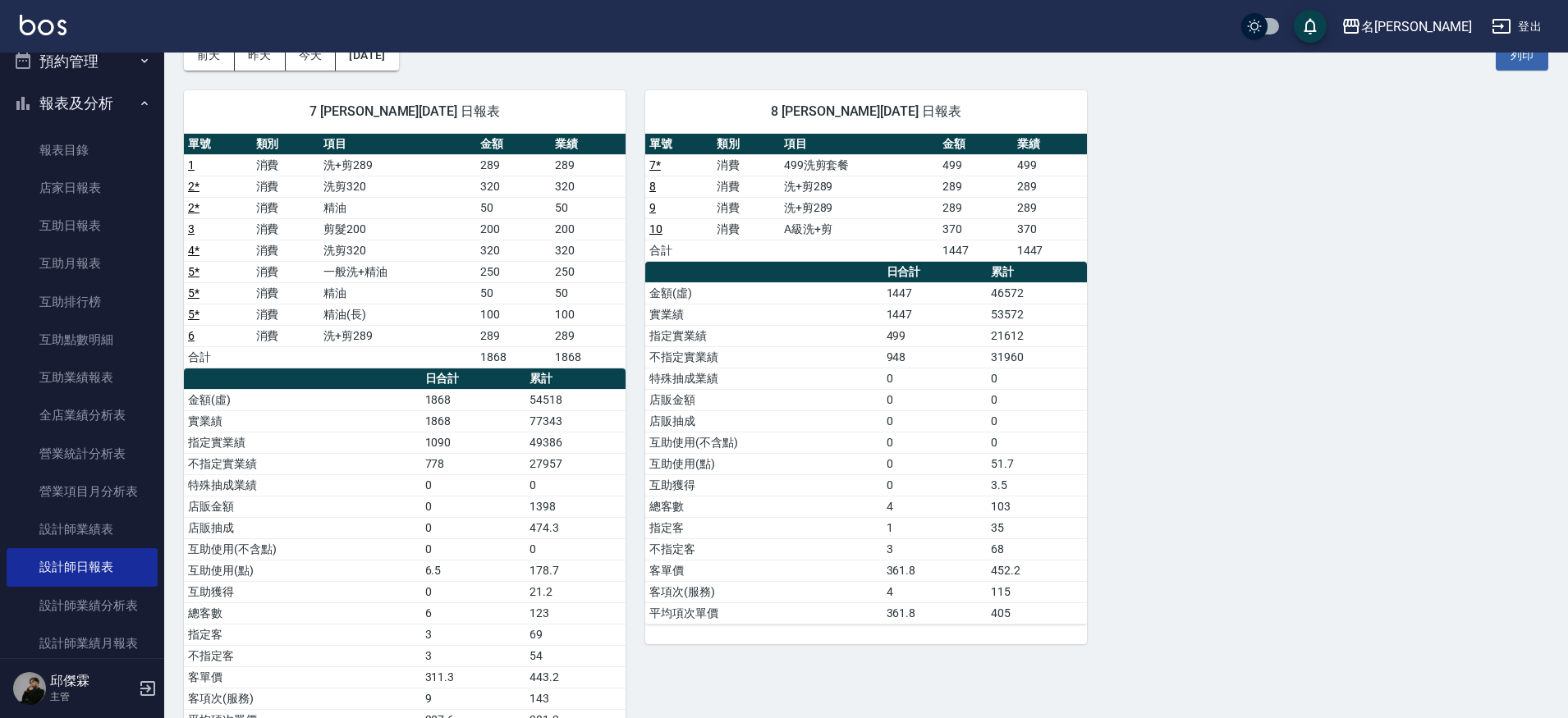
scroll to position [144, 0]
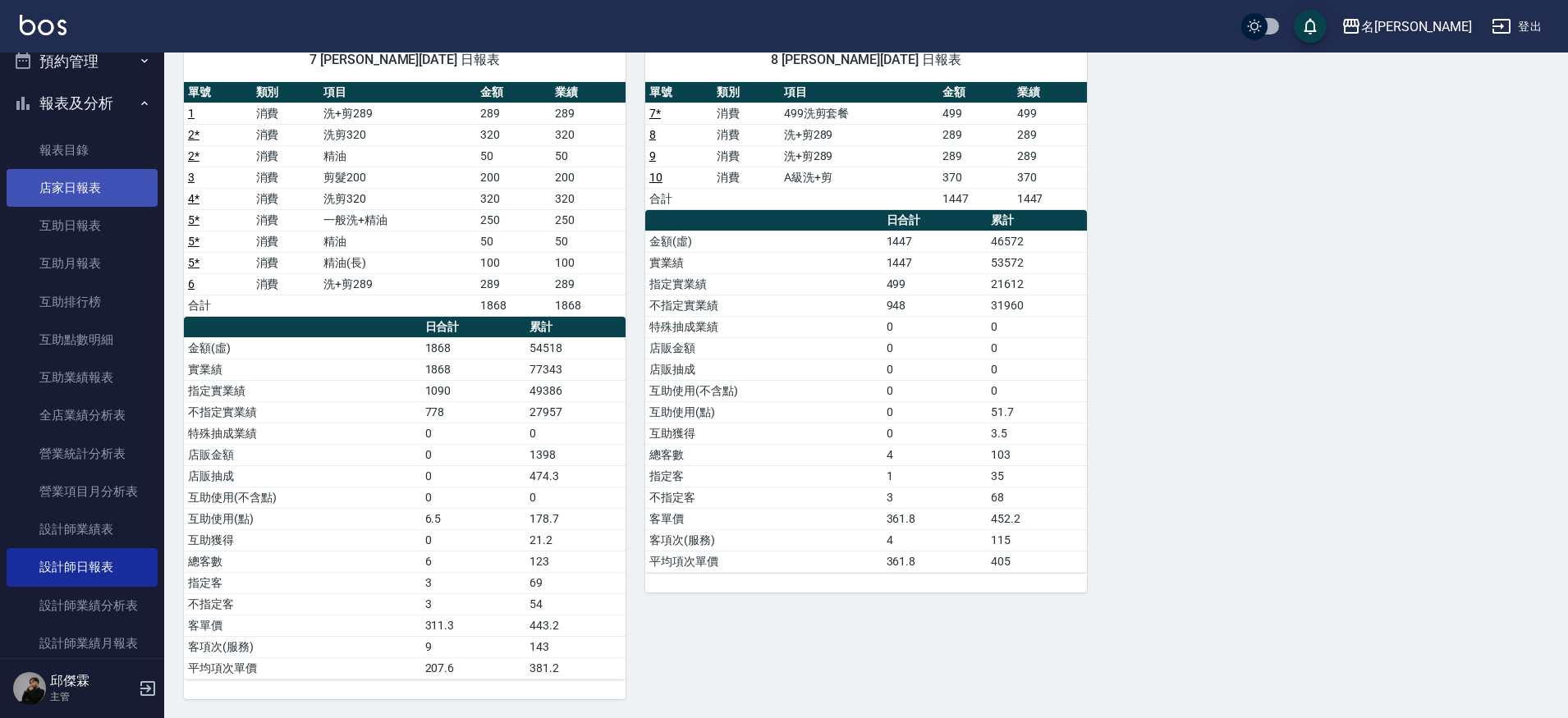
click at [73, 183] on link "店家日報表" at bounding box center [82, 188] width 151 height 38
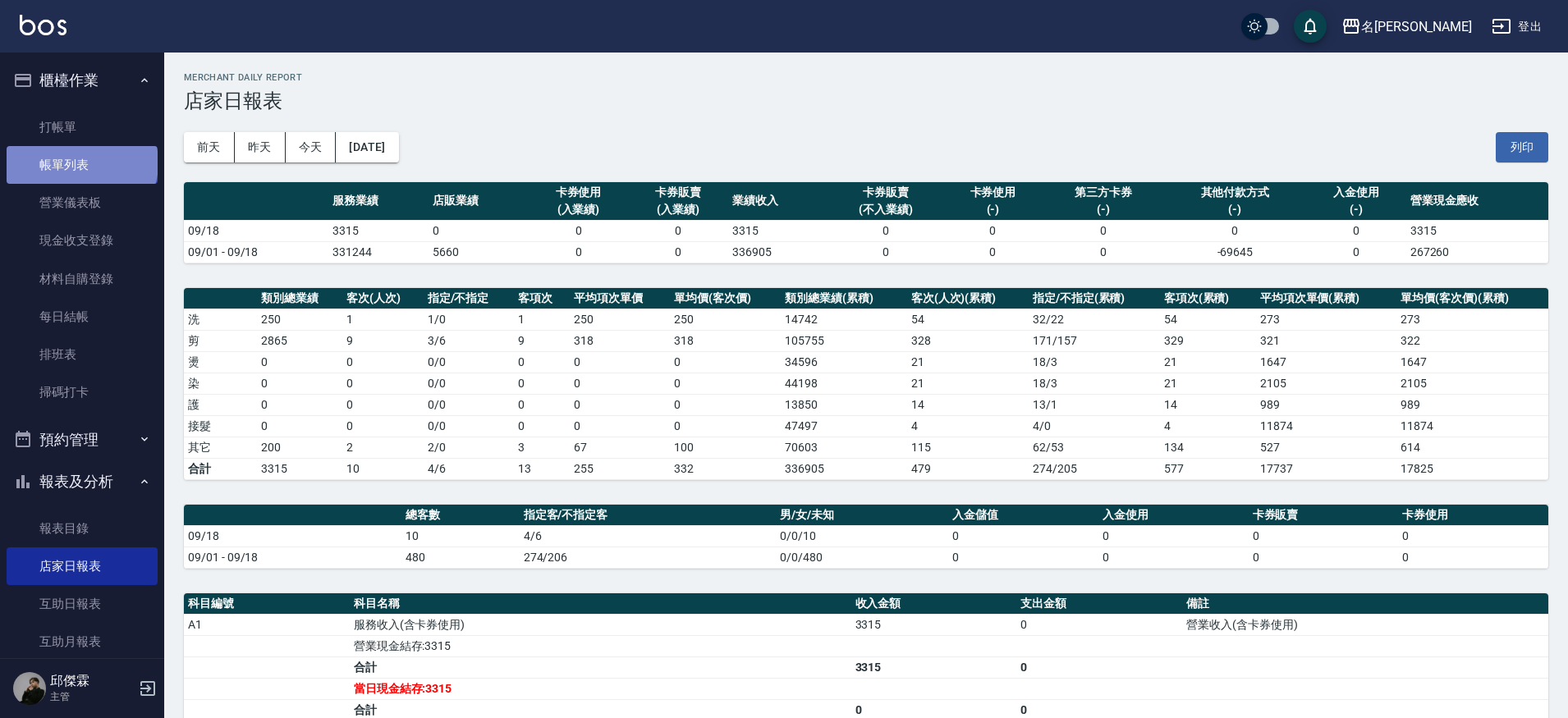
click at [81, 162] on link "帳單列表" at bounding box center [82, 165] width 151 height 38
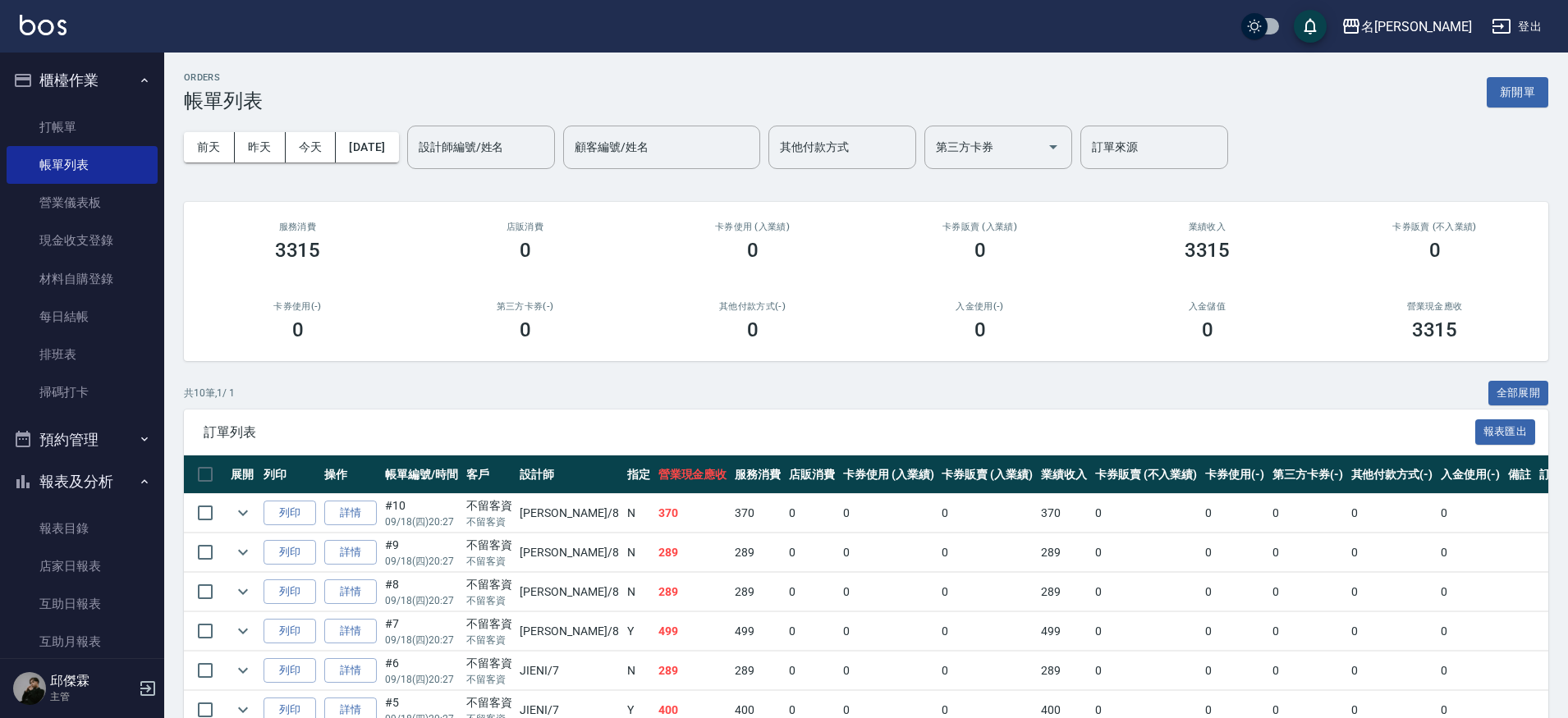
scroll to position [232, 0]
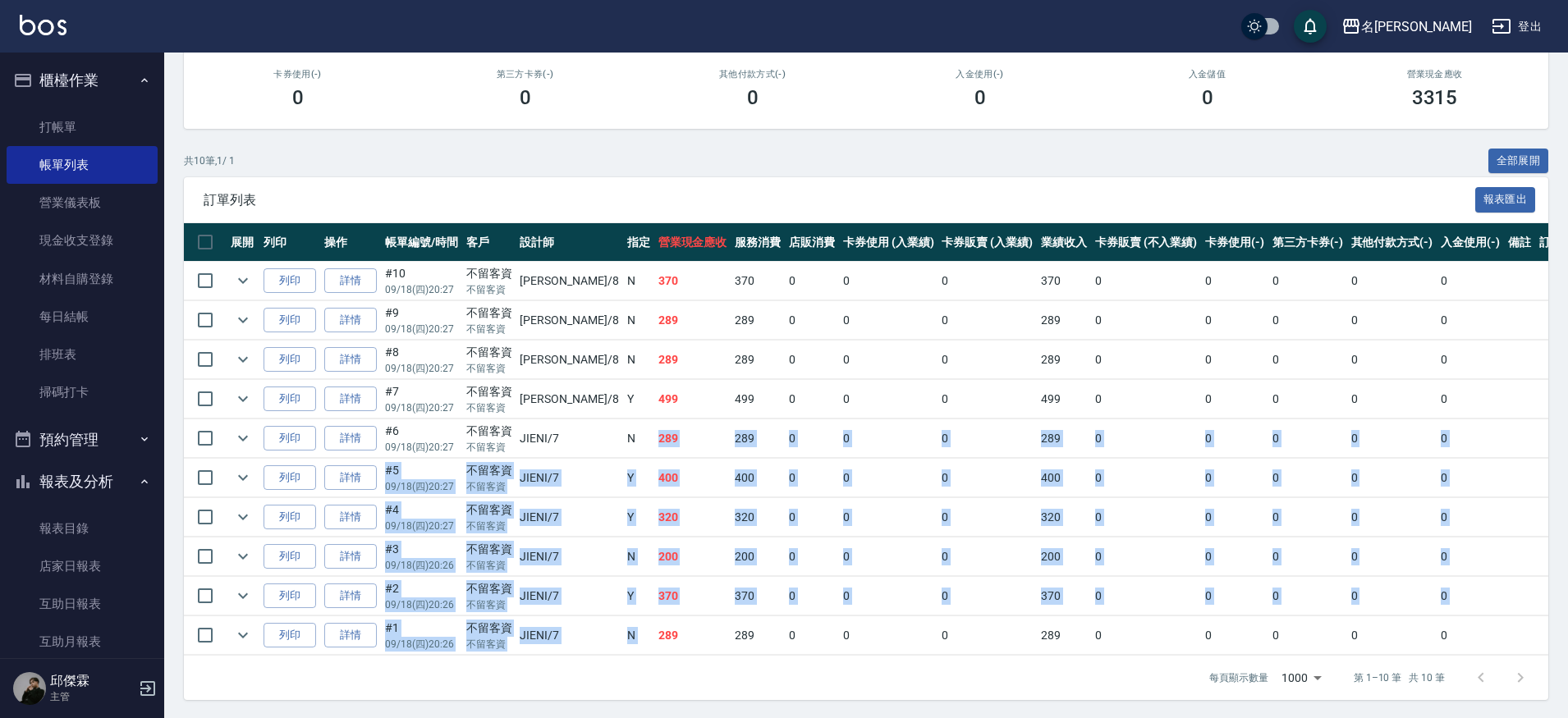
drag, startPoint x: 600, startPoint y: 439, endPoint x: 654, endPoint y: 596, distance: 166.0
click at [672, 624] on tbody "列印 詳情 #10 09/18 (四) 20:27 不留客資 不留客資 Kira /8 N 370 370 0 0 0 370 0 0 0 0 0 列印 詳情…" at bounding box center [886, 458] width 1404 height 394
click at [730, 425] on td "289" at bounding box center [757, 438] width 54 height 39
drag, startPoint x: 592, startPoint y: 435, endPoint x: 627, endPoint y: 650, distance: 217.8
click at [627, 650] on tbody "列印 詳情 #10 09/18 (四) 20:27 不留客資 不留客資 Kira /8 N 370 370 0 0 0 370 0 0 0 0 0 列印 詳情…" at bounding box center [886, 458] width 1404 height 394
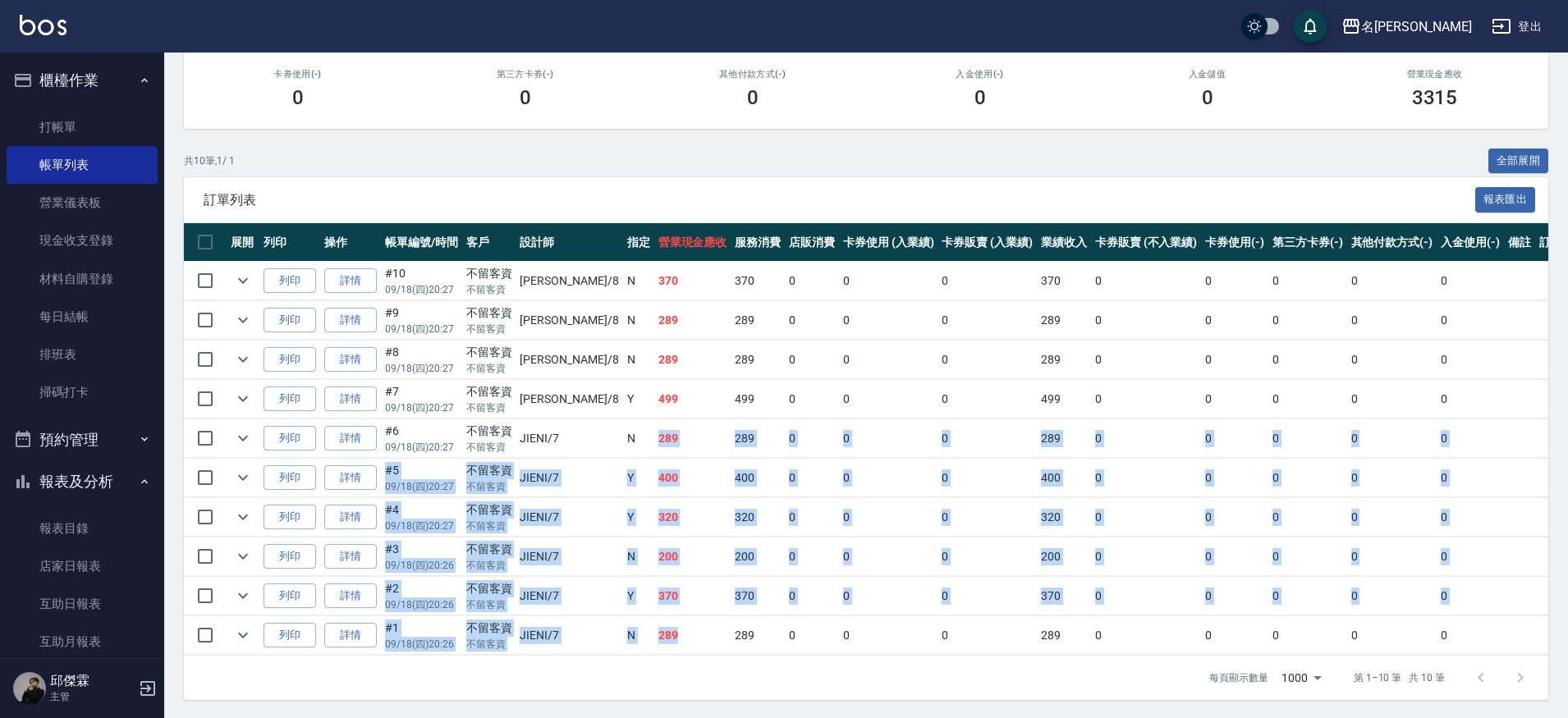
click at [884, 436] on td "0" at bounding box center [889, 438] width 100 height 39
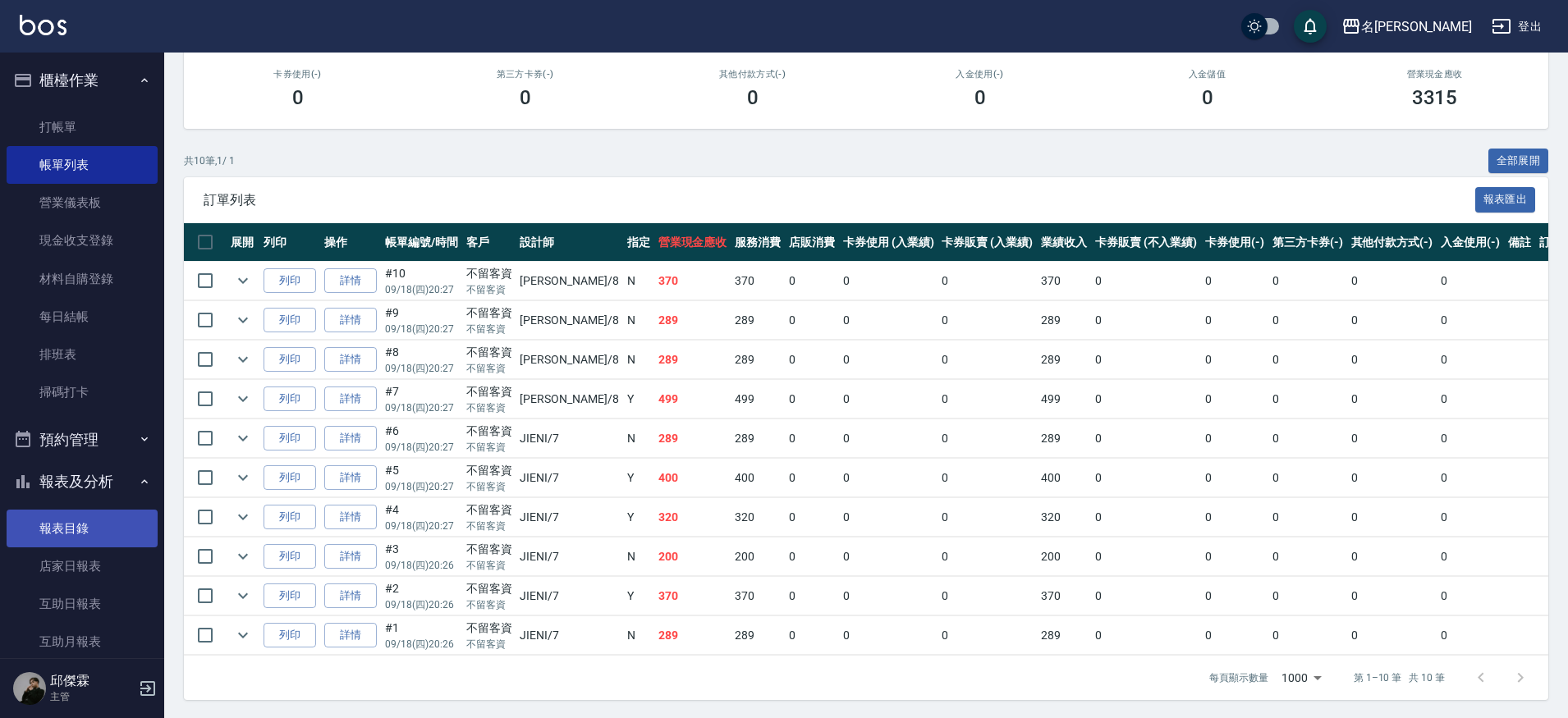
click at [83, 540] on link "報表目錄" at bounding box center [82, 529] width 151 height 38
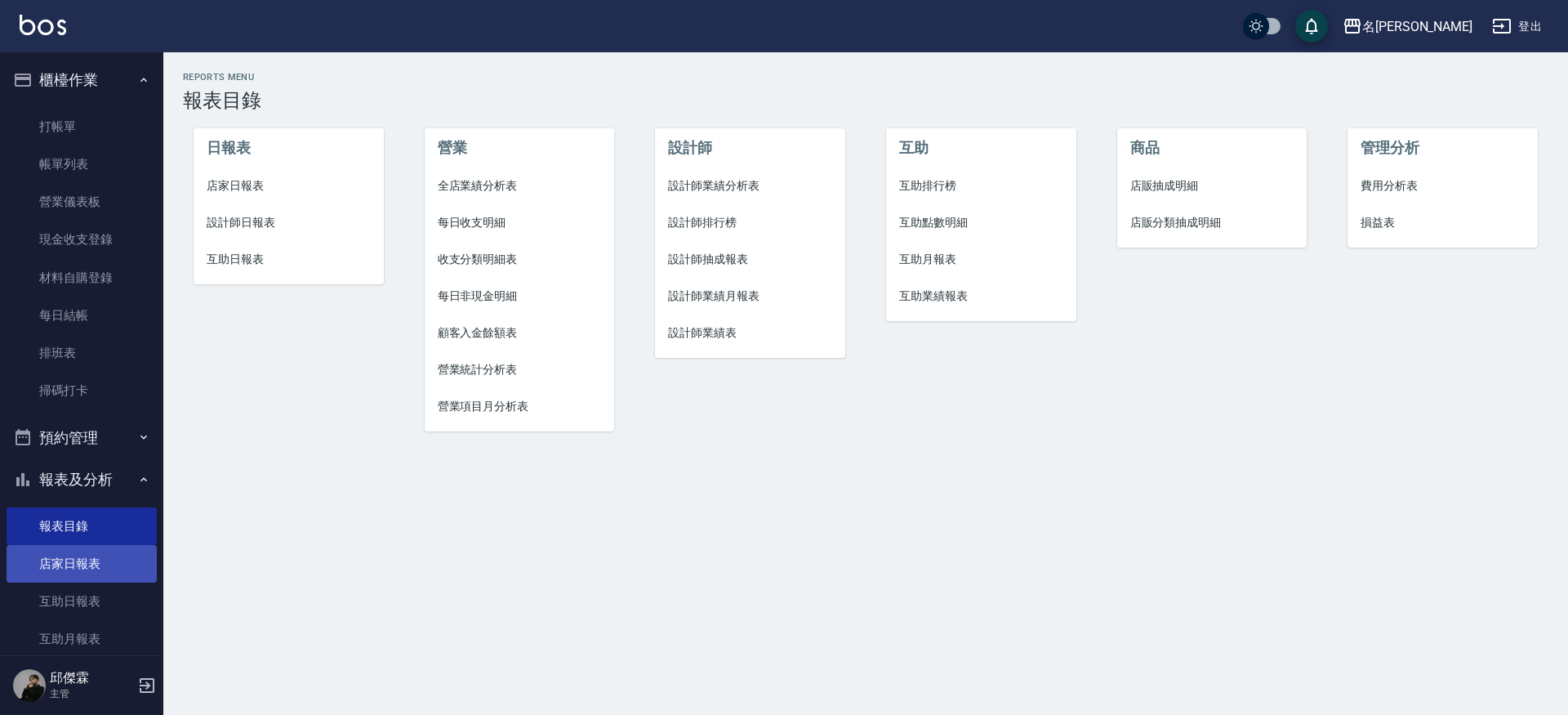
click at [96, 547] on link "店家日報表" at bounding box center [81, 564] width 150 height 38
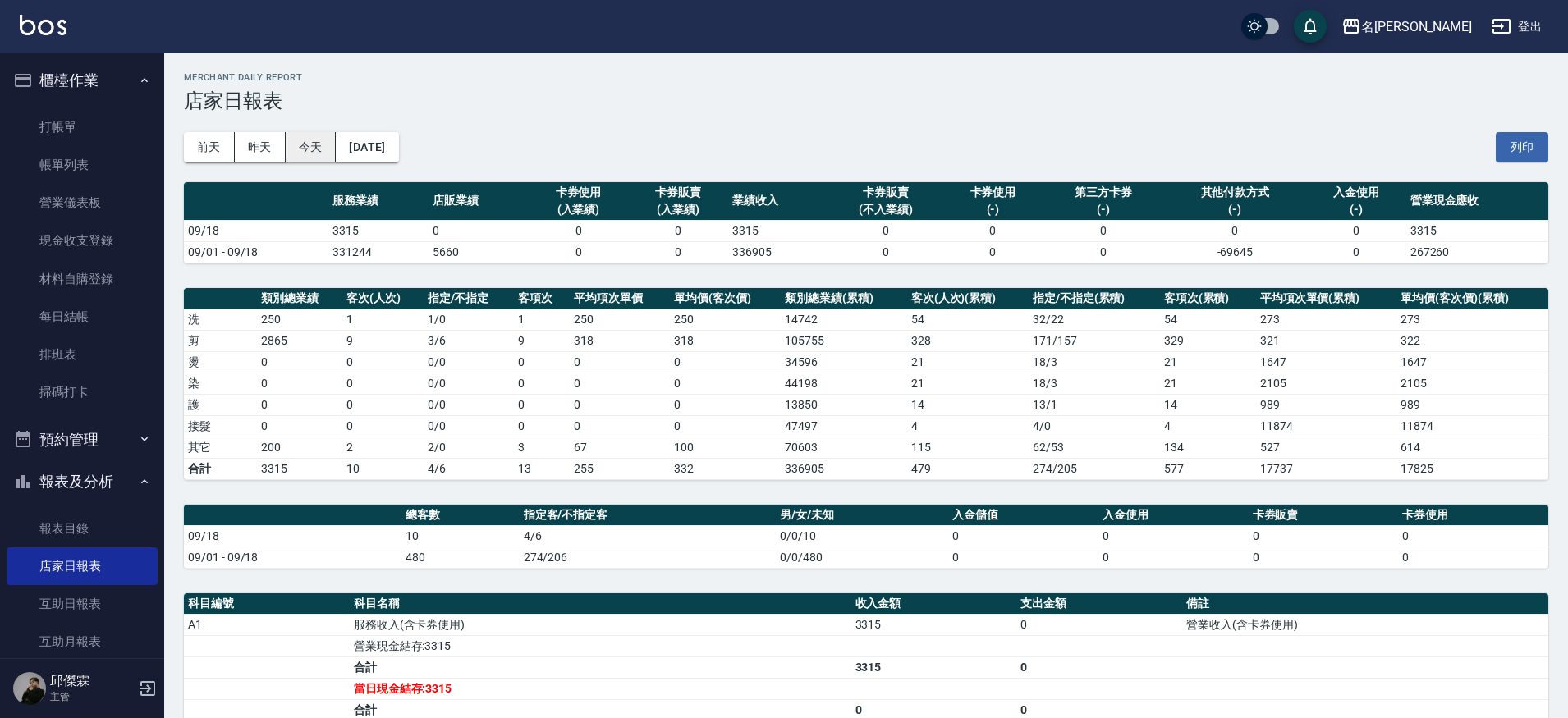
click at [313, 154] on button "今天" at bounding box center [311, 148] width 51 height 31
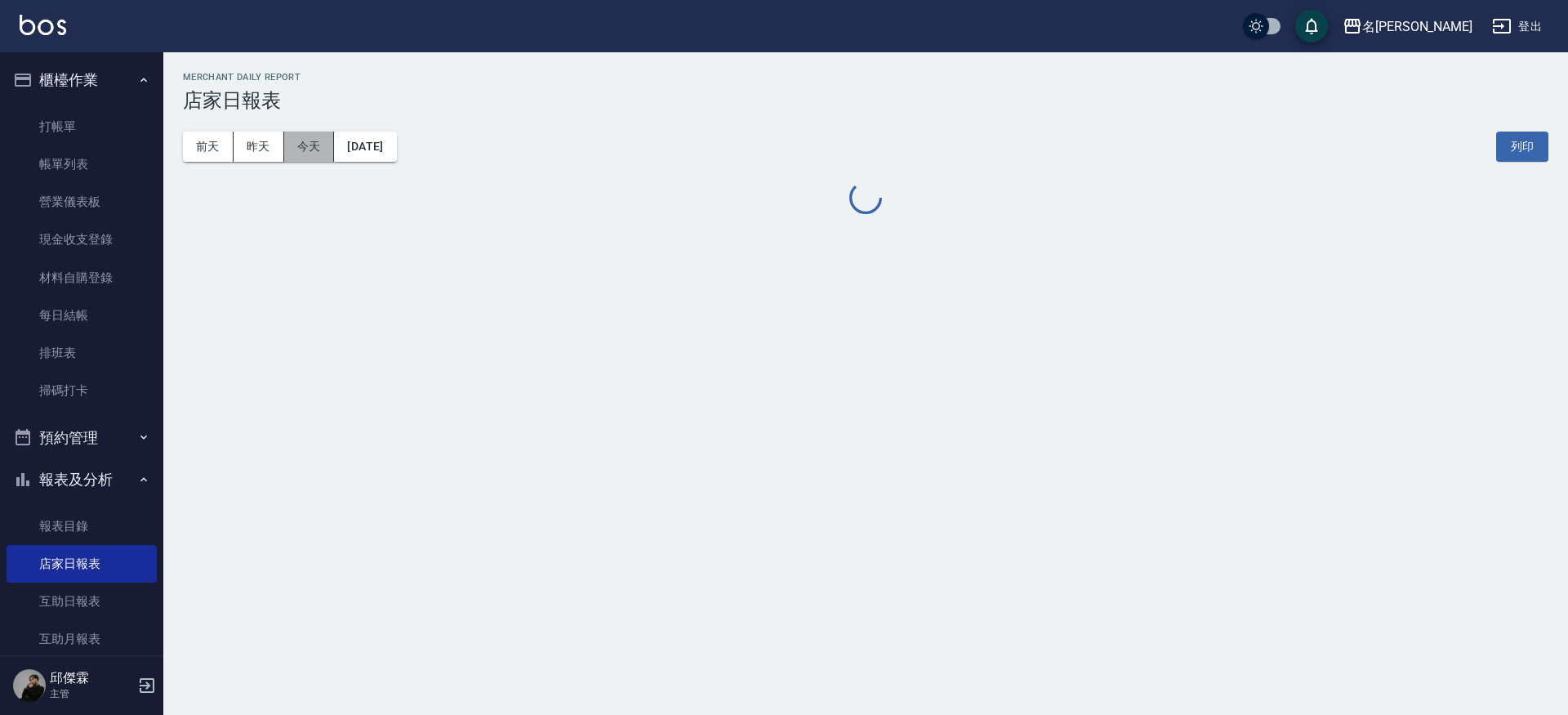
click at [311, 153] on button "今天" at bounding box center [309, 147] width 50 height 31
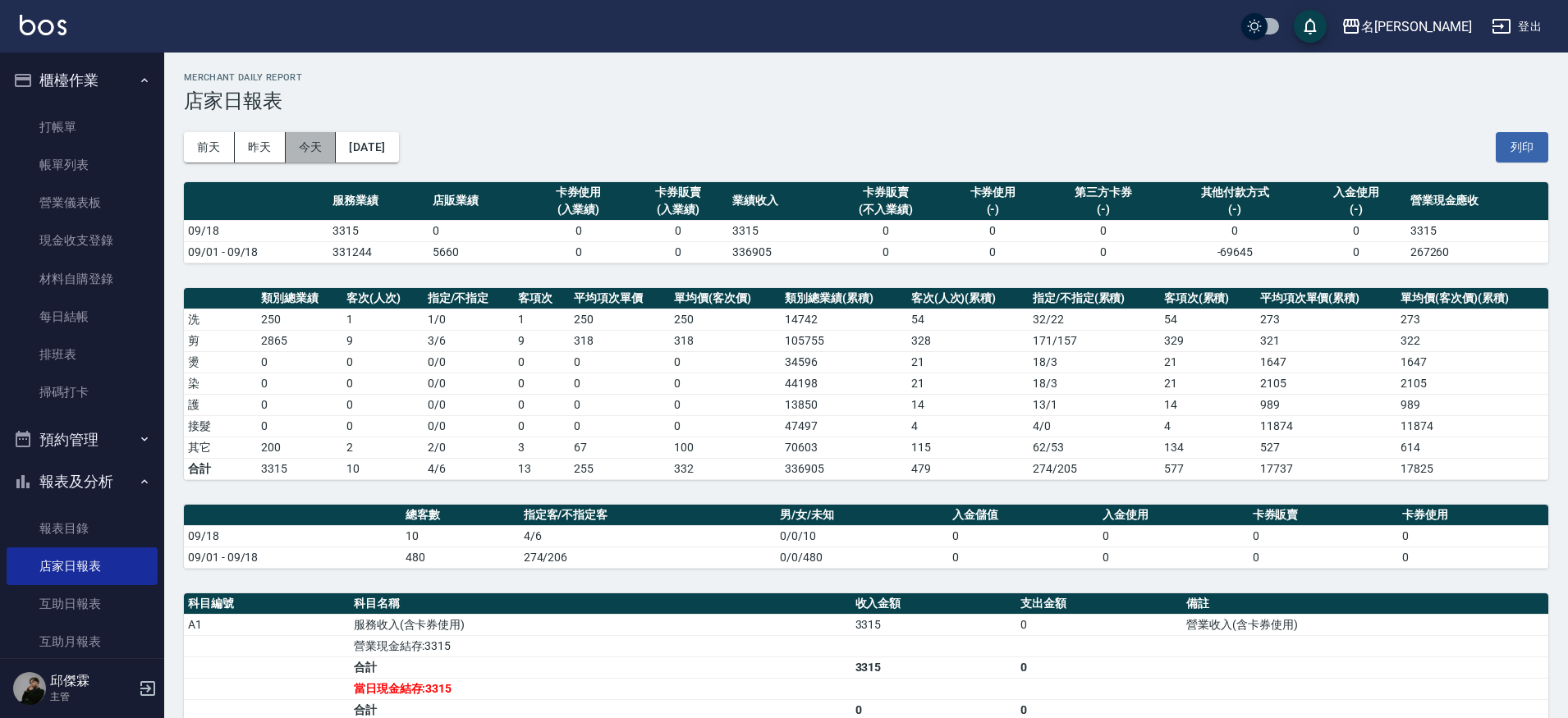
click at [313, 154] on button "今天" at bounding box center [311, 148] width 51 height 31
click at [97, 311] on link "每日結帳" at bounding box center [82, 317] width 151 height 38
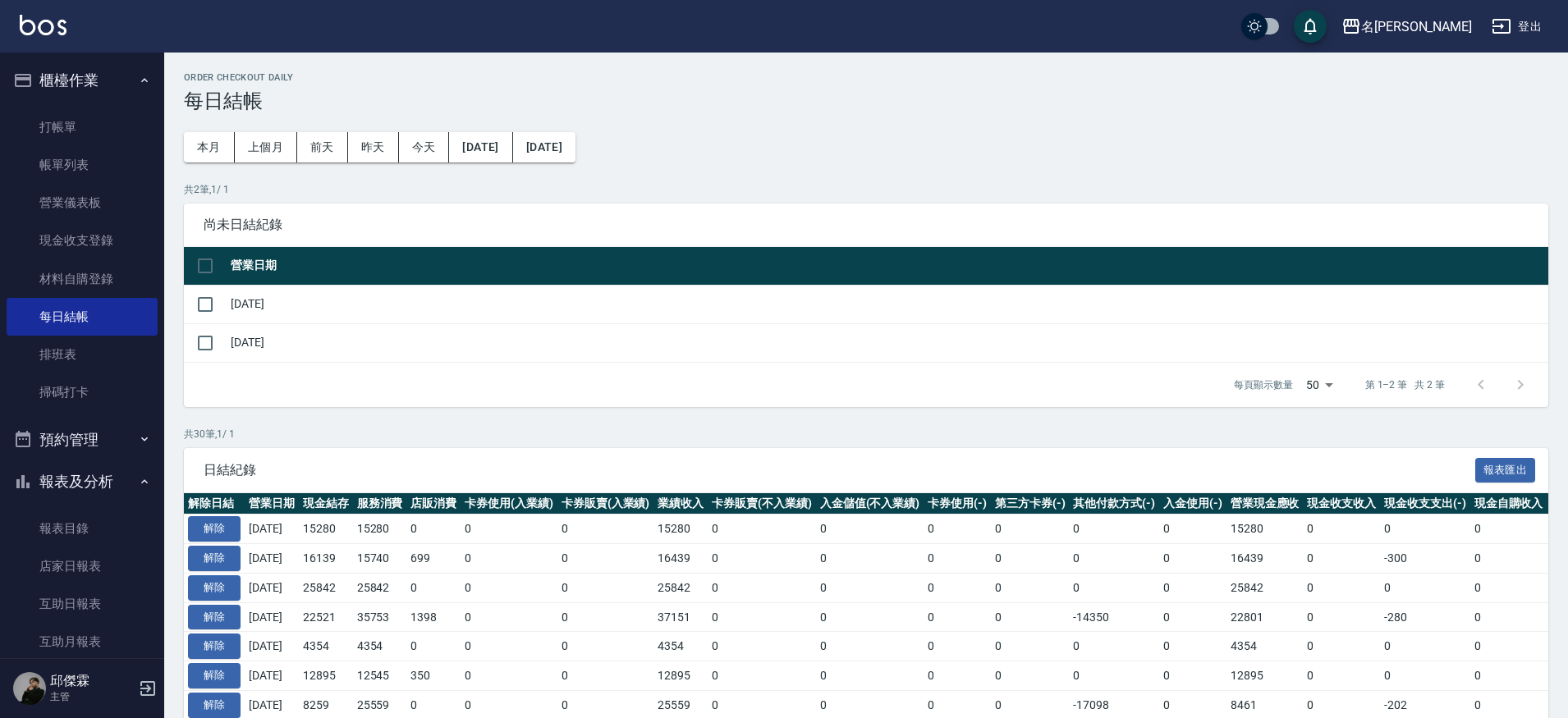
click at [228, 304] on td "[DATE]" at bounding box center [887, 303] width 1322 height 39
click at [223, 305] on td at bounding box center [205, 303] width 43 height 39
click at [212, 304] on input "checkbox" at bounding box center [205, 304] width 34 height 34
checkbox input "true"
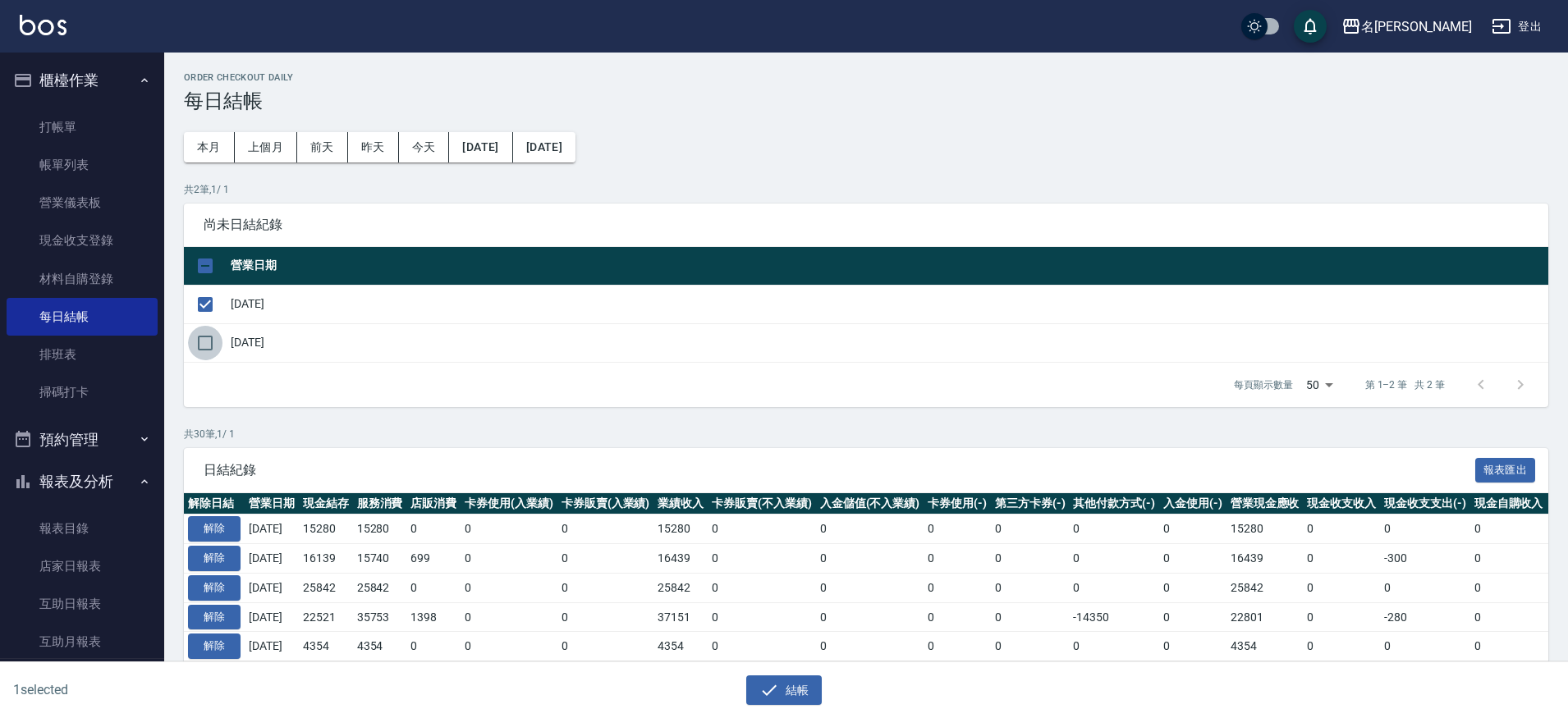
drag, startPoint x: 217, startPoint y: 336, endPoint x: 214, endPoint y: 347, distance: 11.4
click at [217, 336] on input "checkbox" at bounding box center [205, 343] width 34 height 34
checkbox input "true"
click at [784, 692] on button "結帳" at bounding box center [784, 691] width 76 height 31
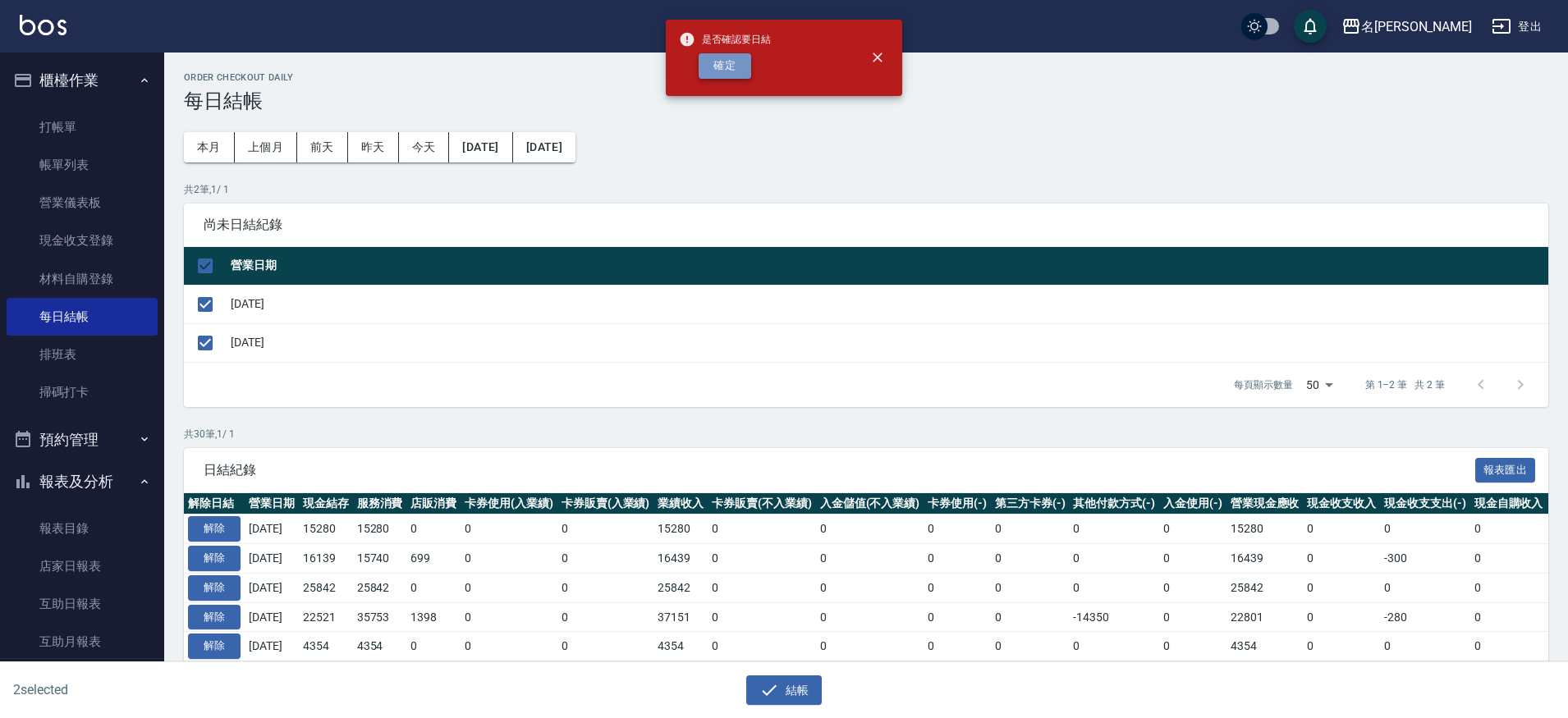
click at [707, 62] on button "確定" at bounding box center [725, 66] width 53 height 25
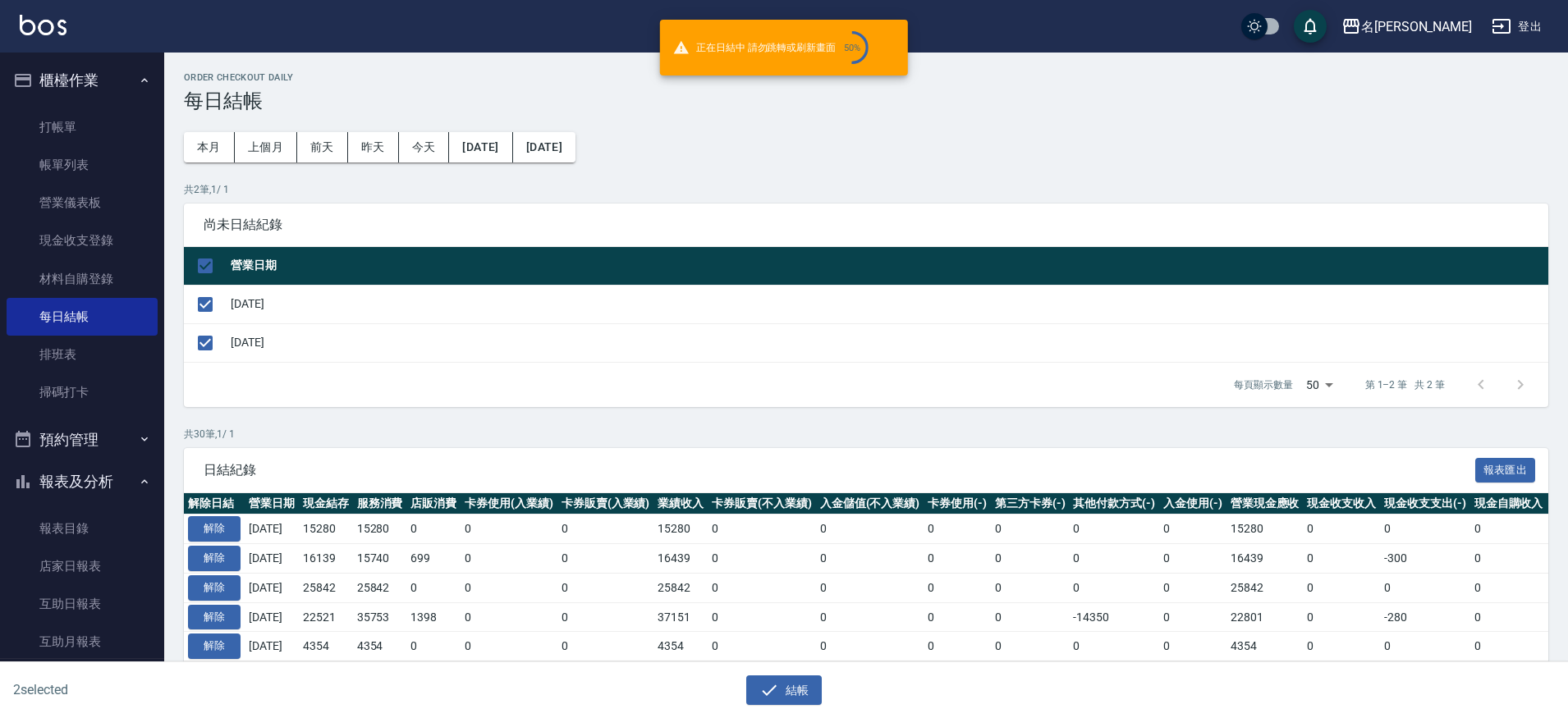
checkbox input "false"
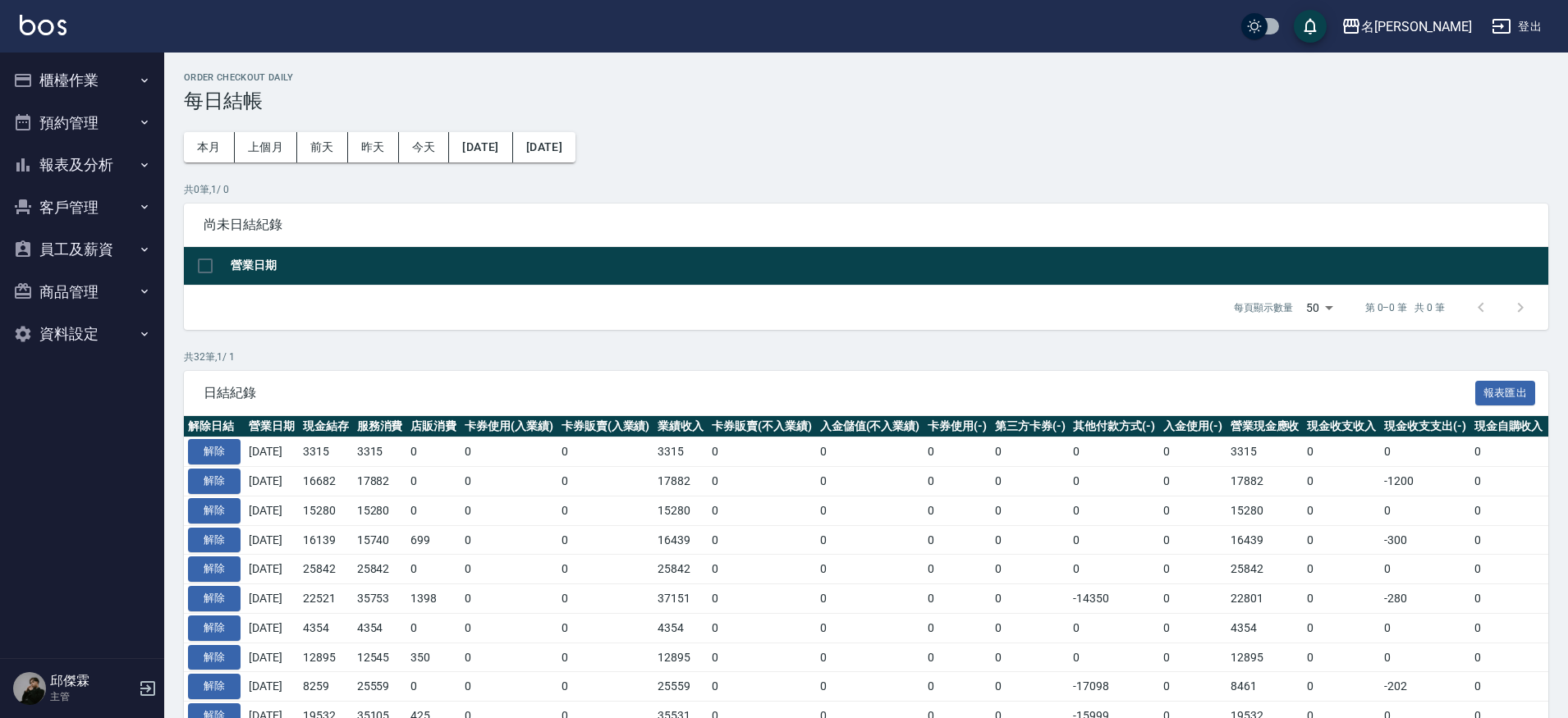
click at [63, 163] on button "報表及分析" at bounding box center [82, 165] width 151 height 43
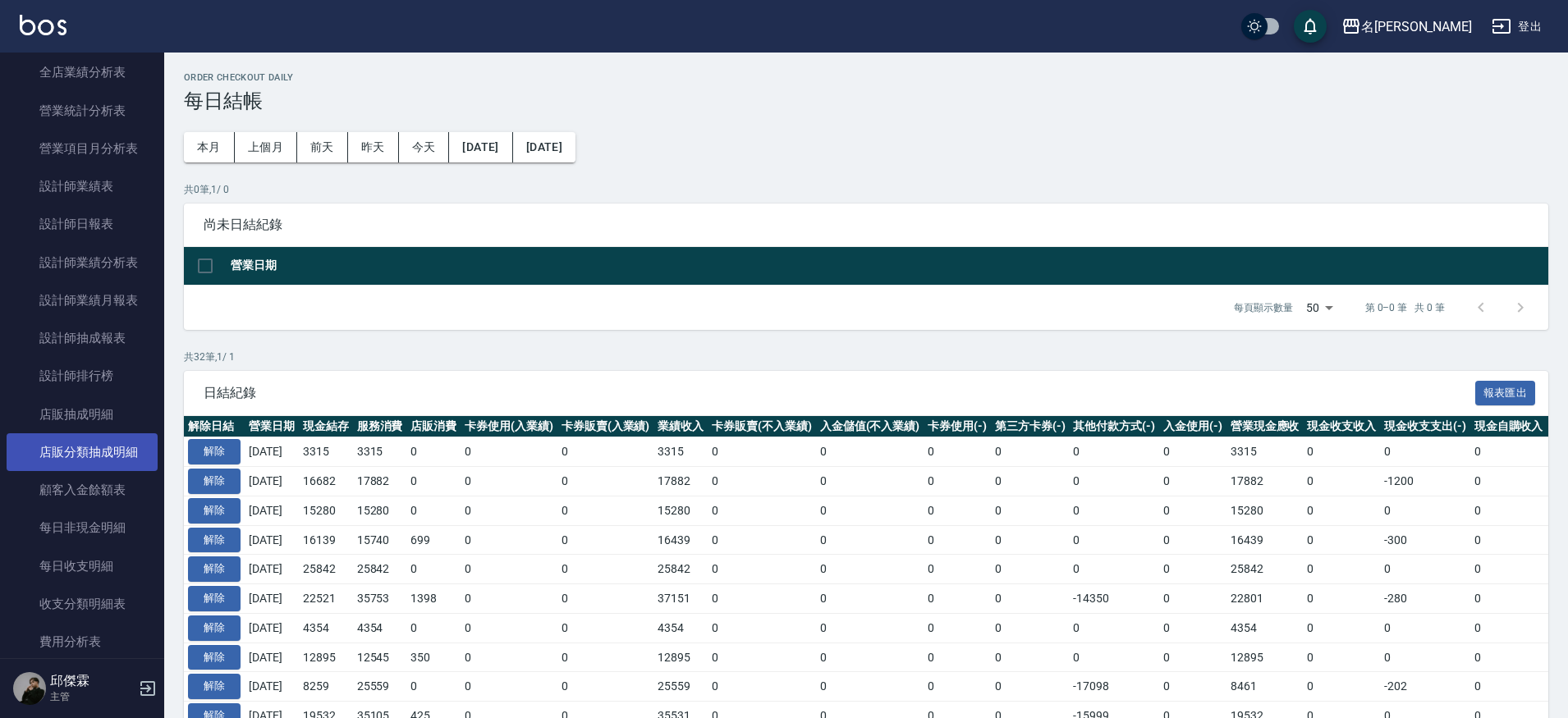
scroll to position [443, 0]
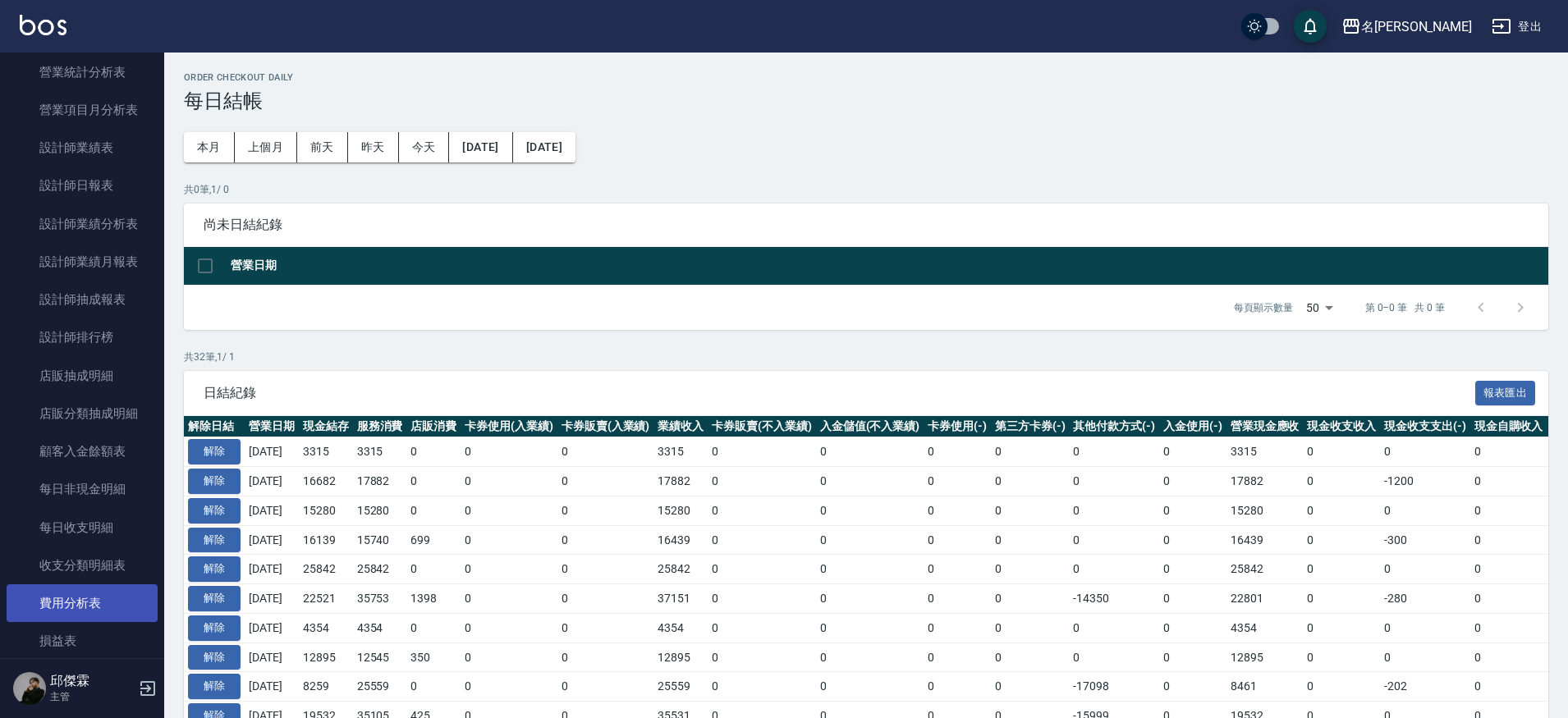
click at [97, 584] on link "費用分析表" at bounding box center [82, 603] width 151 height 38
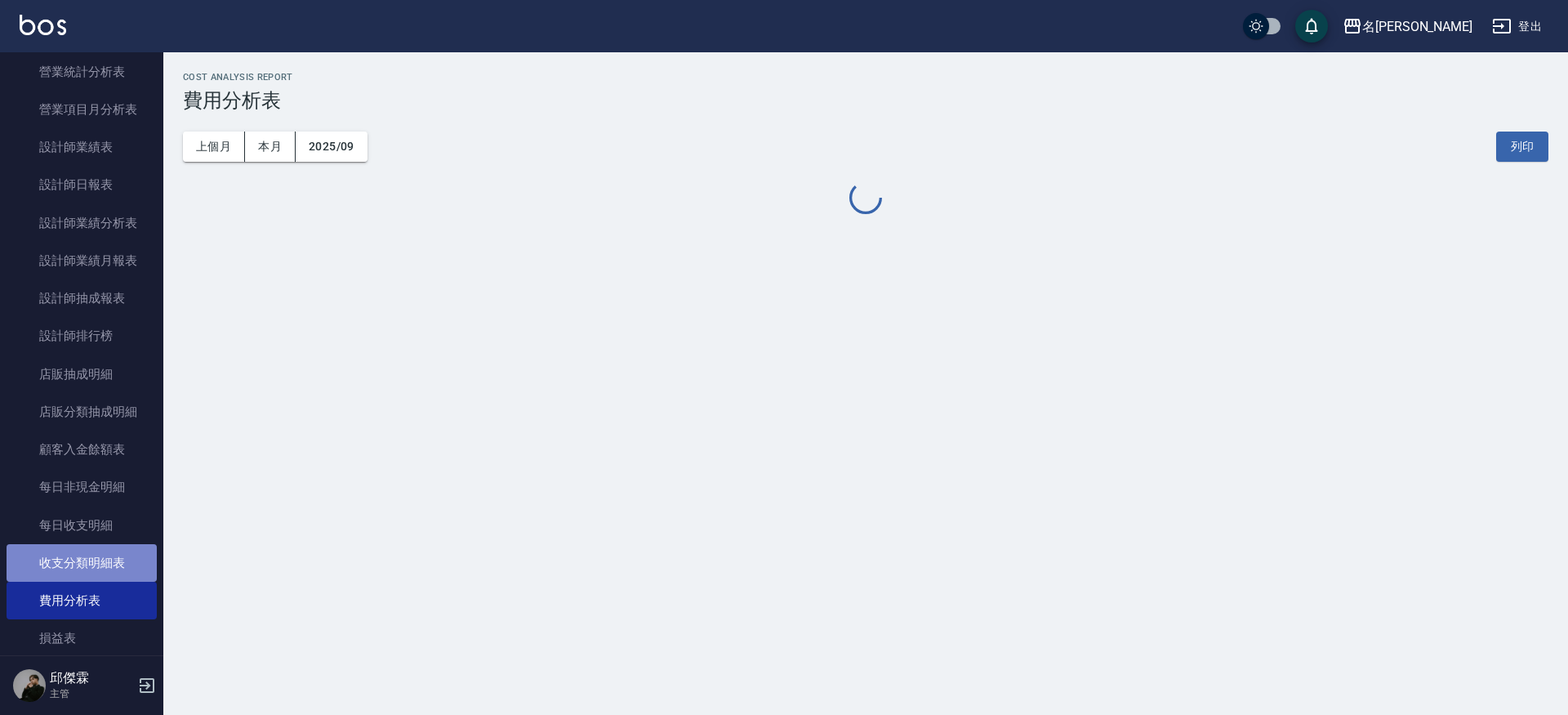
click at [100, 546] on link "收支分類明細表" at bounding box center [81, 563] width 150 height 38
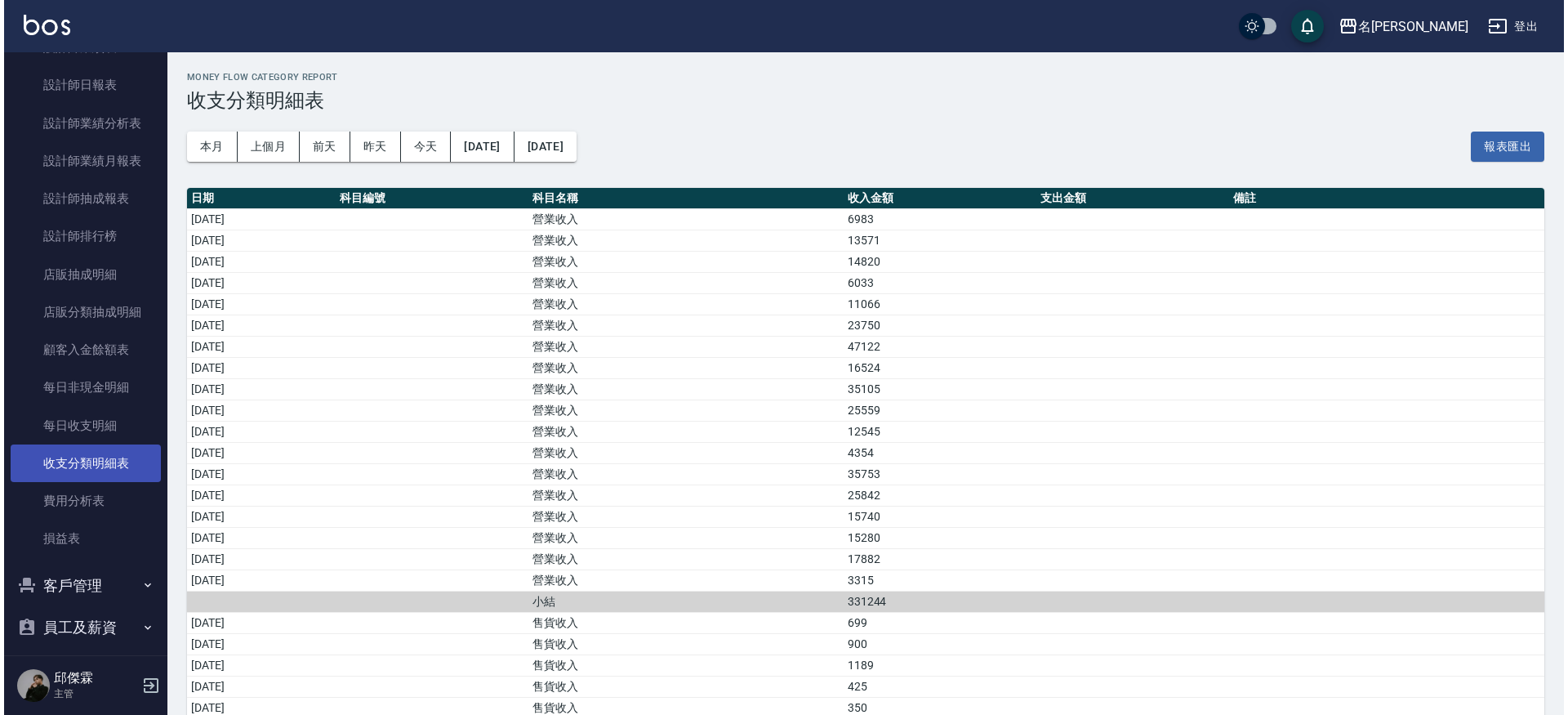
scroll to position [543, 0]
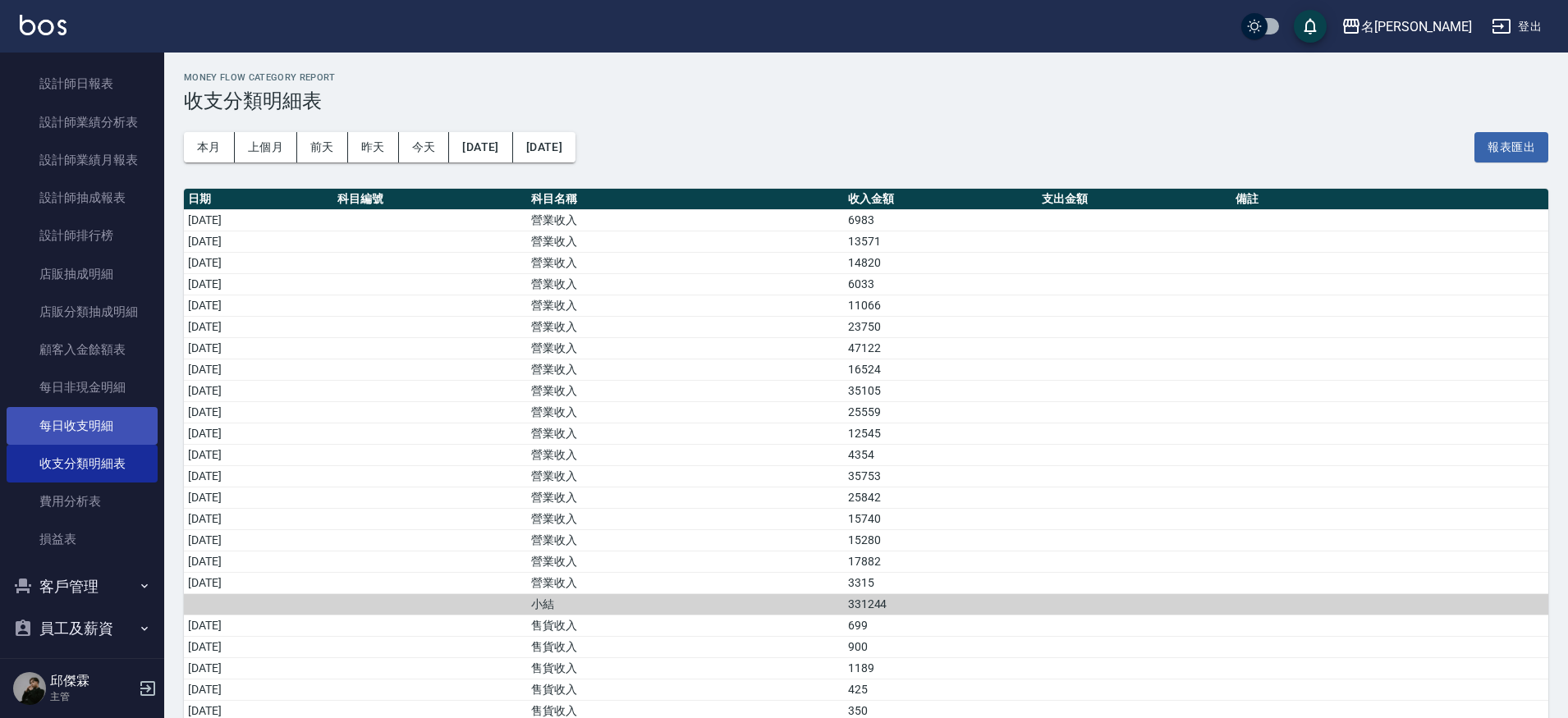
click at [83, 424] on link "每日收支明細" at bounding box center [82, 426] width 151 height 38
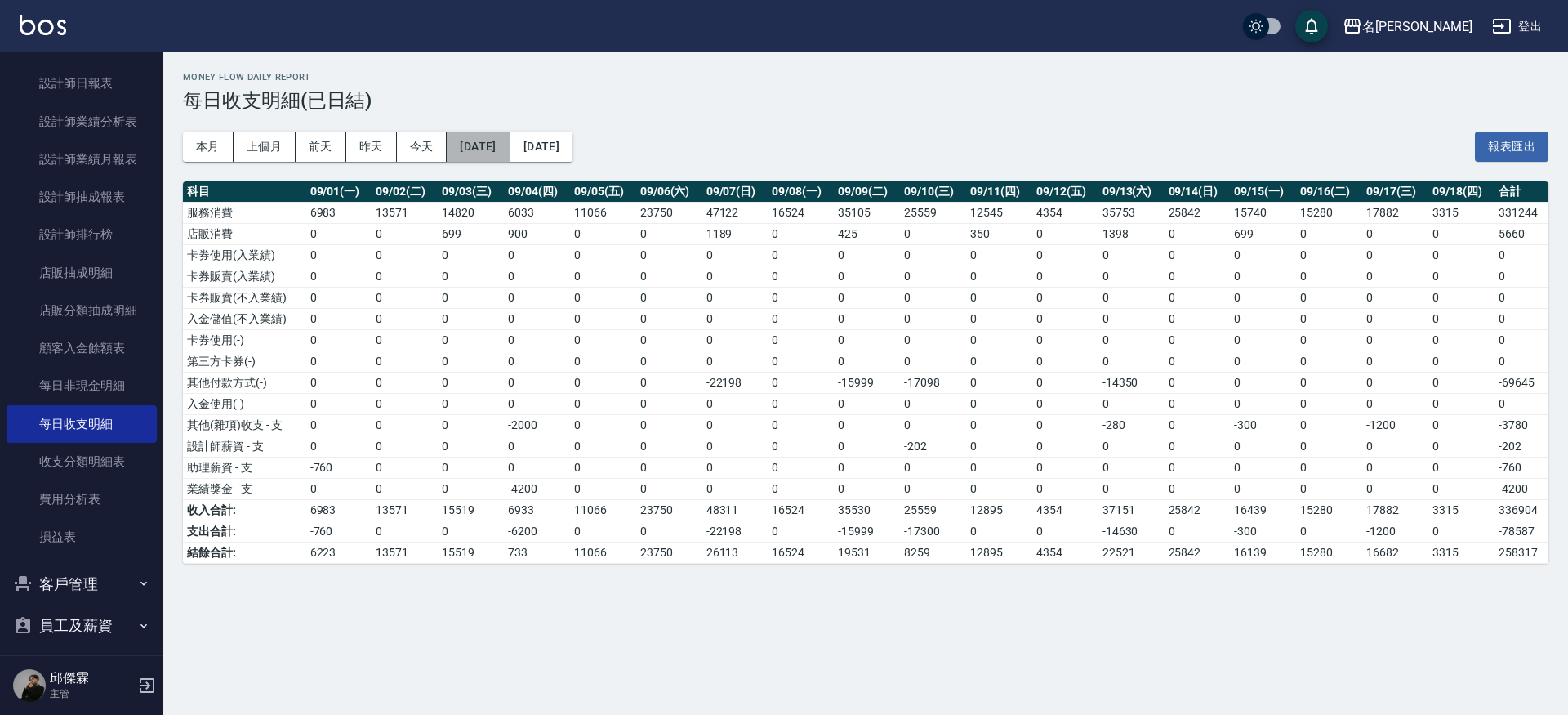
click at [502, 133] on button "[DATE]" at bounding box center [479, 147] width 63 height 31
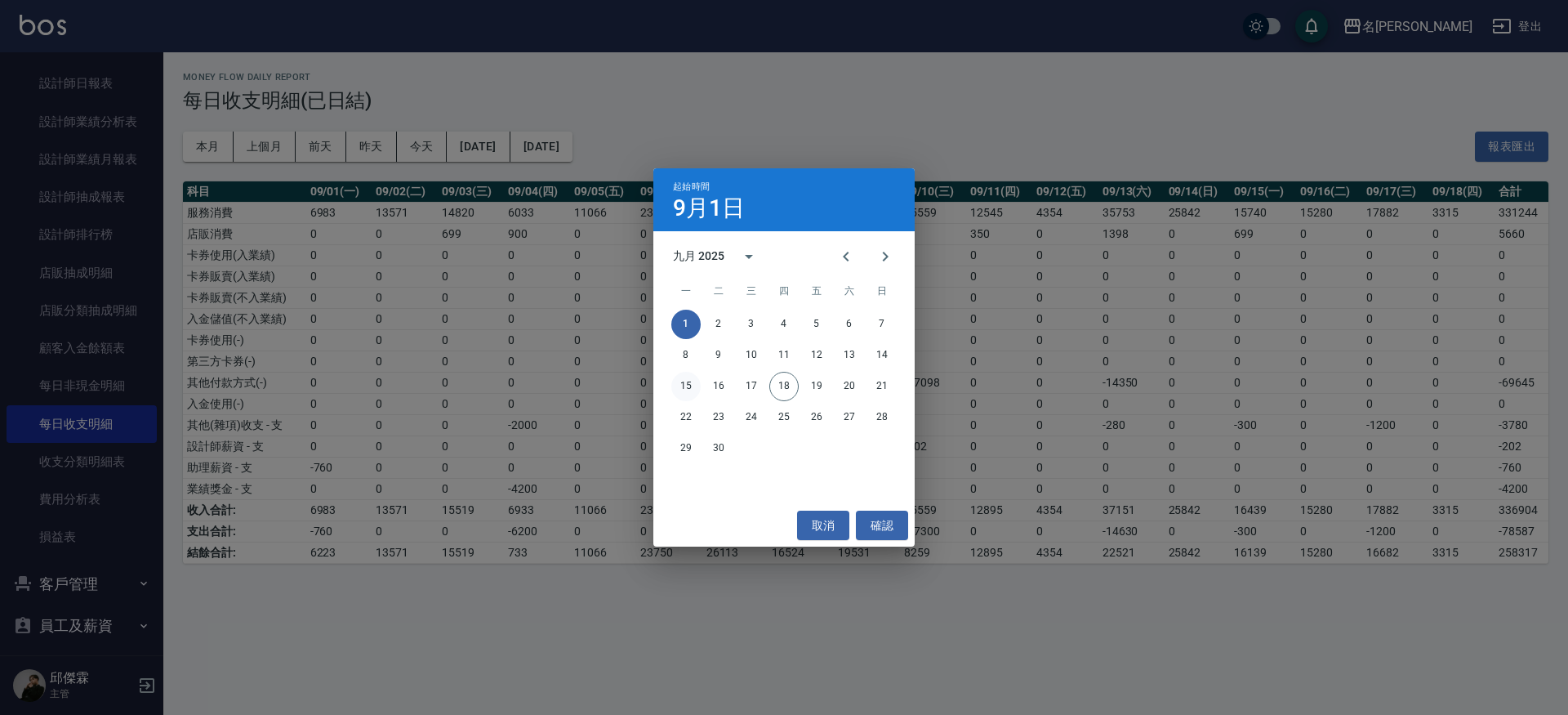
click at [685, 389] on button "15" at bounding box center [686, 386] width 30 height 30
